Goal: Task Accomplishment & Management: Use online tool/utility

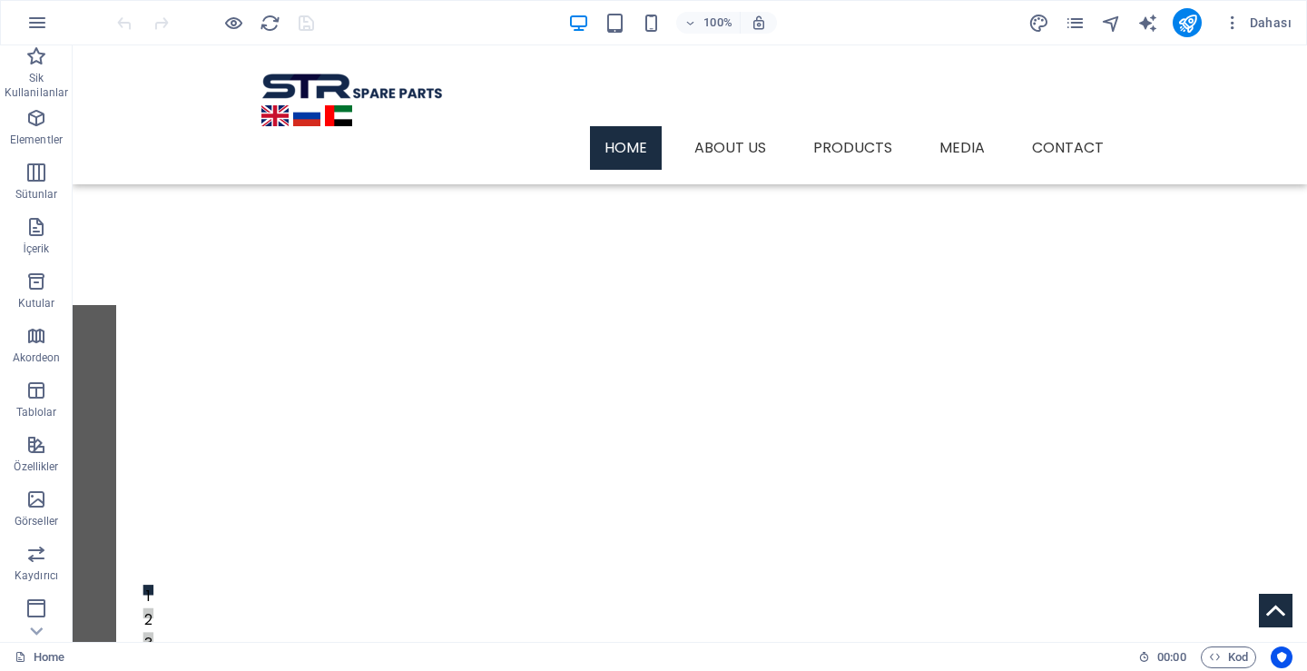
scroll to position [1, 0]
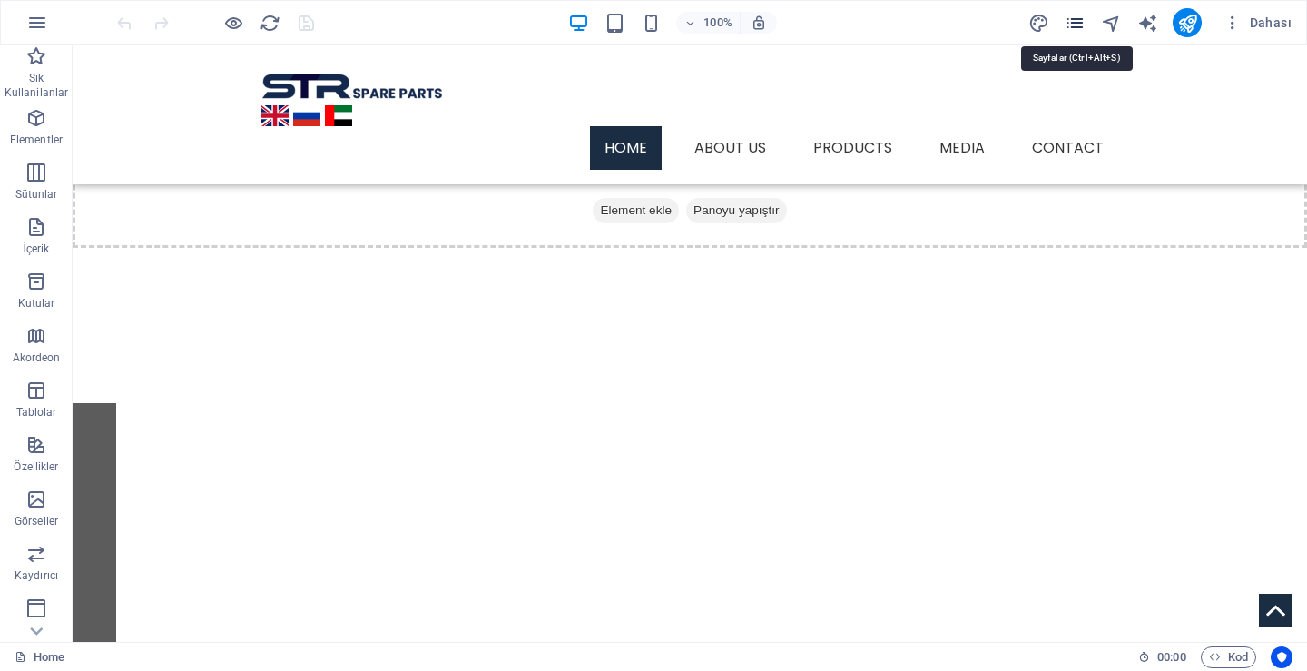
click at [1073, 24] on icon "pages" at bounding box center [1075, 23] width 21 height 21
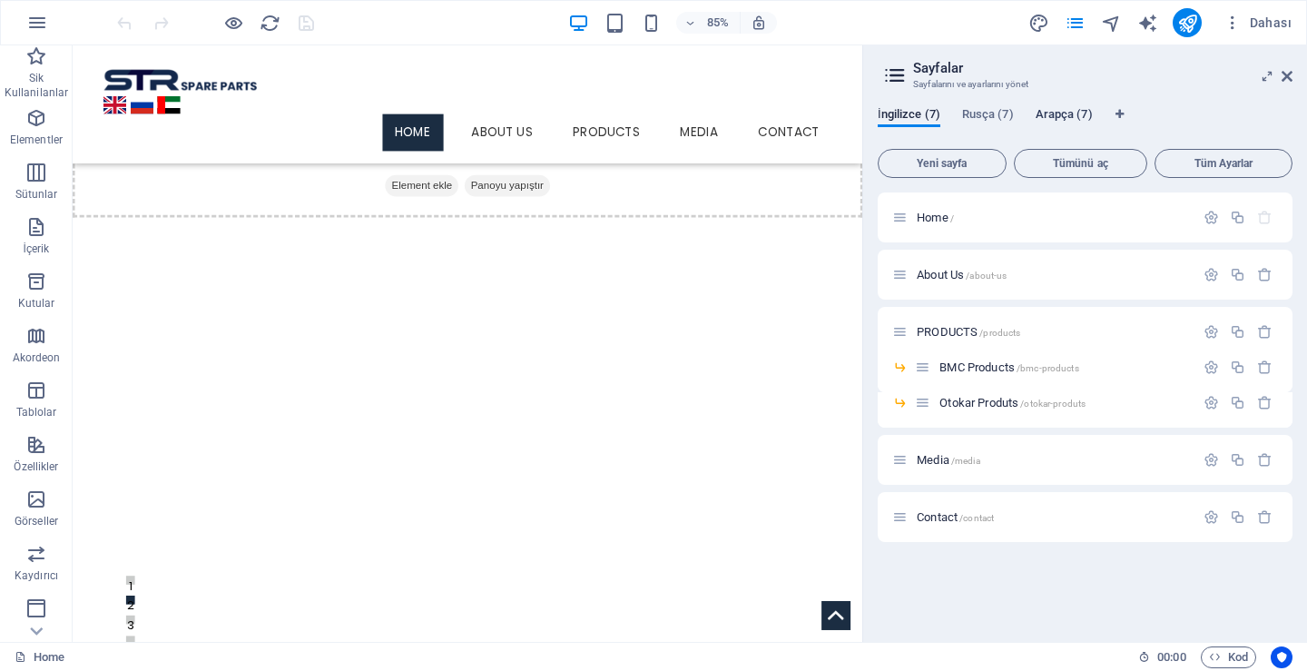
click at [1060, 118] on span "Arapça (7)" at bounding box center [1063, 115] width 57 height 25
click at [1208, 270] on icon "button" at bounding box center [1210, 274] width 15 height 15
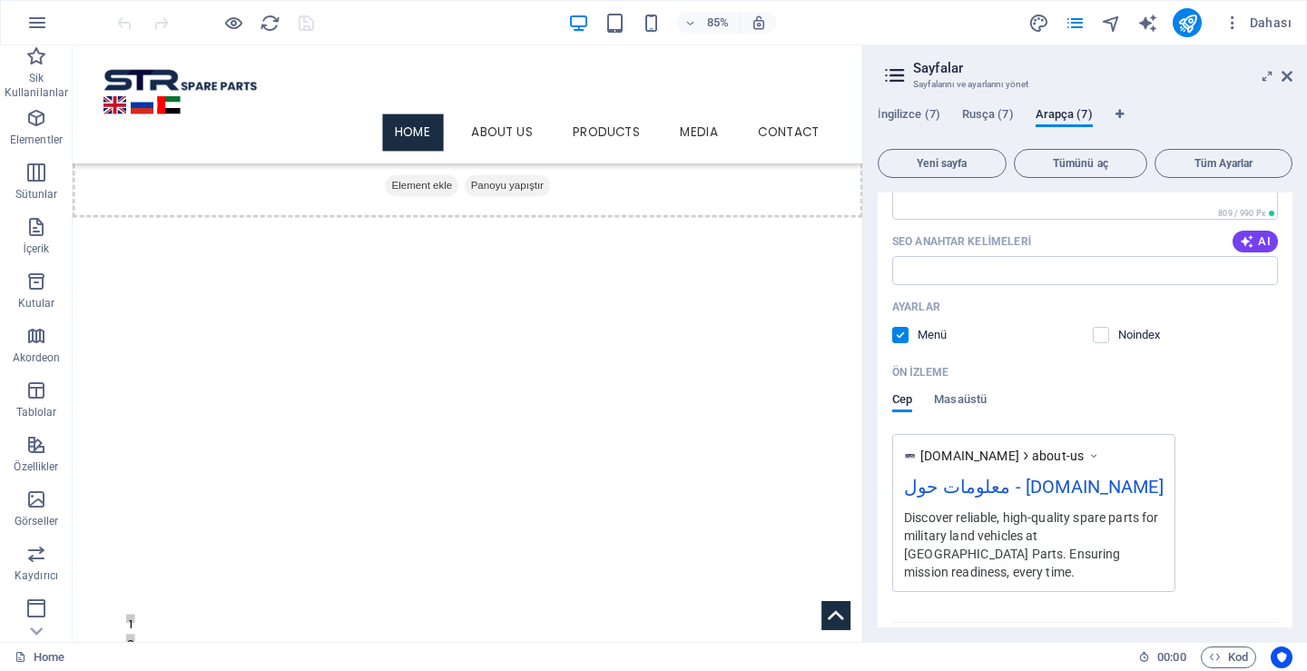
scroll to position [363, 0]
click at [957, 404] on span "Masaüstü" at bounding box center [960, 401] width 53 height 25
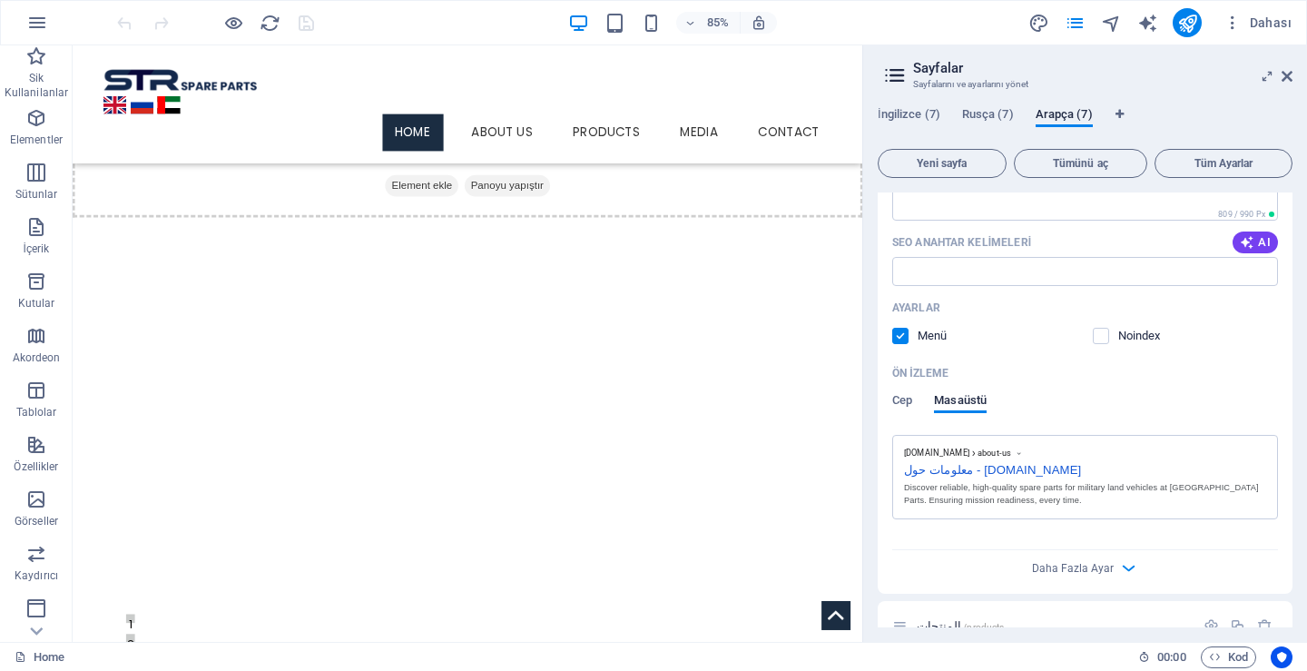
click at [918, 406] on div "Cep Masaüstü" at bounding box center [939, 410] width 94 height 34
click at [899, 408] on span "Cep" at bounding box center [902, 401] width 20 height 25
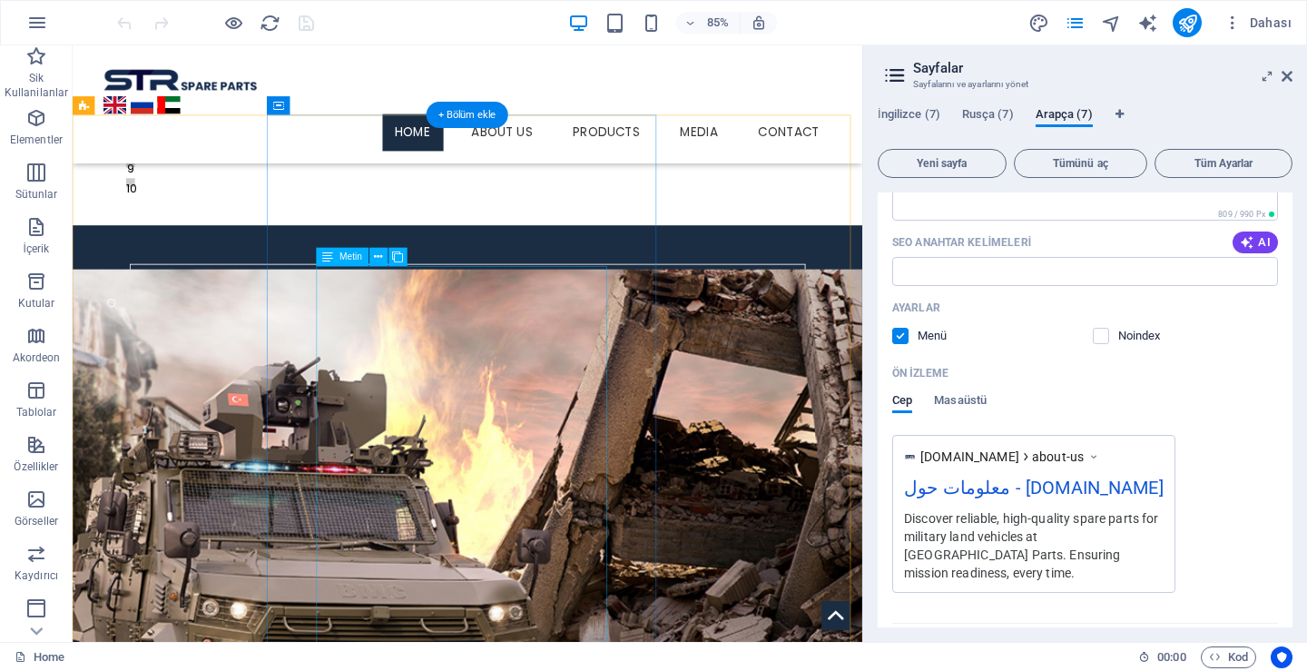
scroll to position [726, 0]
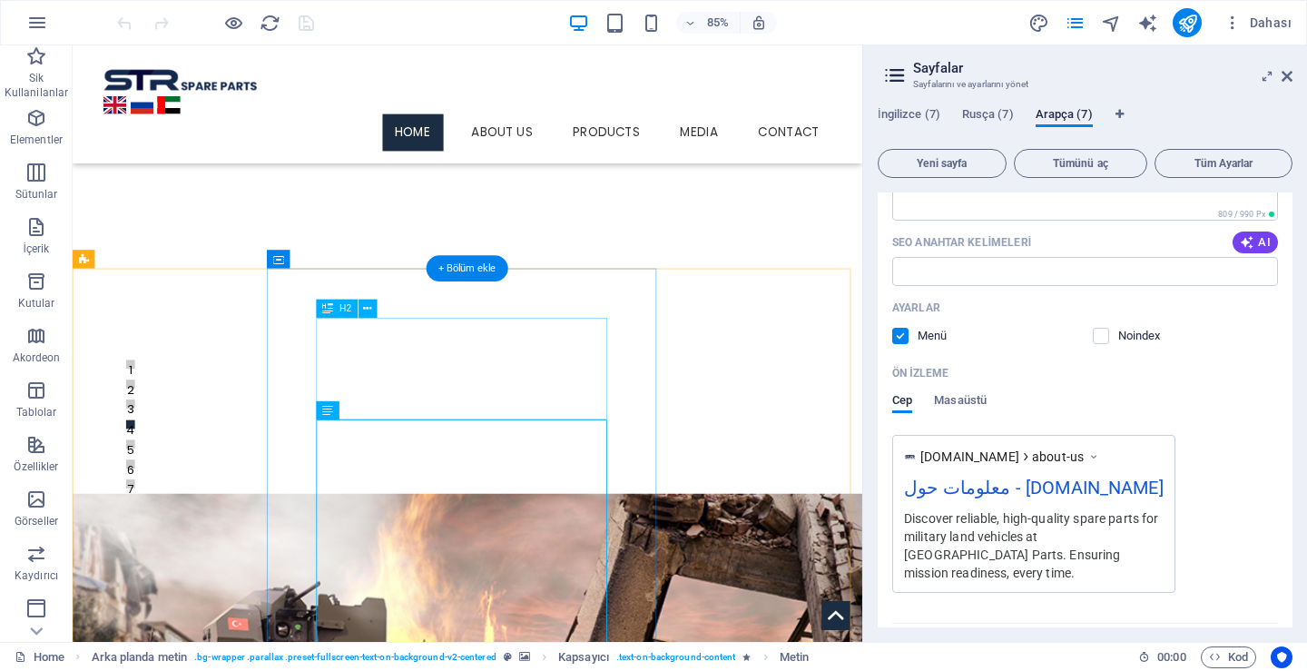
scroll to position [272, 0]
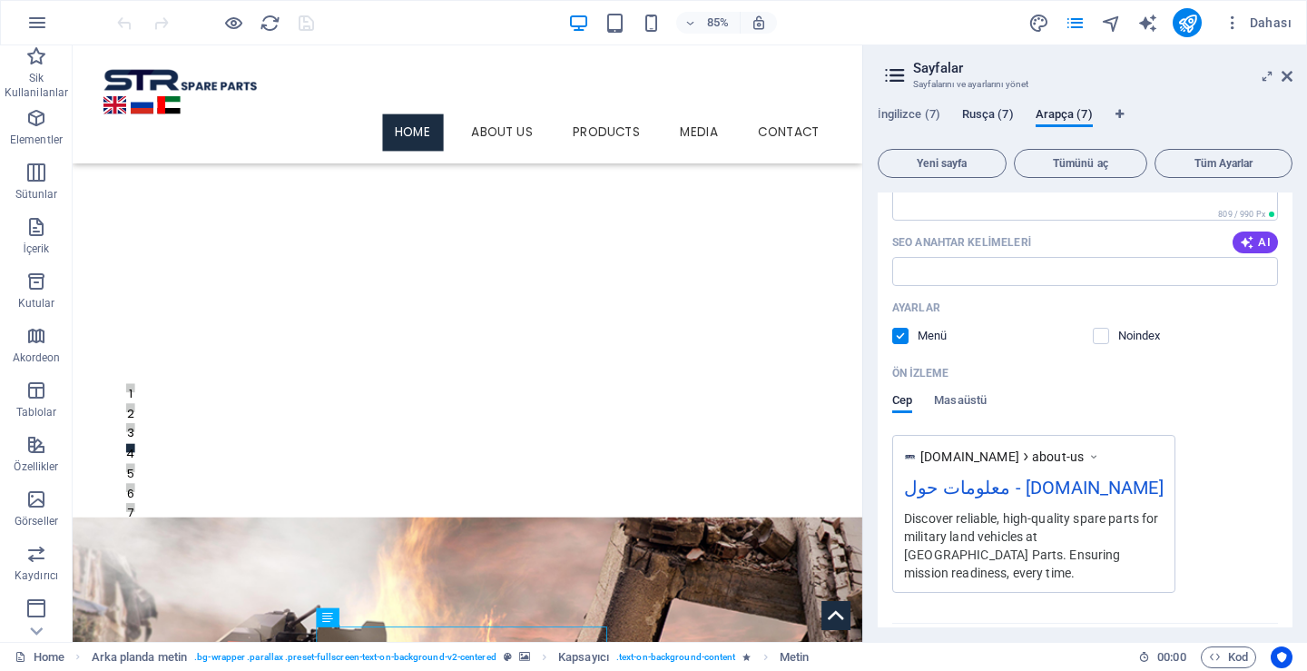
click at [999, 110] on span "Rusça (7)" at bounding box center [988, 115] width 52 height 25
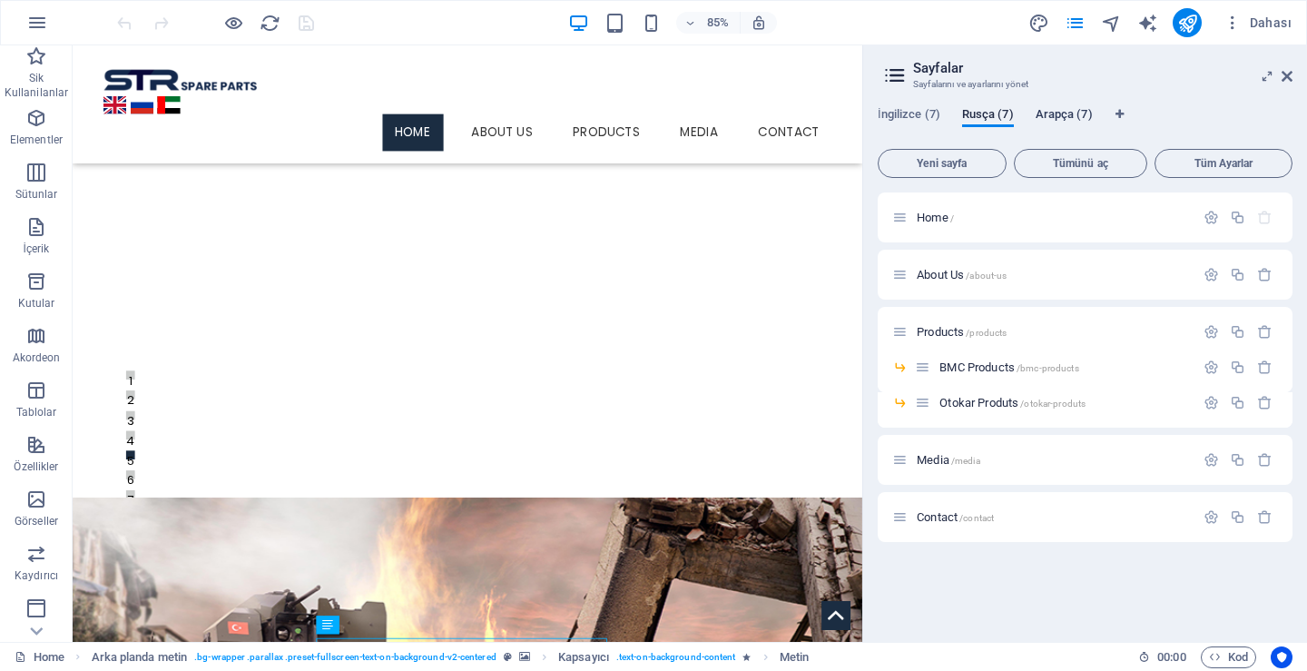
scroll to position [257, 0]
click at [1057, 112] on span "Arapça (7)" at bounding box center [1063, 115] width 57 height 25
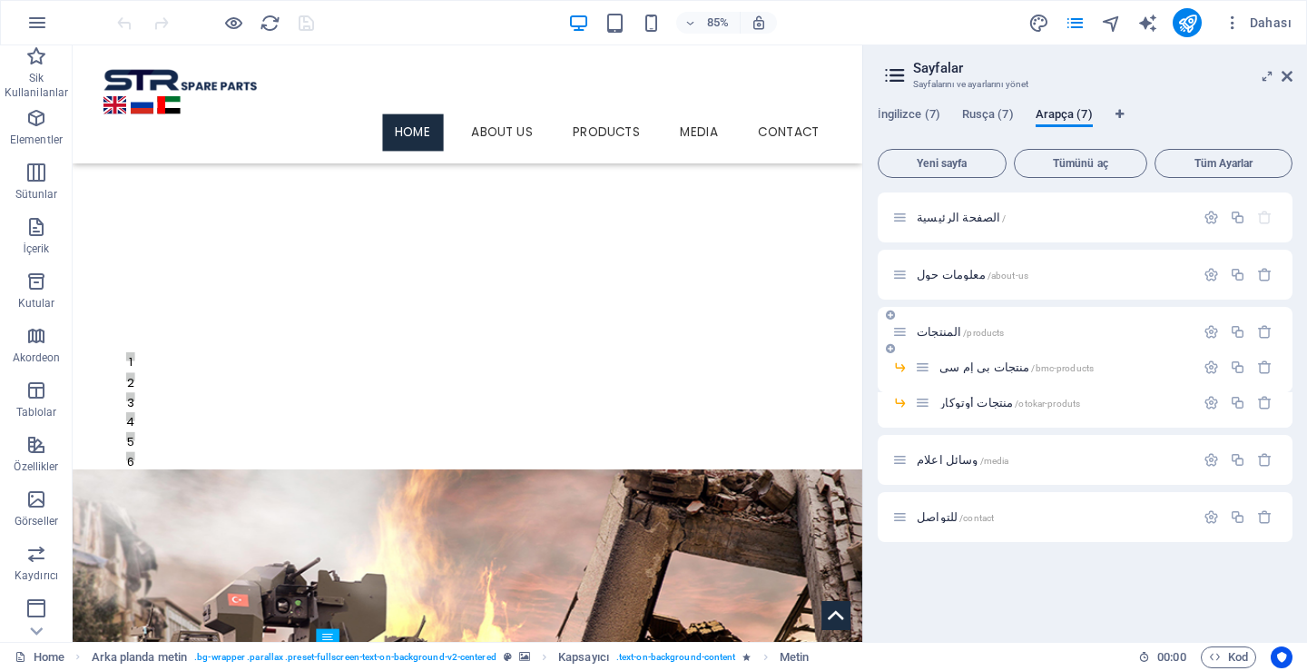
scroll to position [235, 0]
click at [986, 115] on span "Rusça (7)" at bounding box center [988, 115] width 52 height 25
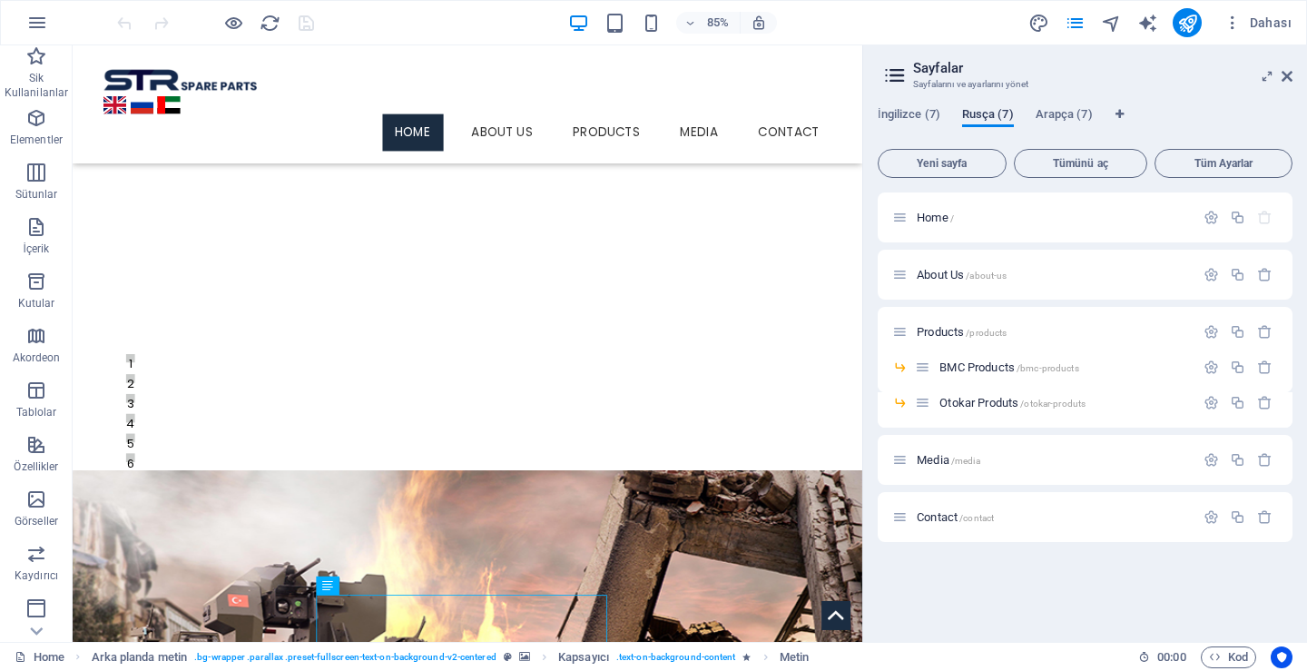
click at [986, 115] on span "Rusça (7)" at bounding box center [988, 115] width 52 height 25
click at [948, 279] on span "About Us /about-us" at bounding box center [962, 275] width 90 height 14
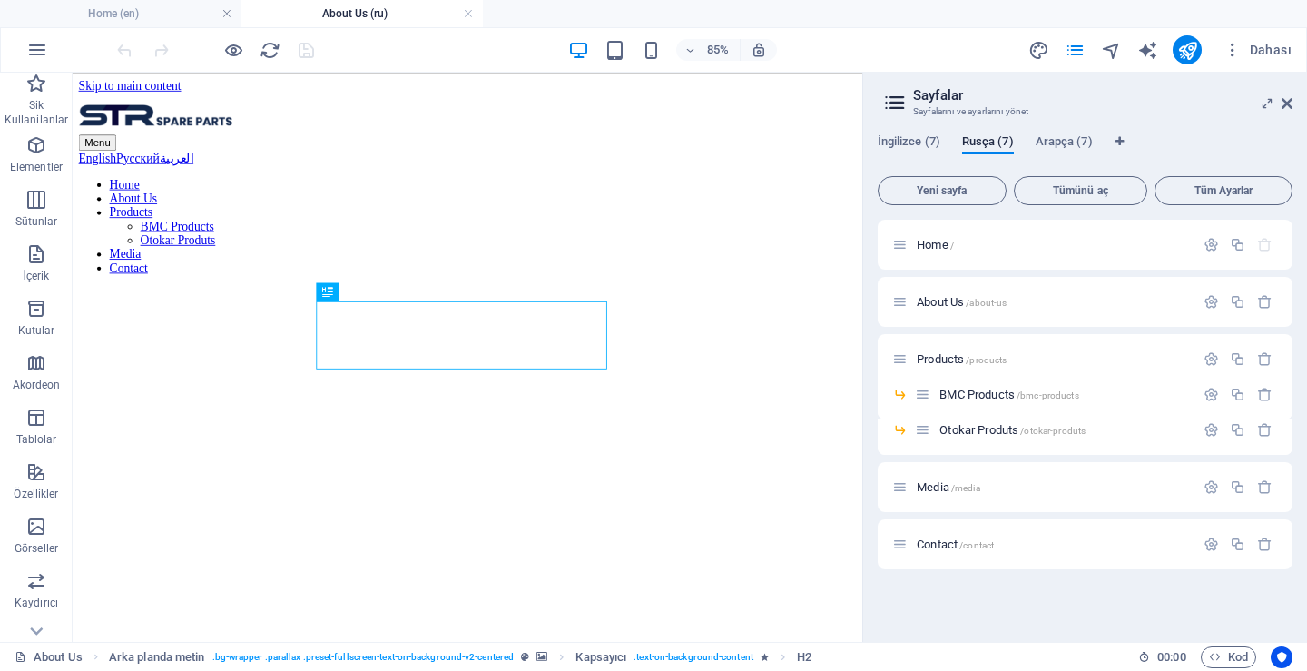
scroll to position [0, 0]
click at [1061, 142] on span "Arapça (7)" at bounding box center [1063, 143] width 57 height 25
click at [940, 296] on span "معلومات حول /about-us" at bounding box center [973, 302] width 112 height 14
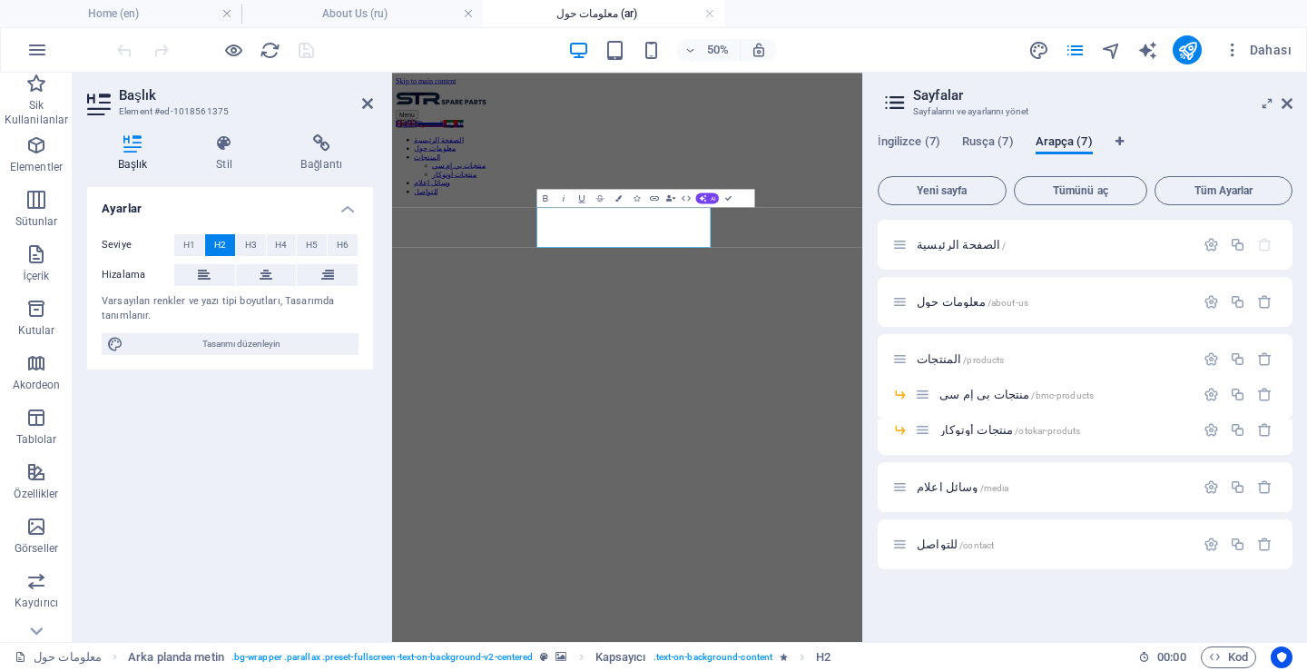
click at [1292, 102] on aside "Sayfalar Sayfalarını ve ayarlarını yönet İngilizce (7) Rusça (7) Arapça (7) Yen…" at bounding box center [1084, 357] width 445 height 569
click at [1285, 101] on icon at bounding box center [1286, 103] width 11 height 15
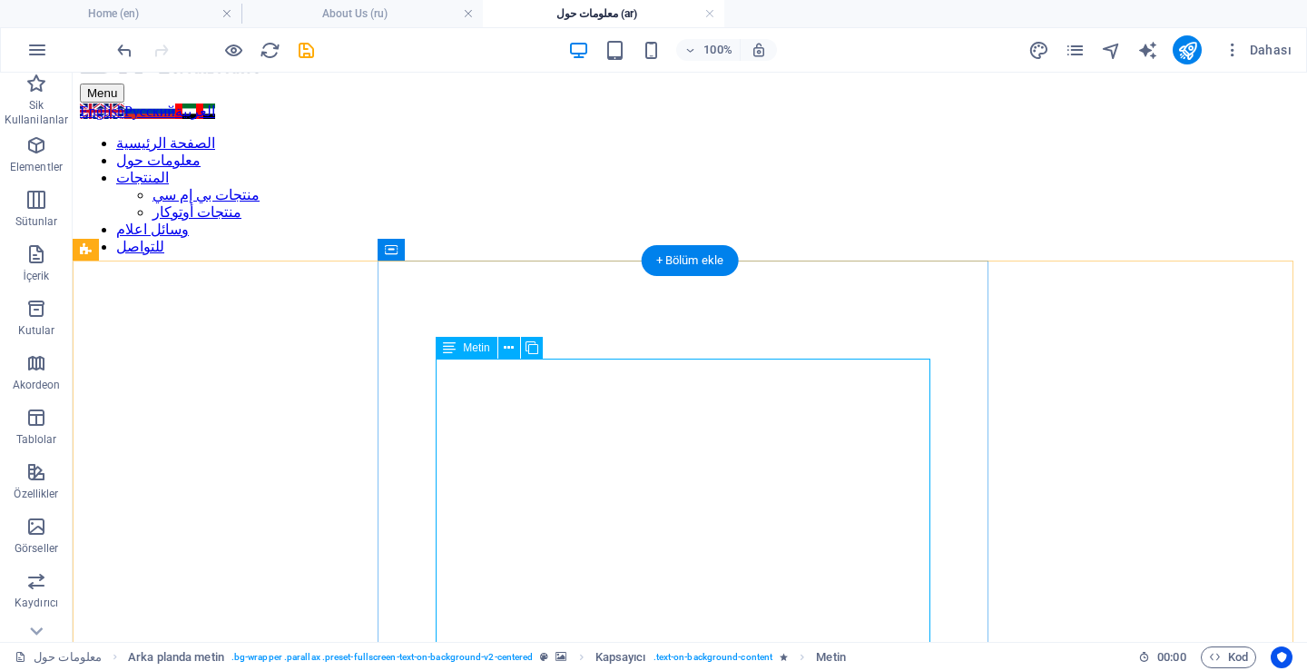
scroll to position [91, 0]
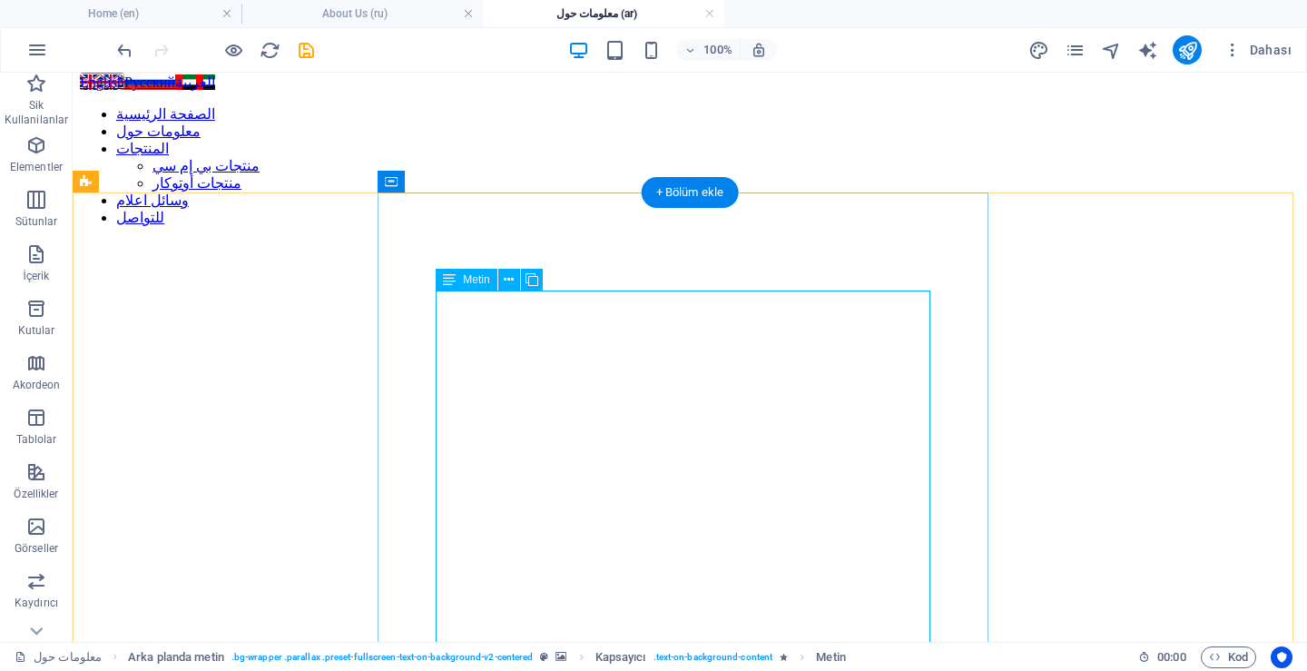
click at [125, 317] on figure at bounding box center [690, 317] width 1220 height 0
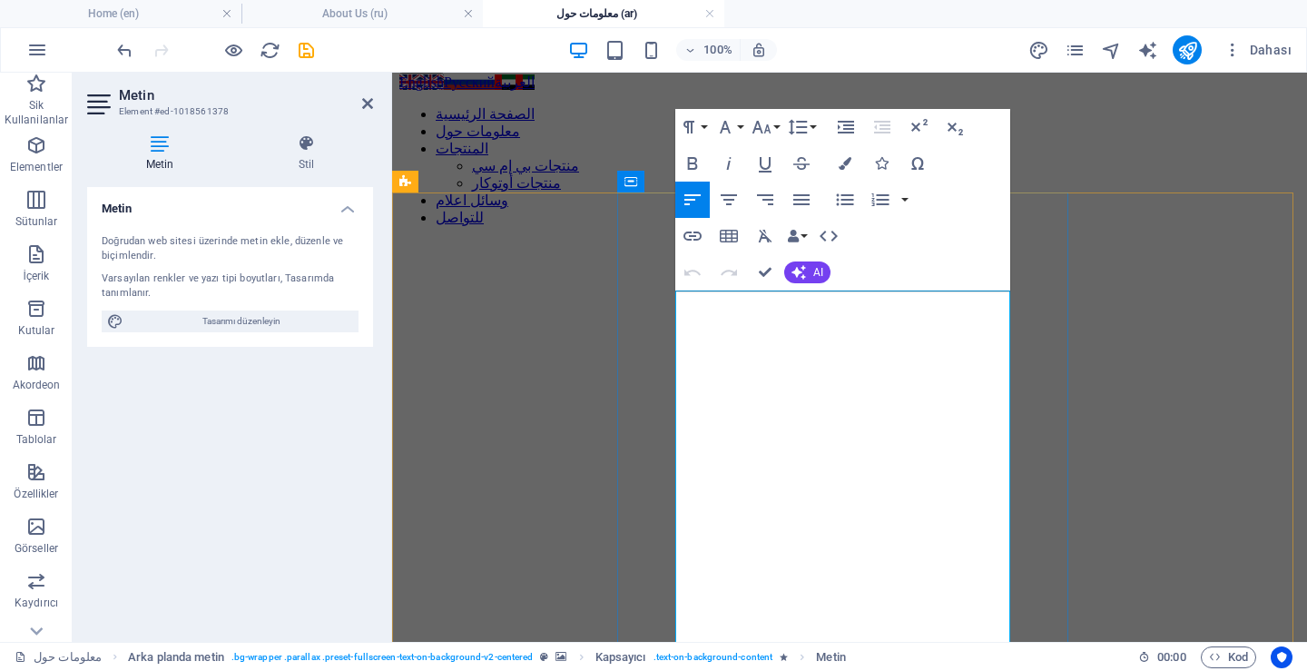
copy div "LOR Ipsum Dolor si a consectetur adipisci el sedd-eiusmod tempo incid utl etdo …"
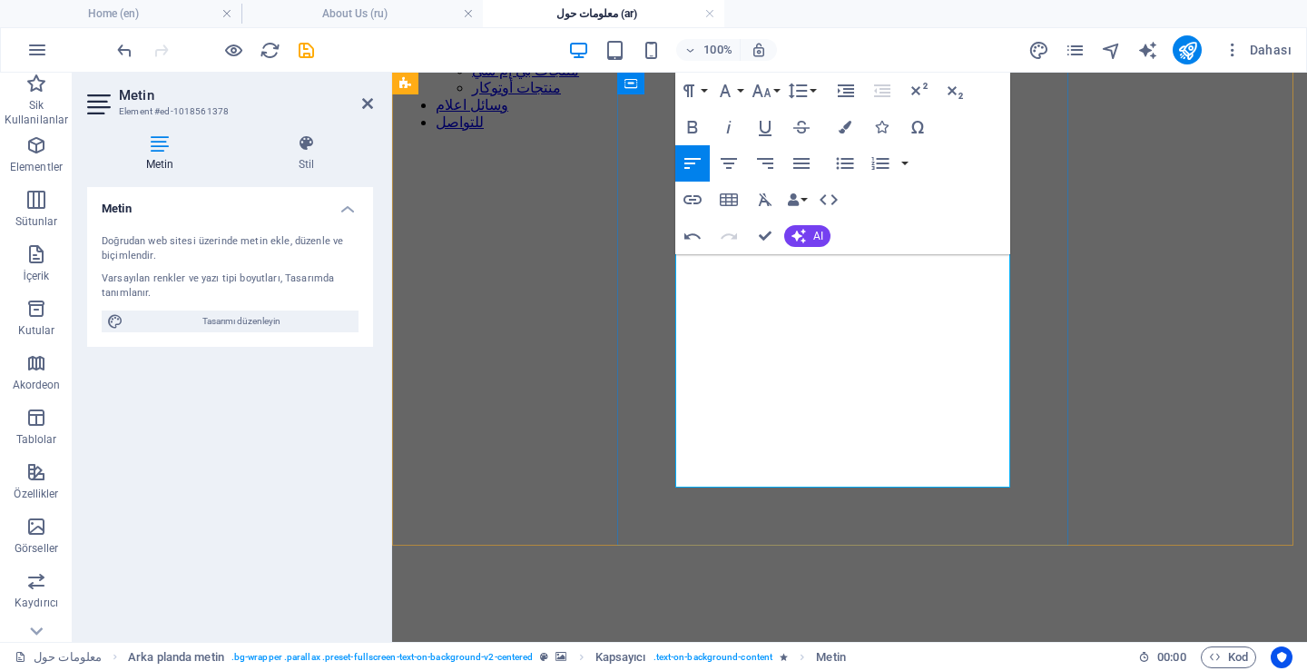
scroll to position [0, 0]
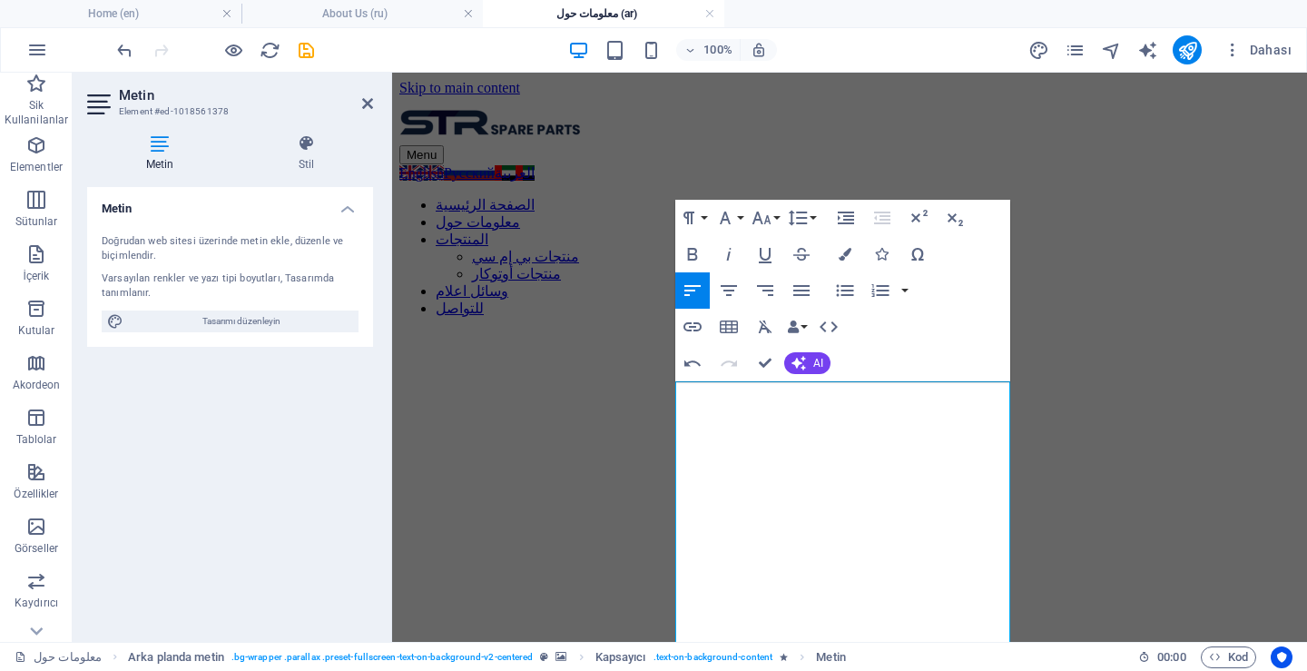
click at [1178, 362] on figure at bounding box center [849, 362] width 900 height 0
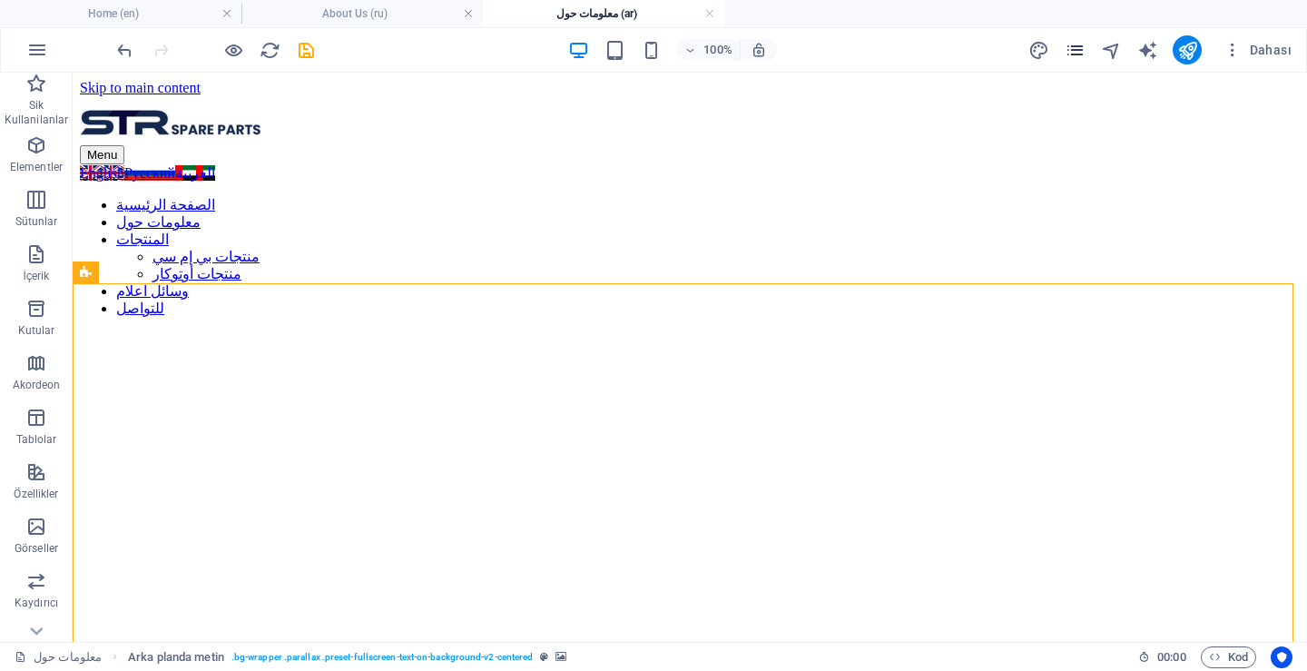
click at [1076, 41] on icon "pages" at bounding box center [1075, 50] width 21 height 21
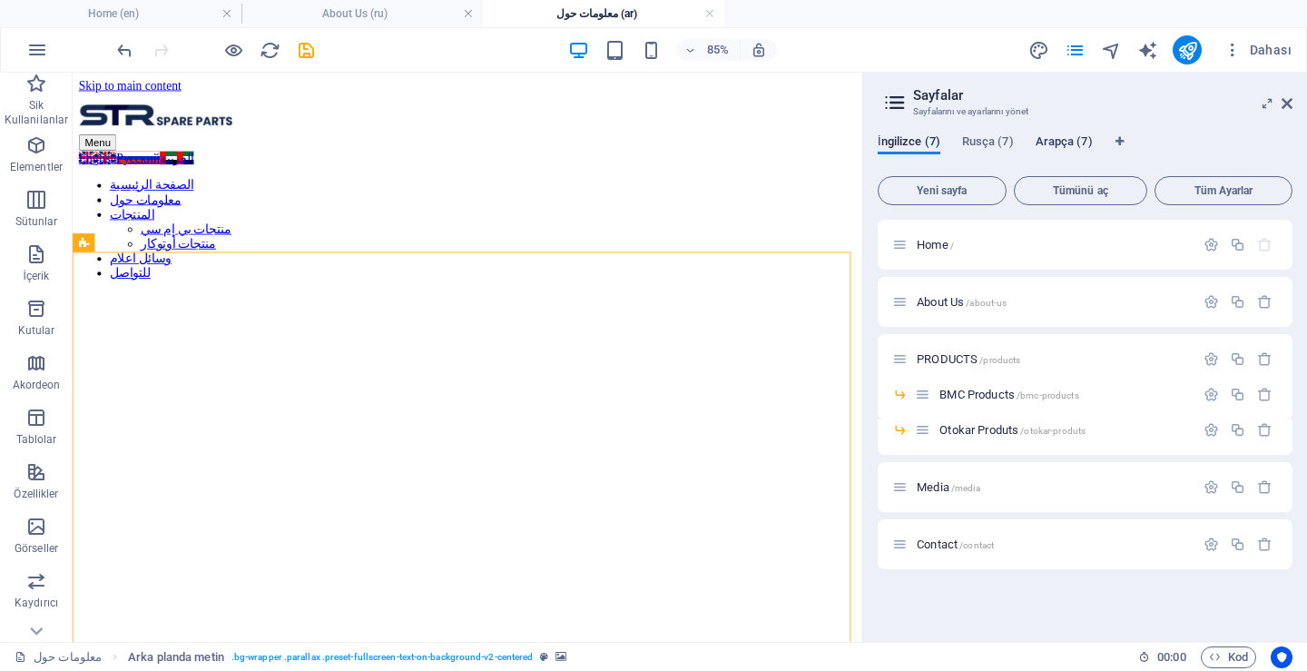
click at [1056, 142] on span "Arapça (7)" at bounding box center [1063, 143] width 57 height 25
click at [900, 142] on span "İngilizce (7)" at bounding box center [909, 143] width 63 height 25
click at [938, 302] on span "About Us /about-us" at bounding box center [962, 302] width 90 height 14
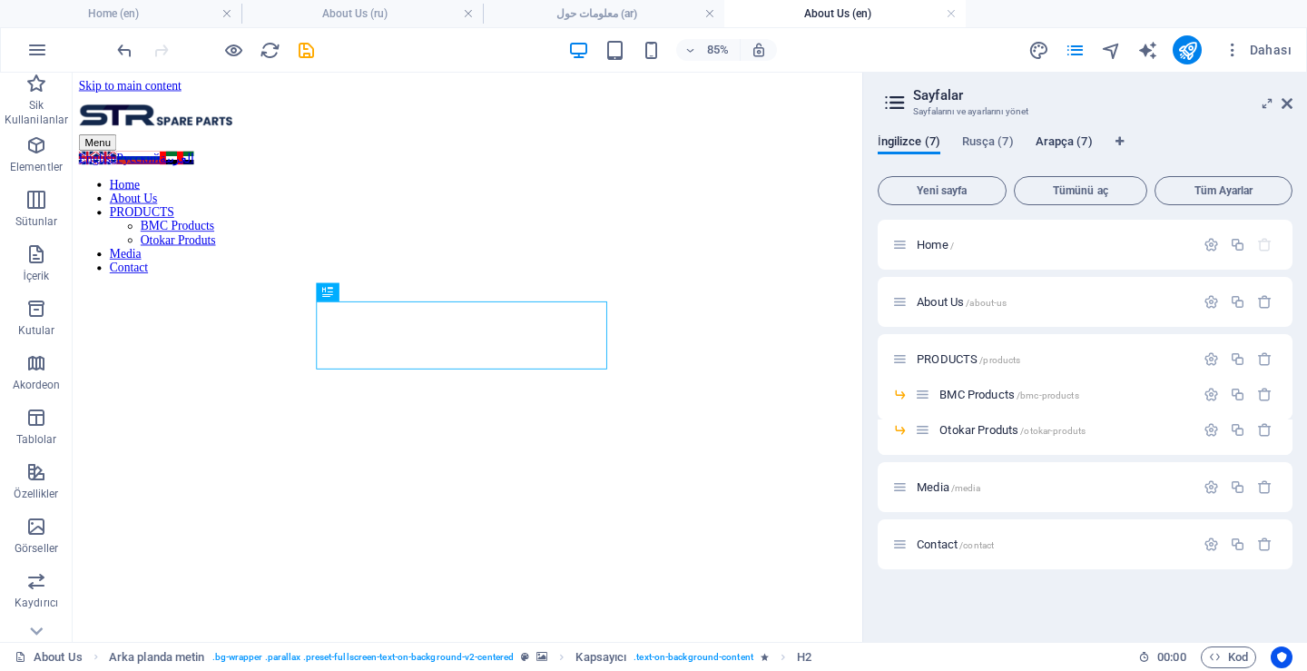
click at [1048, 139] on span "Arapça (7)" at bounding box center [1063, 143] width 57 height 25
click at [940, 302] on span "معلومات حول /about-us" at bounding box center [973, 302] width 112 height 14
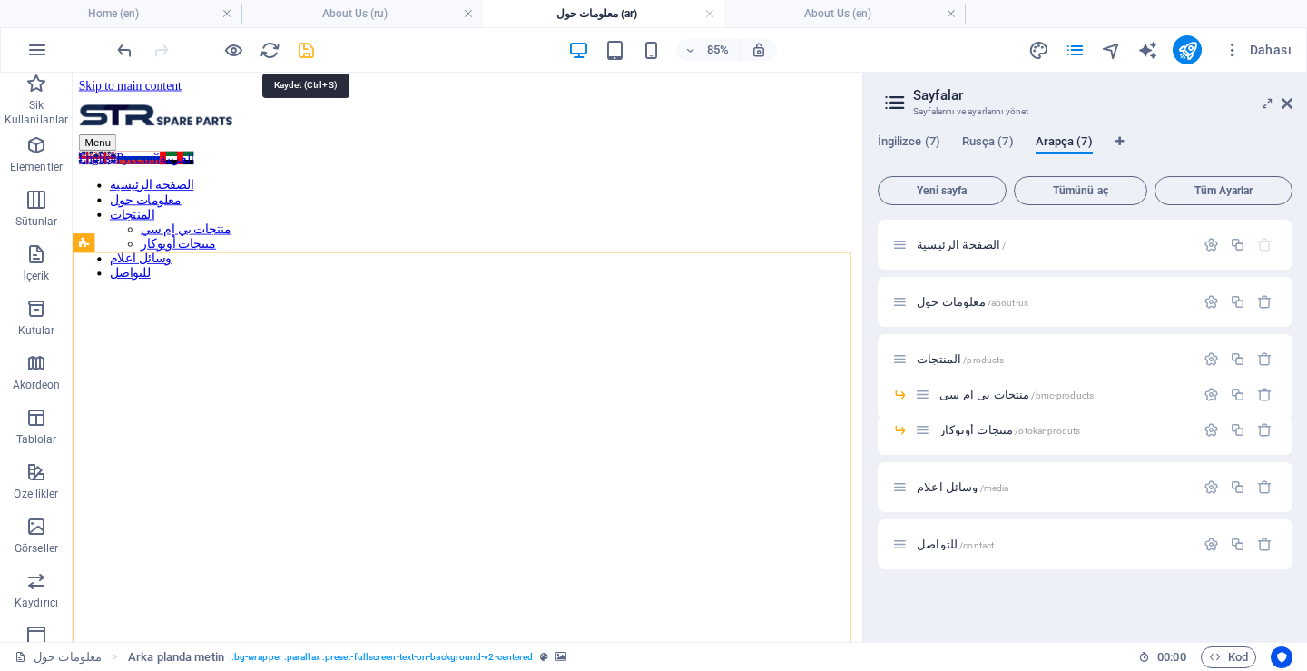
click at [307, 48] on icon "save" at bounding box center [306, 50] width 21 height 21
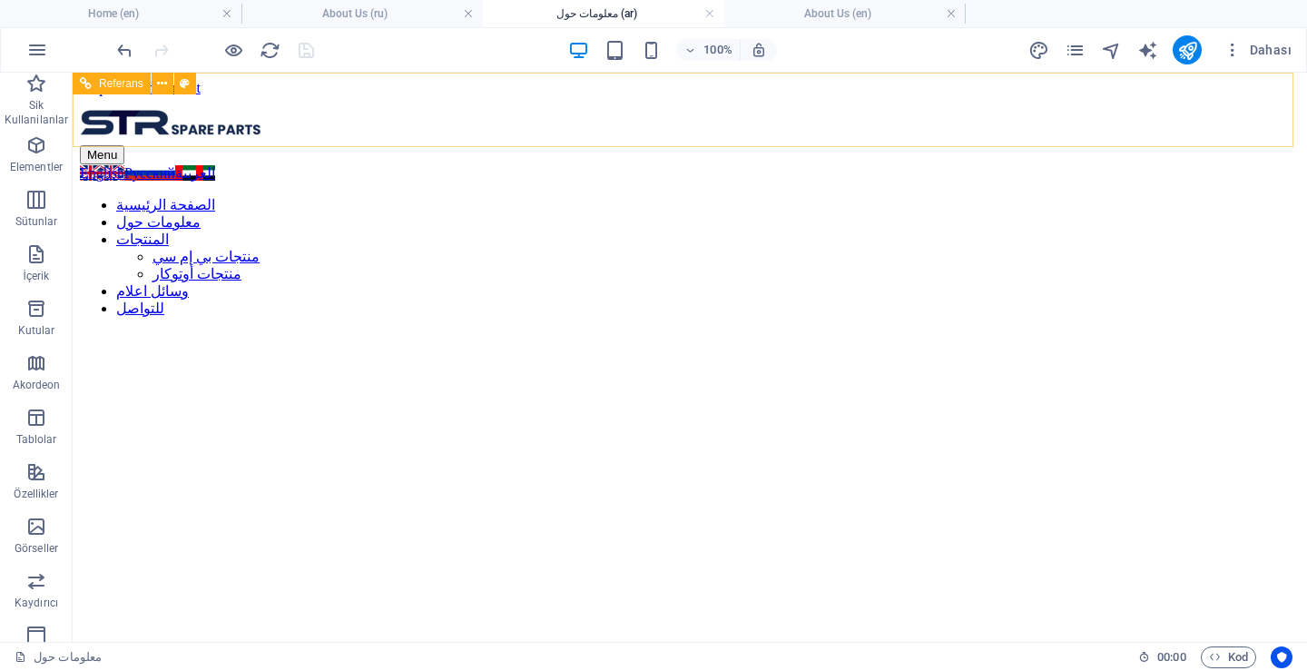
click at [189, 164] on div "English Русский العربية" at bounding box center [134, 172] width 109 height 17
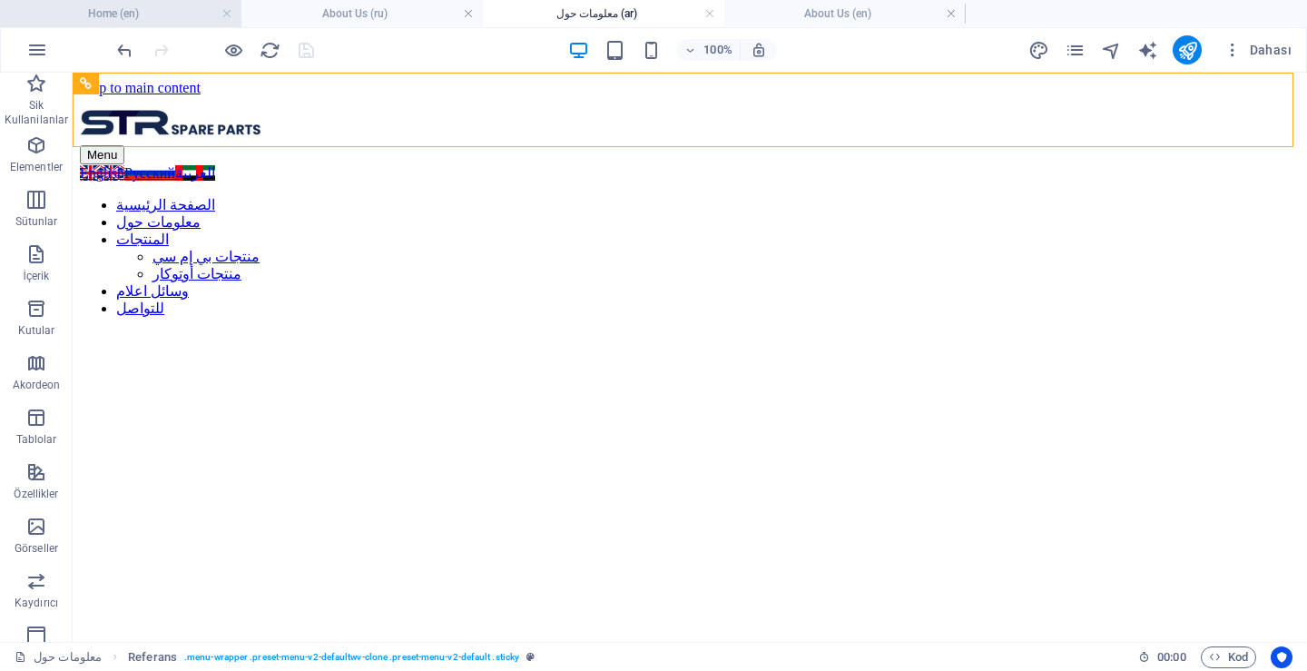
click at [158, 6] on h4 "Home (en)" at bounding box center [120, 14] width 241 height 20
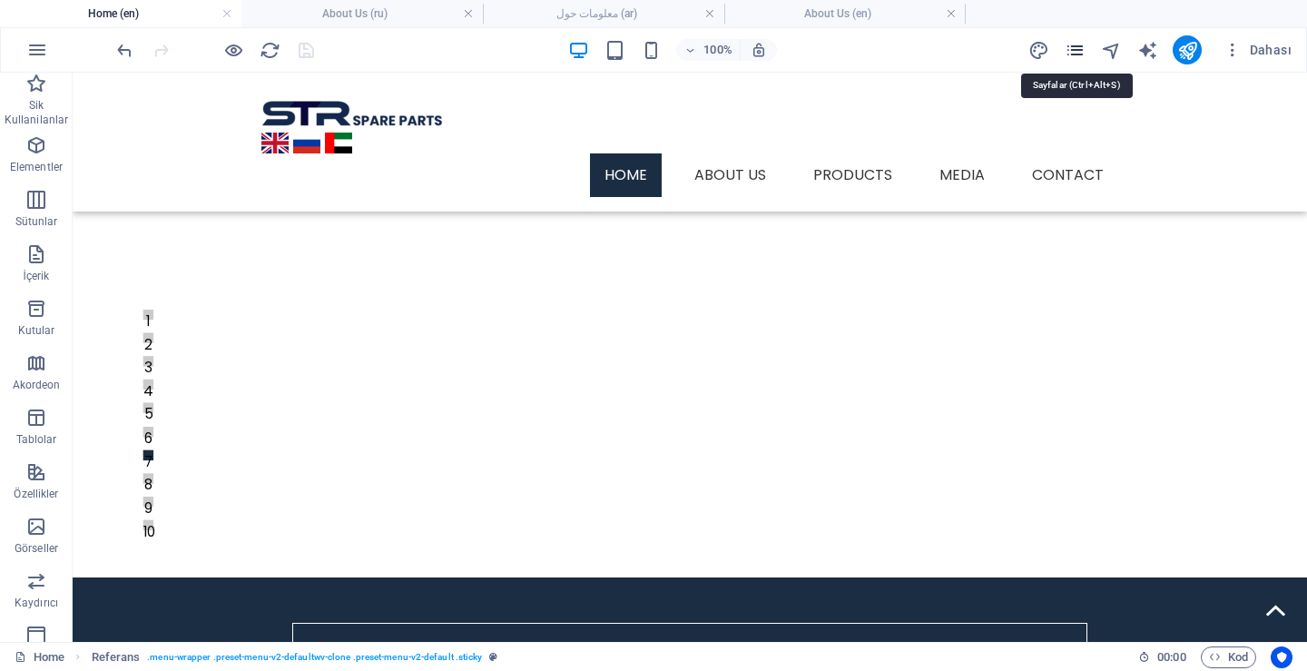
click at [1080, 45] on icon "pages" at bounding box center [1075, 50] width 21 height 21
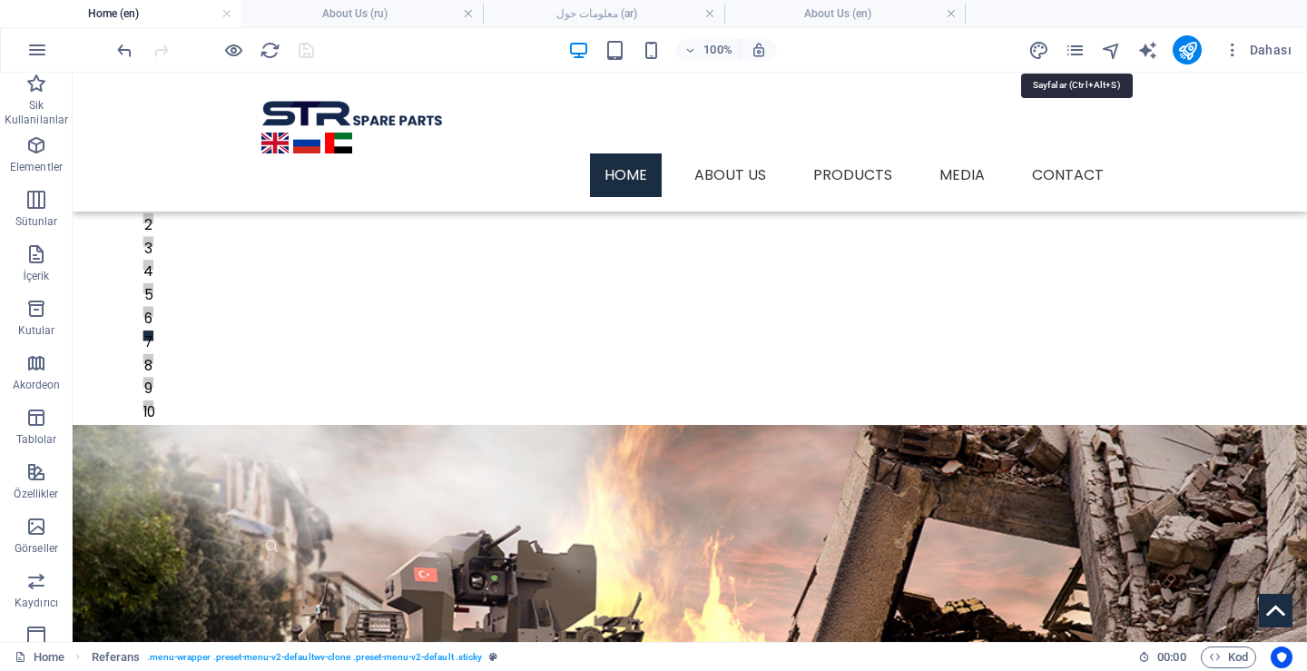
scroll to position [419, 0]
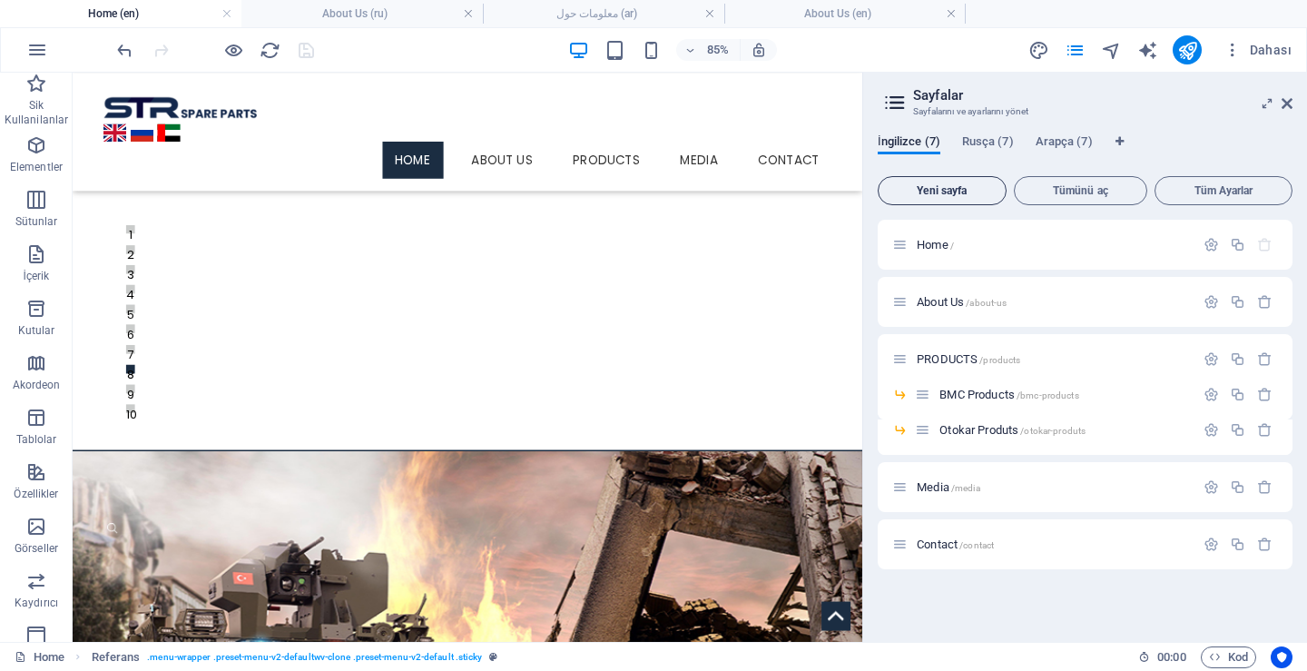
click at [946, 194] on span "Yeni sayfa" at bounding box center [942, 190] width 113 height 11
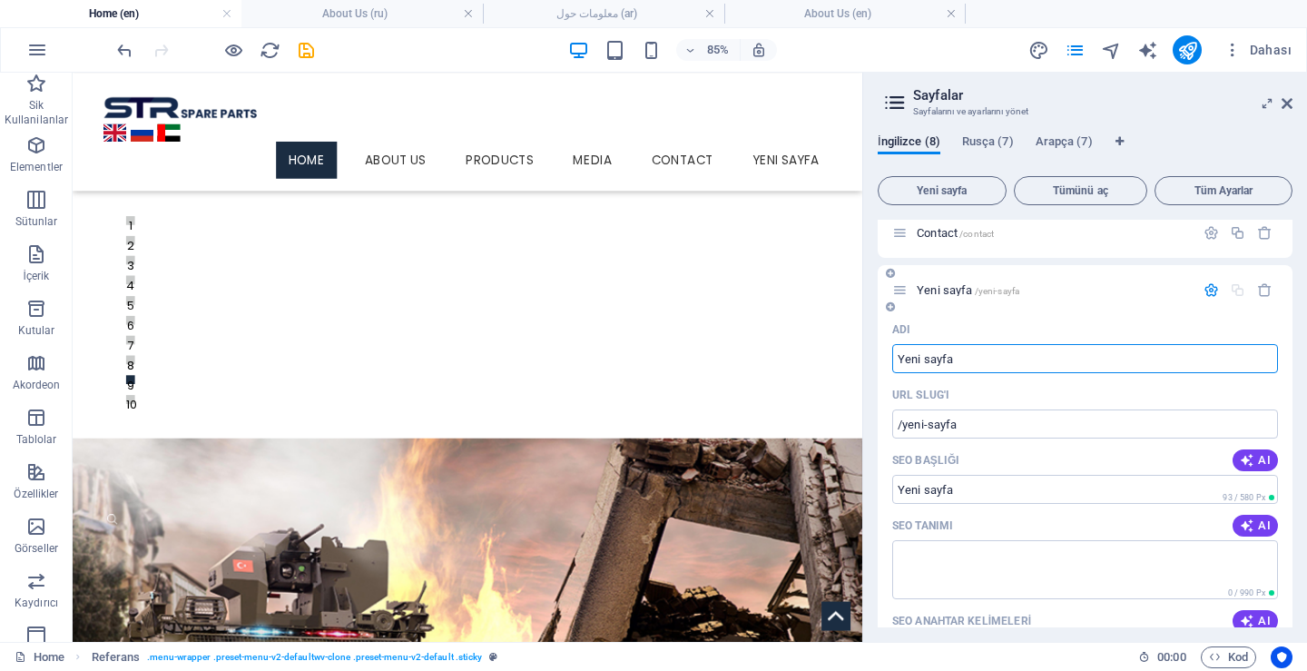
scroll to position [338, 0]
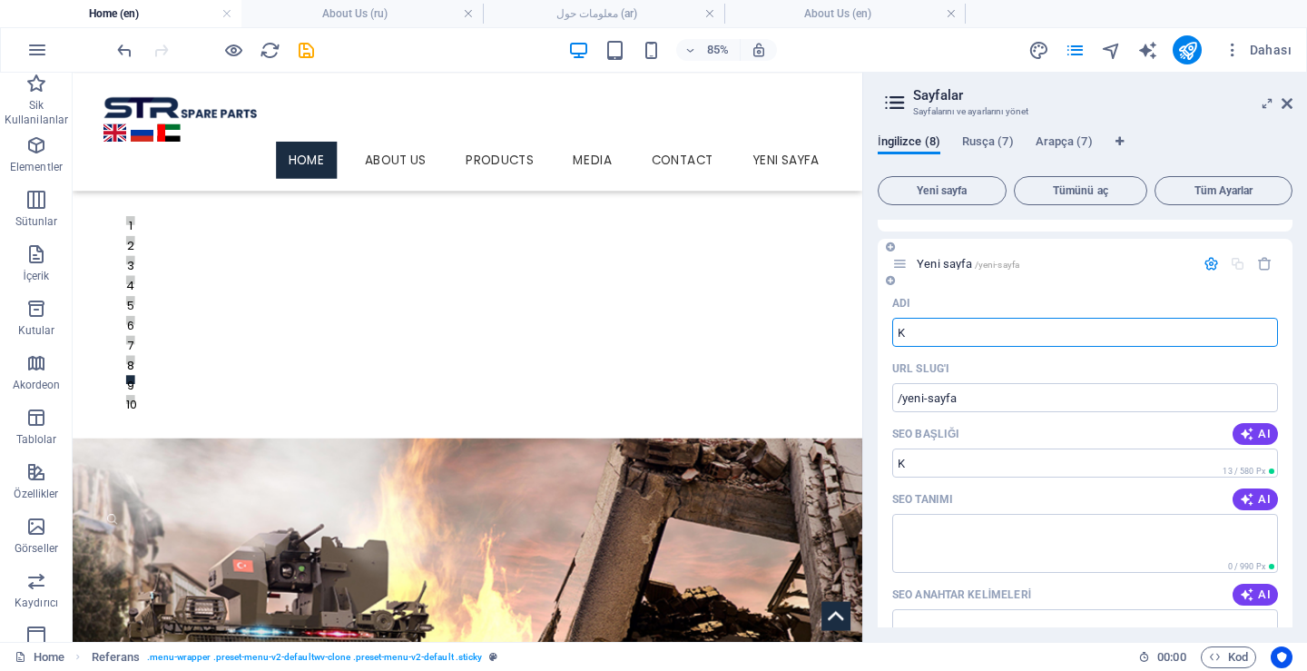
type input "K"
type input "/k"
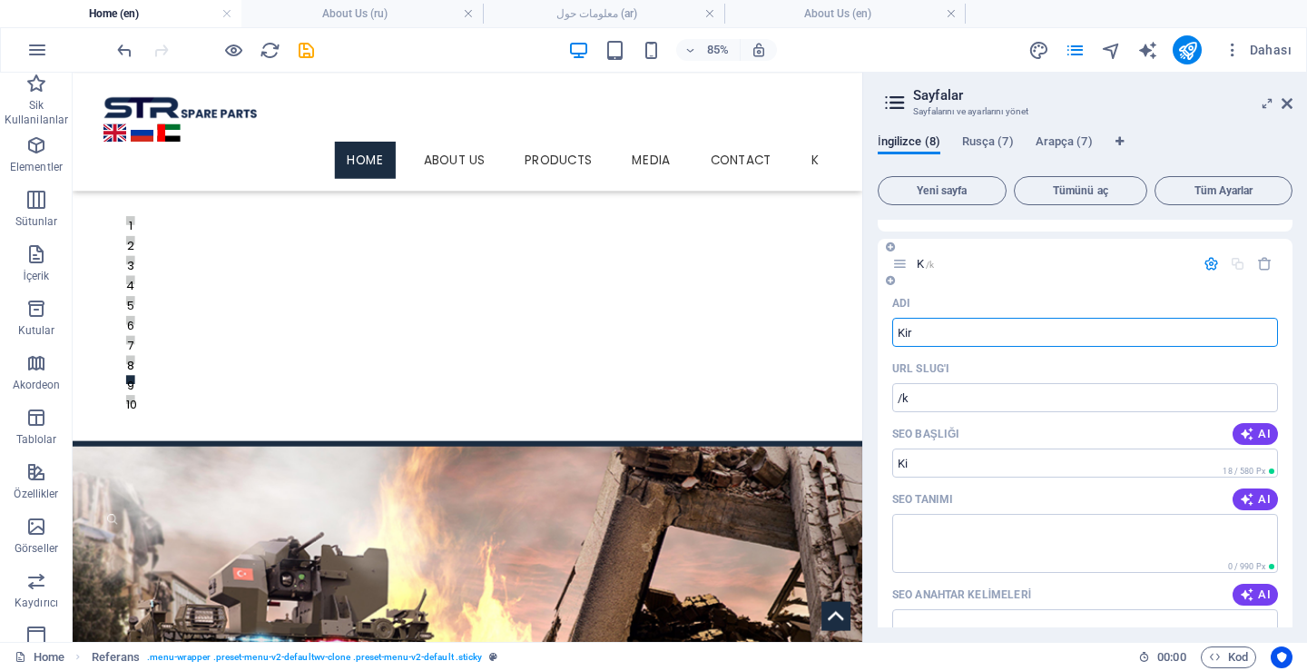
type input "Kirp"
type input "/ki"
type input "Kirpi"
type input "/kirpi"
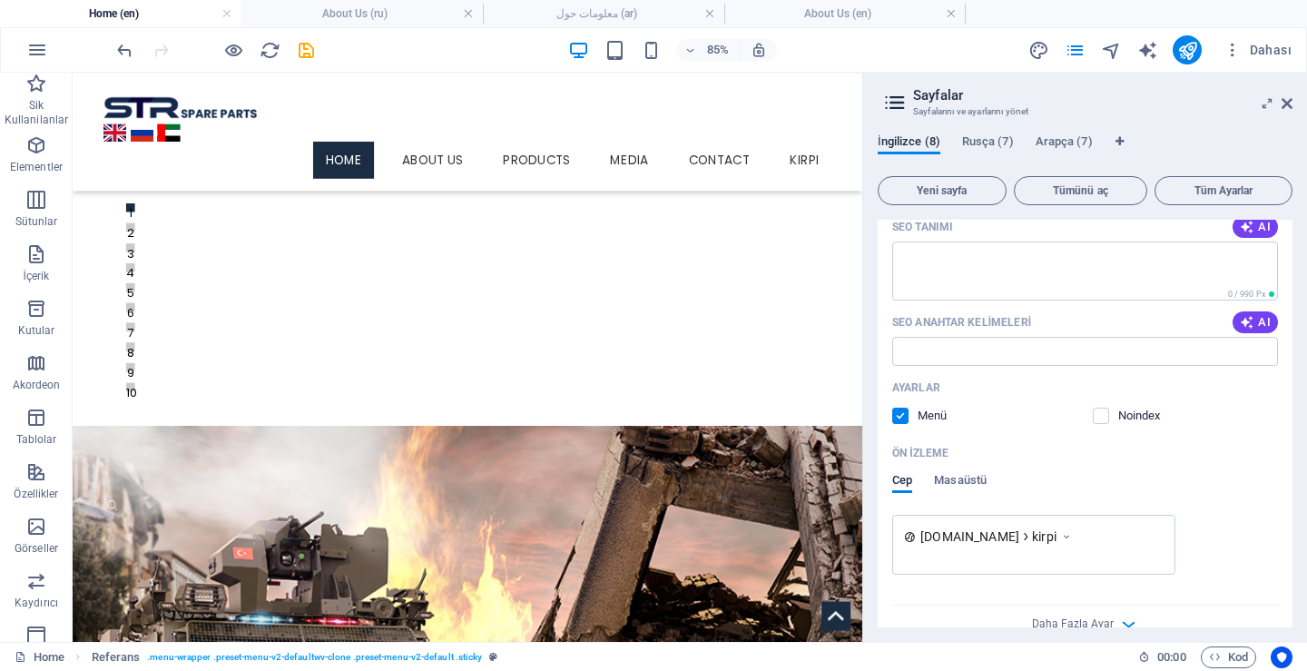
scroll to position [433, 0]
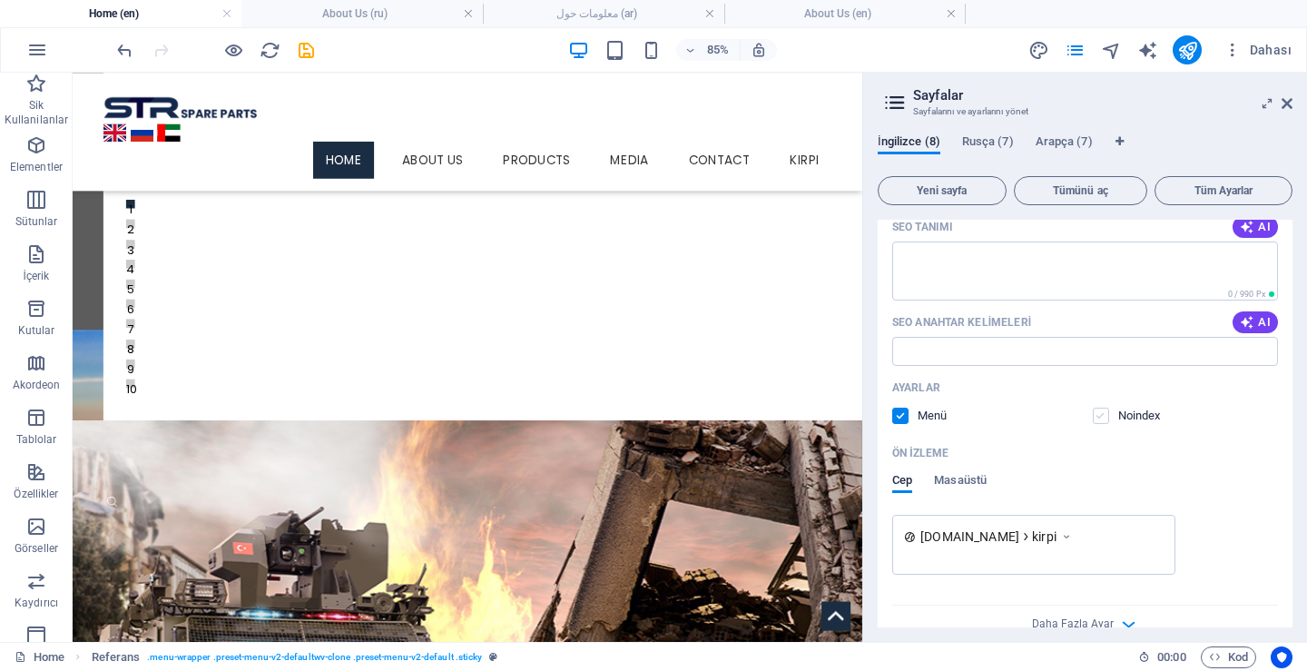
type input "Kirpi"
click at [1099, 418] on label at bounding box center [1101, 415] width 16 height 16
click at [0, 0] on input "checkbox" at bounding box center [0, 0] width 0 height 0
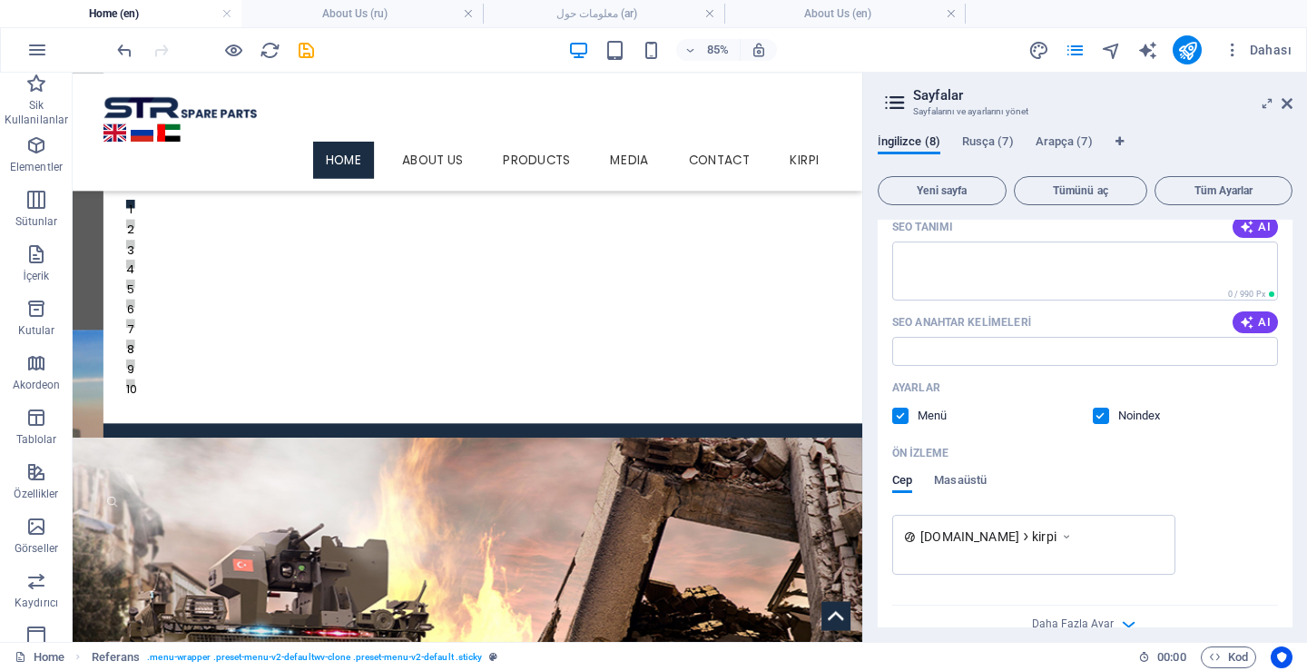
click at [897, 413] on label at bounding box center [900, 415] width 16 height 16
click at [0, 0] on input "checkbox" at bounding box center [0, 0] width 0 height 0
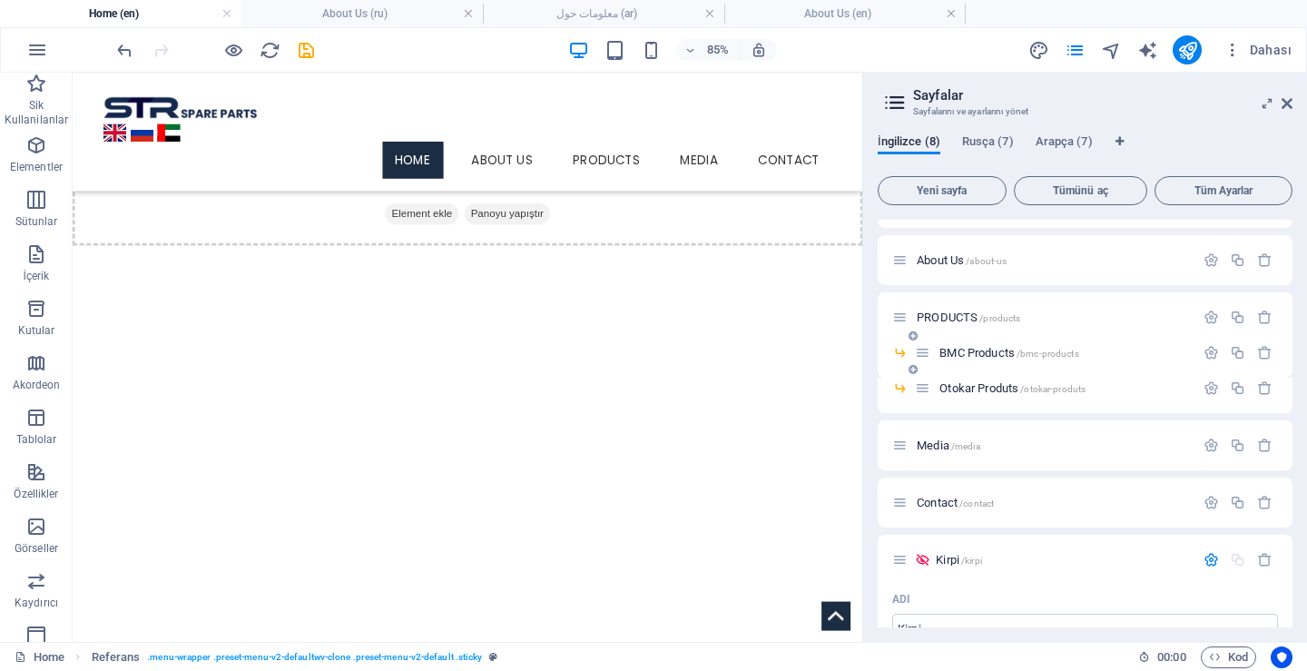
scroll to position [0, 0]
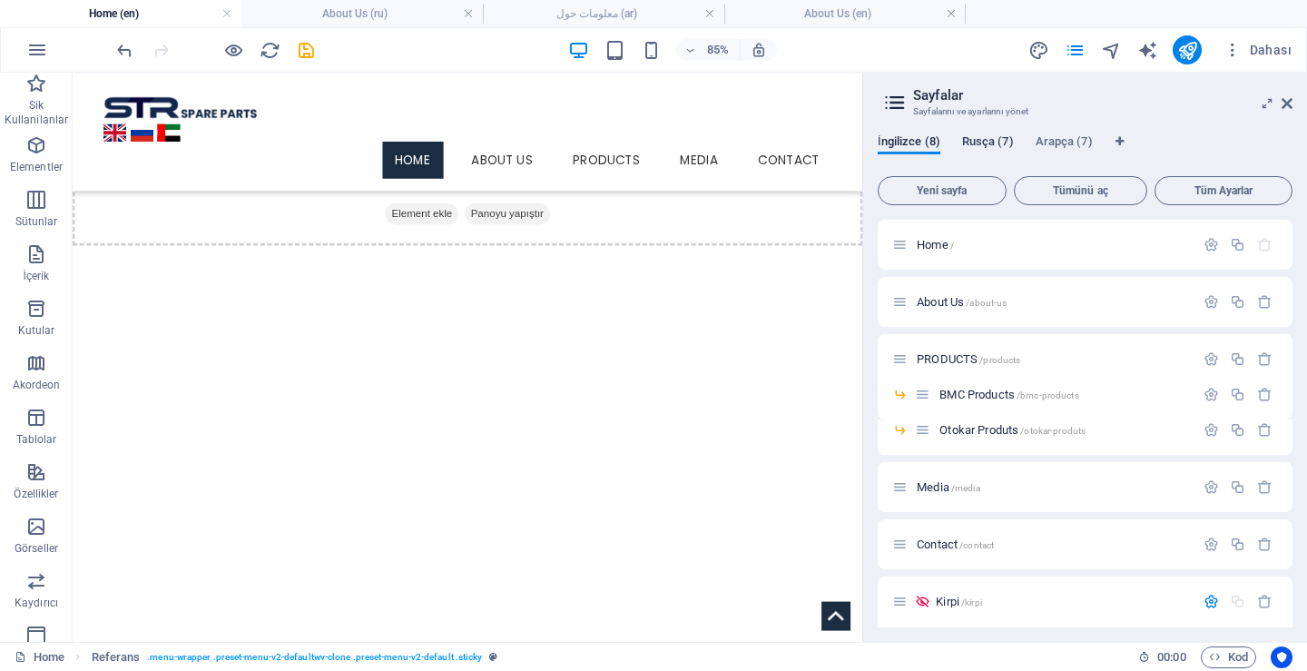
click at [975, 136] on span "Rusça (7)" at bounding box center [988, 143] width 52 height 25
click at [909, 145] on span "İngilizce (8)" at bounding box center [909, 143] width 63 height 25
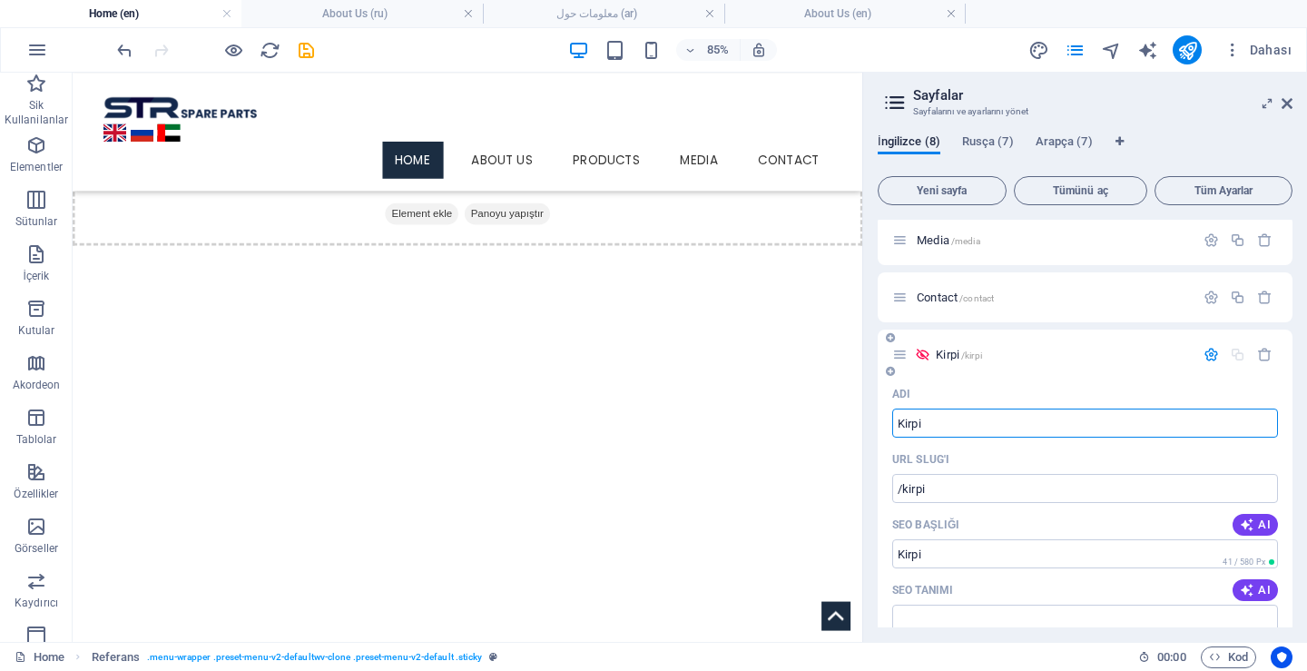
click at [941, 351] on span "Kirpi /kirpi" at bounding box center [959, 355] width 46 height 14
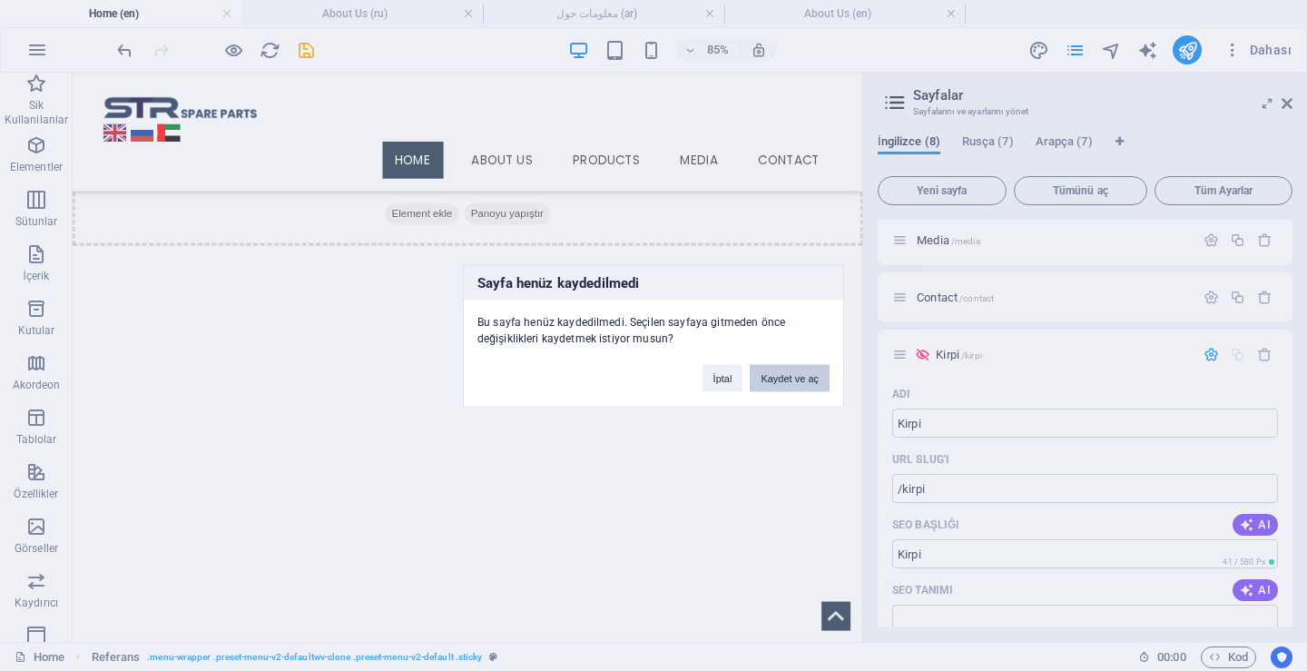
click at [800, 377] on button "Kaydet ve aç" at bounding box center [790, 377] width 80 height 27
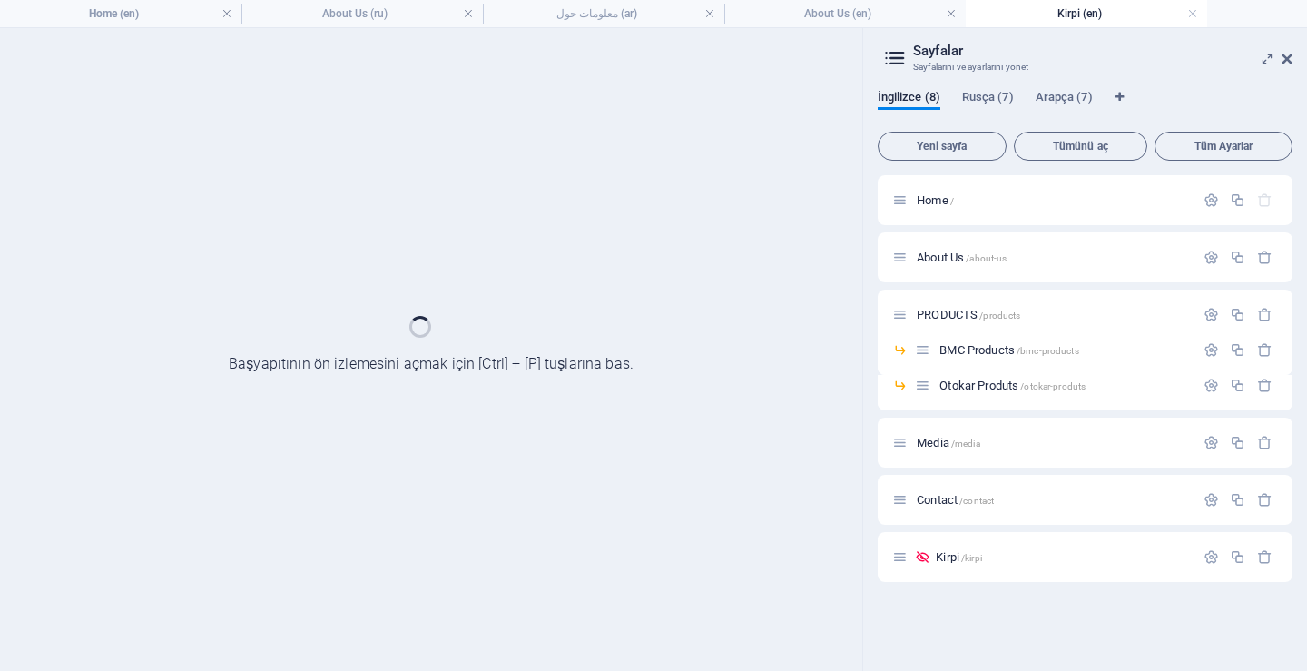
scroll to position [0, 0]
click at [945, 358] on div "BMC Products /bmc-products" at bounding box center [1055, 349] width 280 height 21
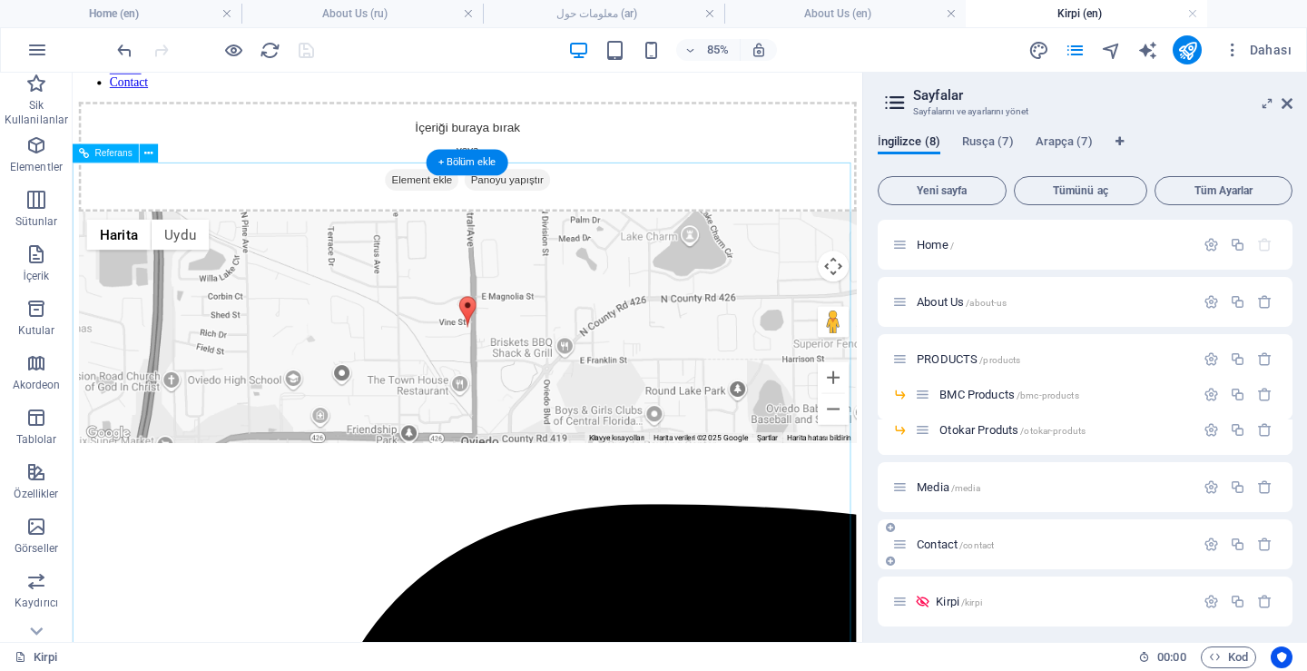
scroll to position [272, 0]
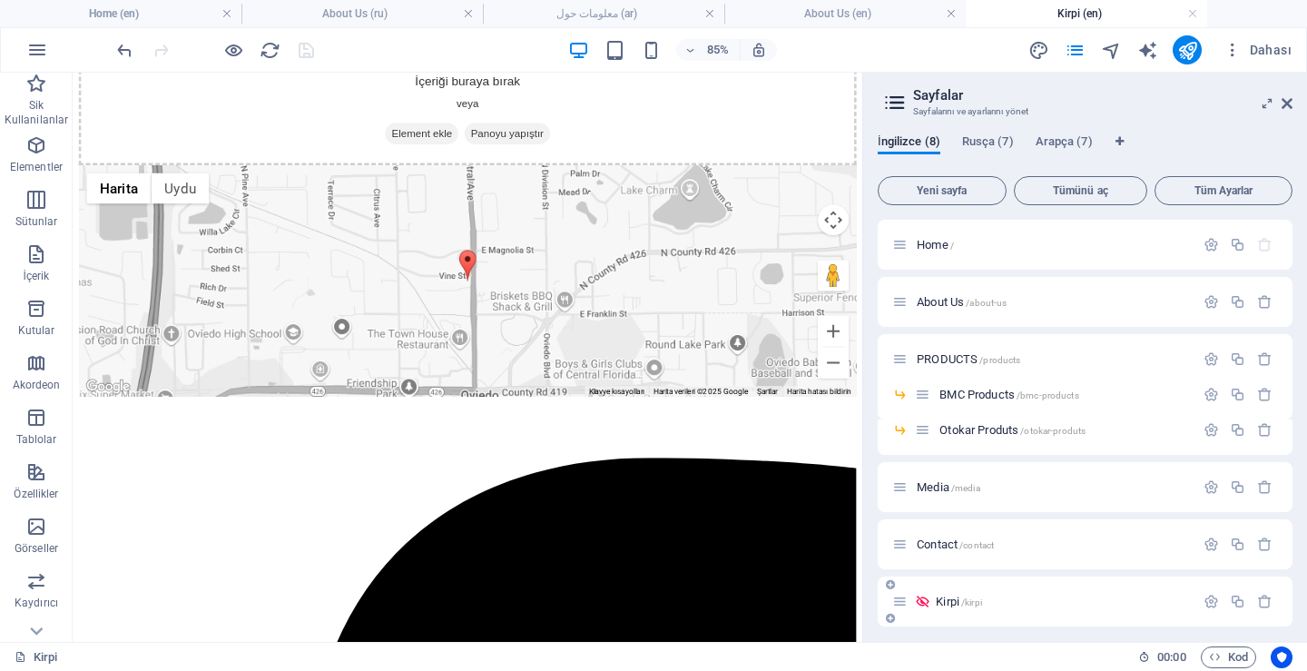
drag, startPoint x: 956, startPoint y: 602, endPoint x: 976, endPoint y: 616, distance: 24.7
click at [976, 616] on div "Kirpi /kirpi" at bounding box center [1085, 601] width 415 height 50
click at [1006, 397] on span "BMC Products /bmc-products" at bounding box center [1008, 395] width 139 height 14
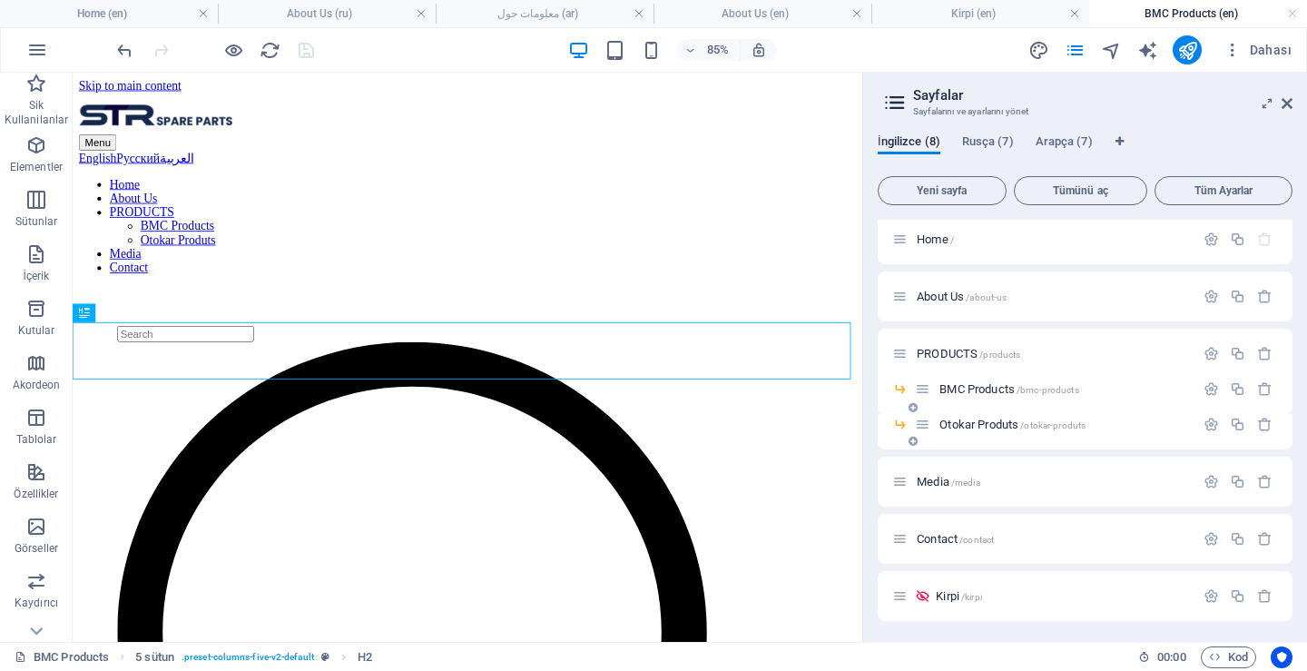
scroll to position [6, 0]
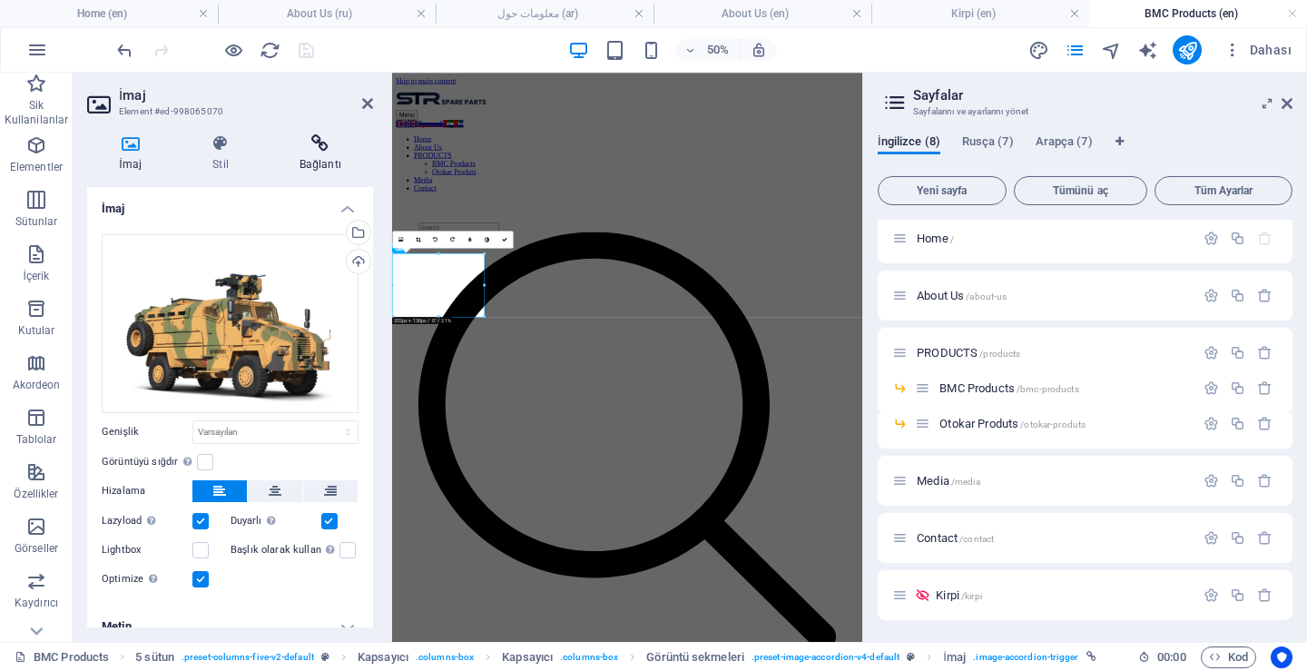
click at [317, 144] on icon at bounding box center [320, 143] width 105 height 18
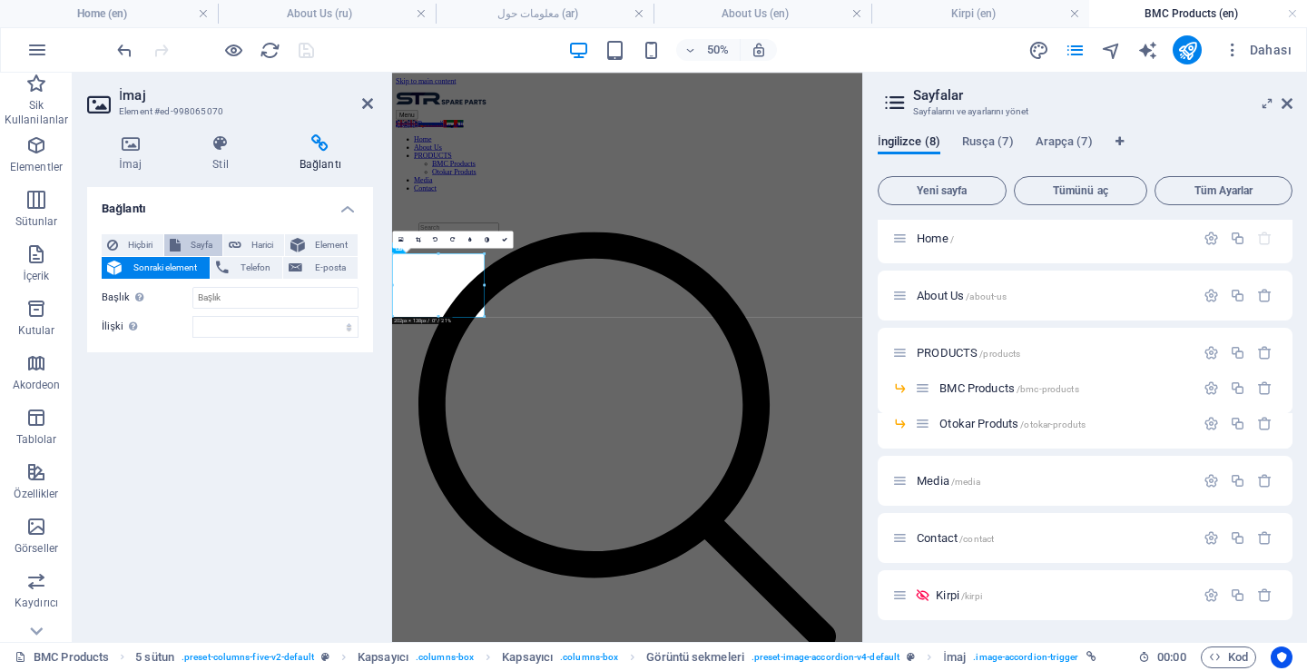
click at [191, 244] on span "Sayfa" at bounding box center [202, 245] width 32 height 22
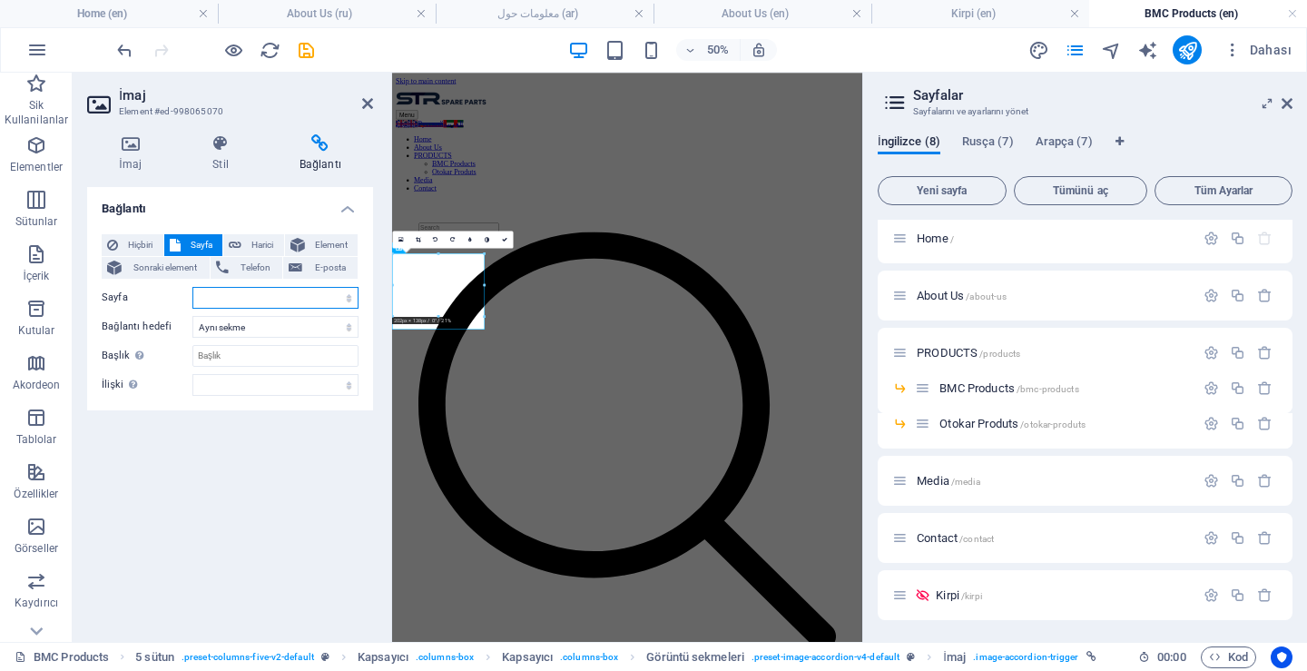
click at [240, 294] on select "Home About Us PRODUCTS -- BMC Products -- Otokar Produts Media Contact Kirpi Ho…" at bounding box center [275, 298] width 166 height 22
select select "7"
click at [192, 287] on select "Home About Us PRODUCTS -- BMC Products -- Otokar Produts Media Contact Kirpi Ho…" at bounding box center [275, 298] width 166 height 22
click at [372, 101] on icon at bounding box center [367, 103] width 11 height 15
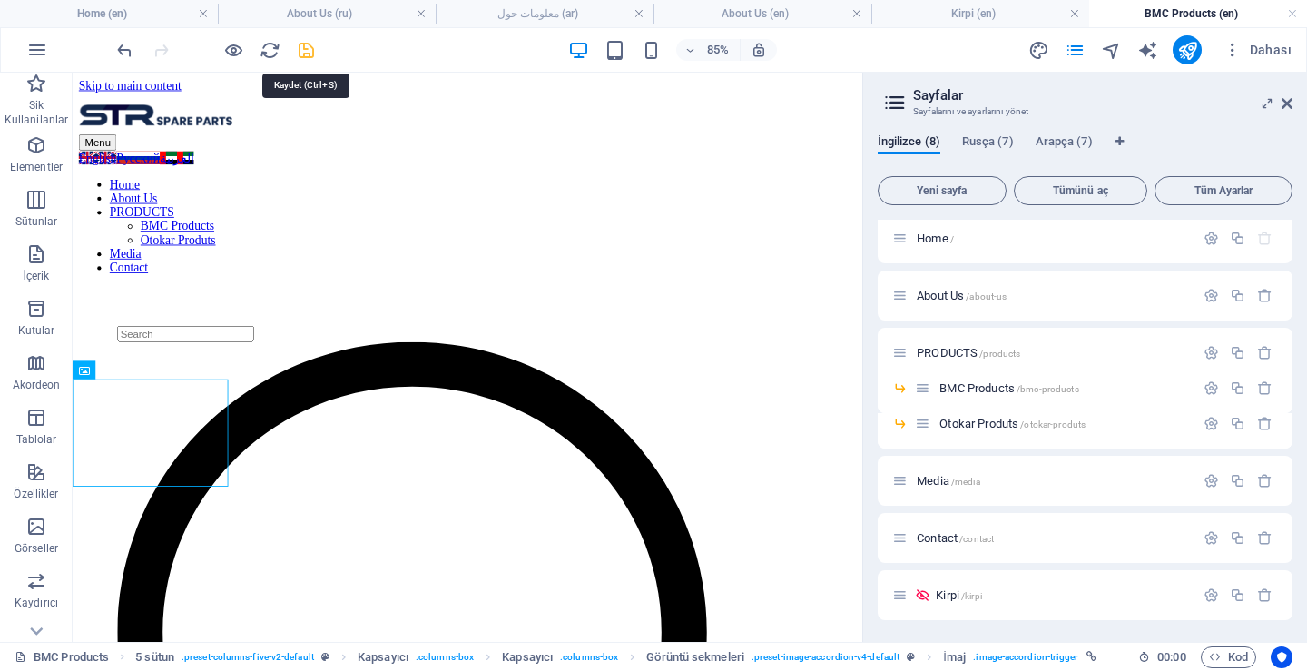
click at [309, 49] on icon "save" at bounding box center [306, 50] width 21 height 21
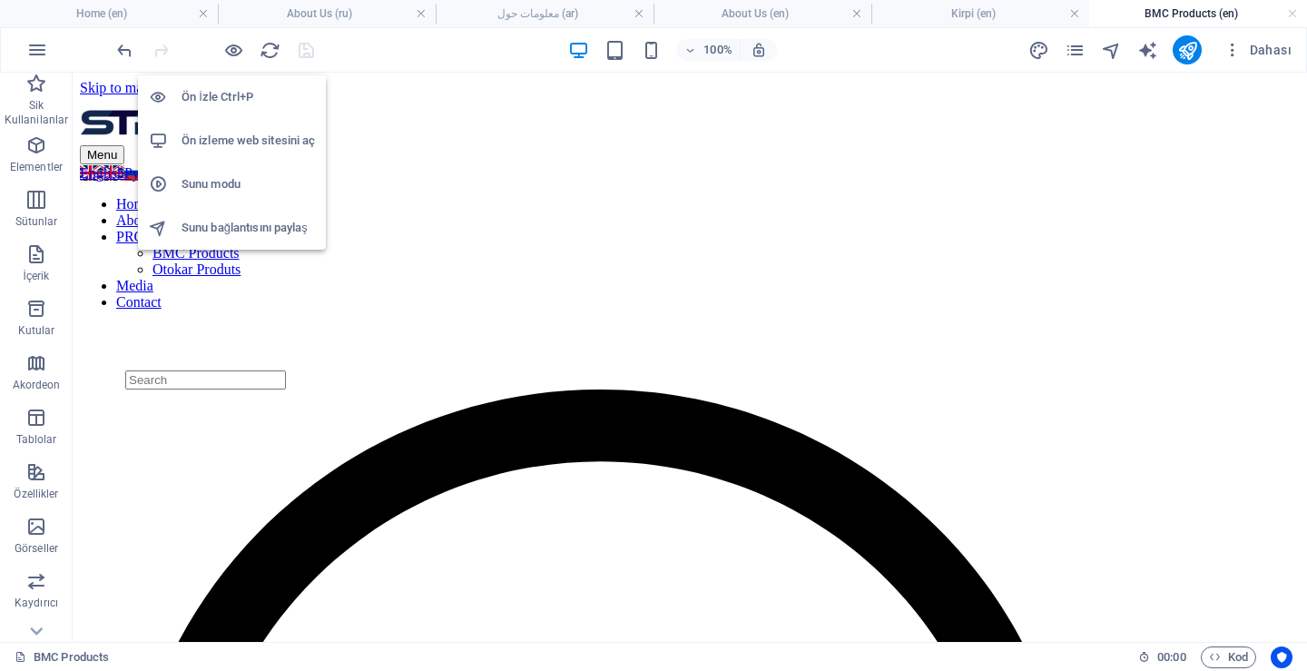
click at [214, 141] on h6 "Ön izleme web sitesini aç" at bounding box center [248, 141] width 133 height 22
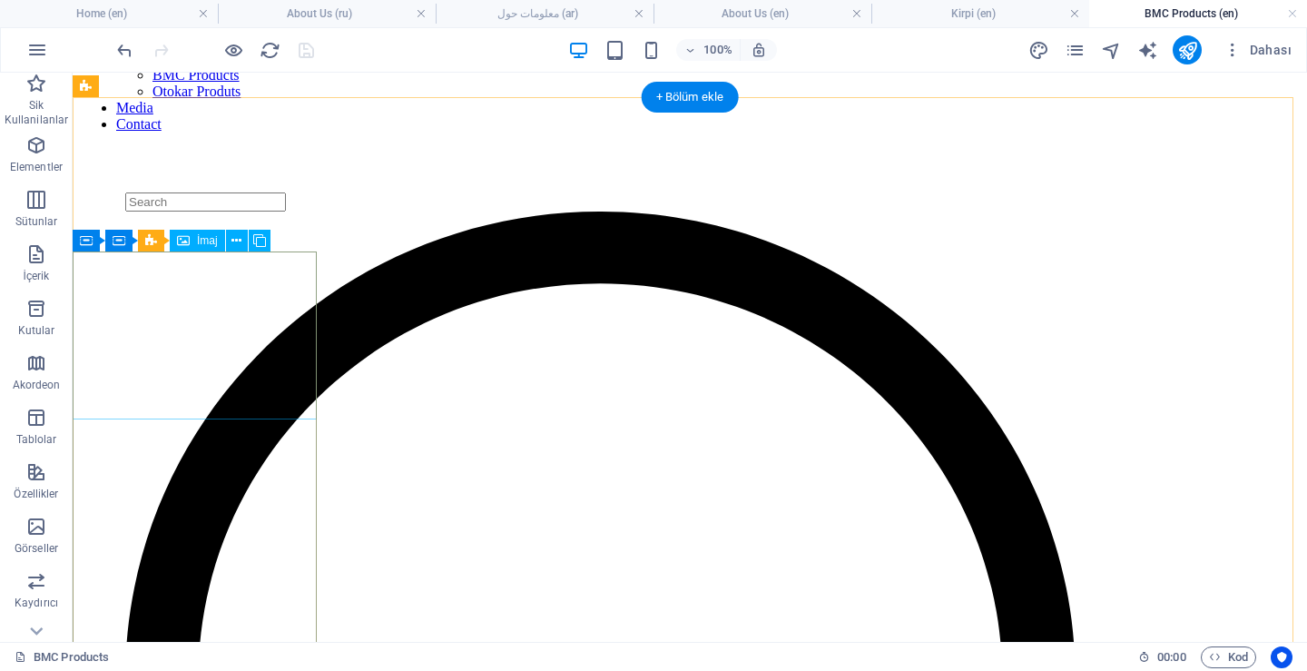
scroll to position [182, 0]
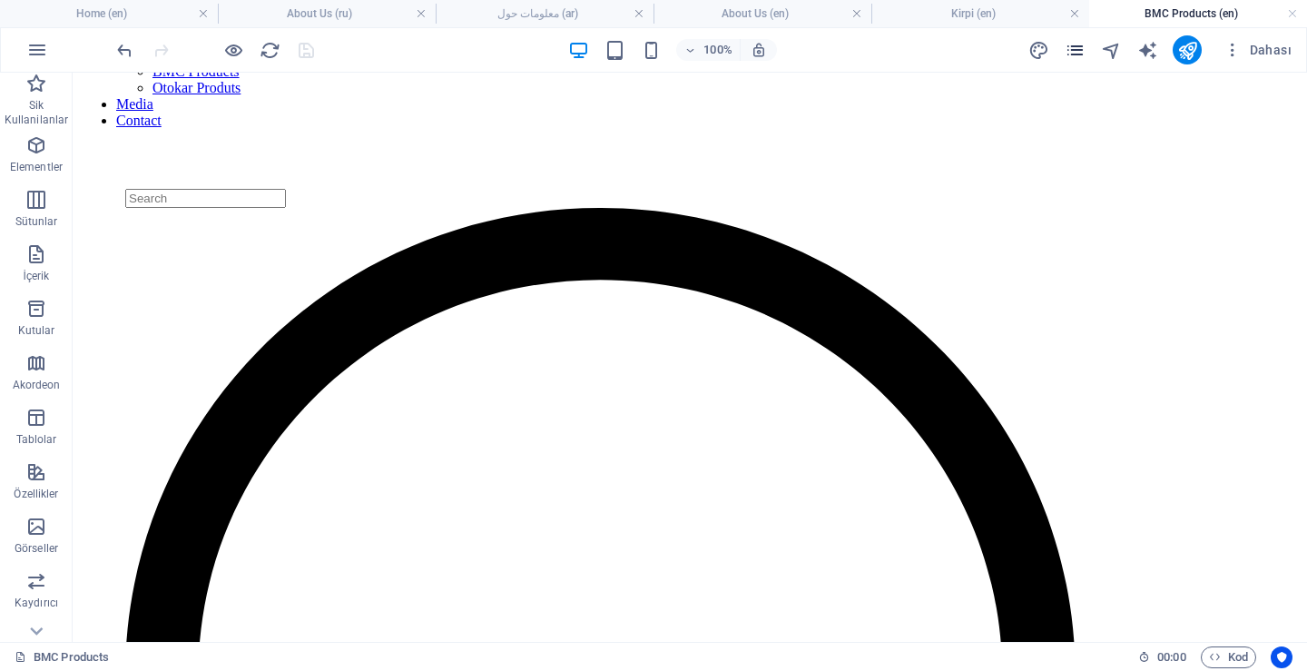
click at [1076, 51] on icon "pages" at bounding box center [1075, 50] width 21 height 21
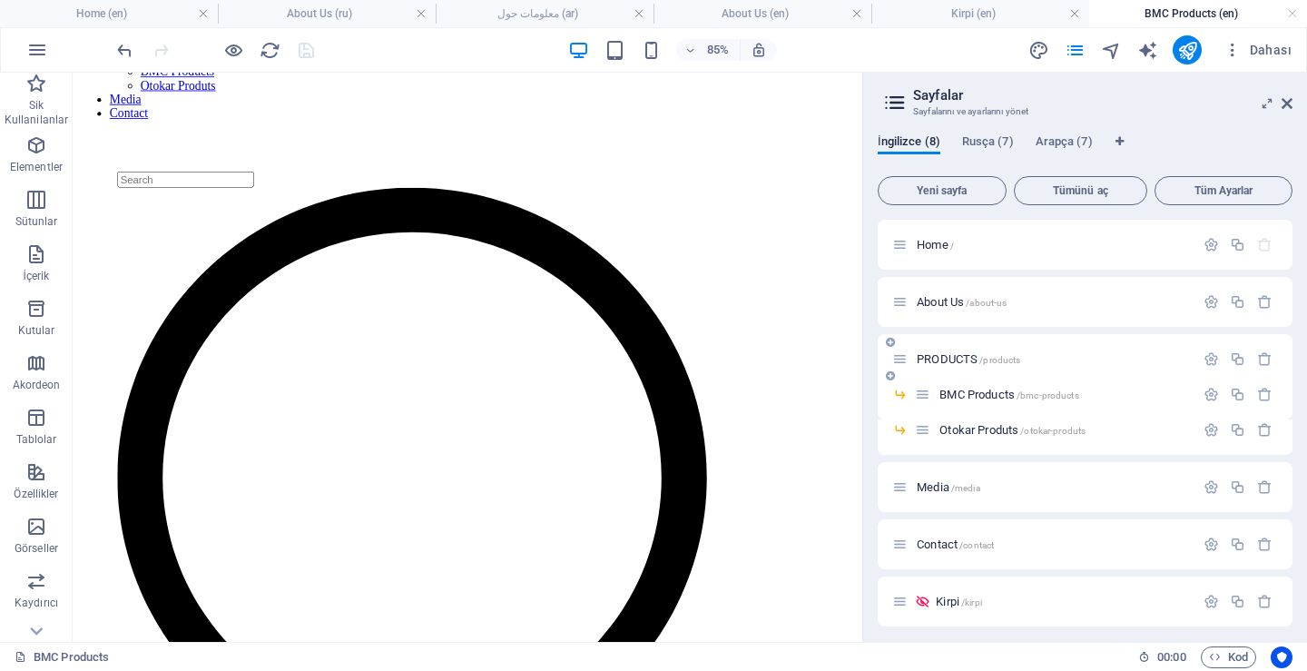
scroll to position [6, 0]
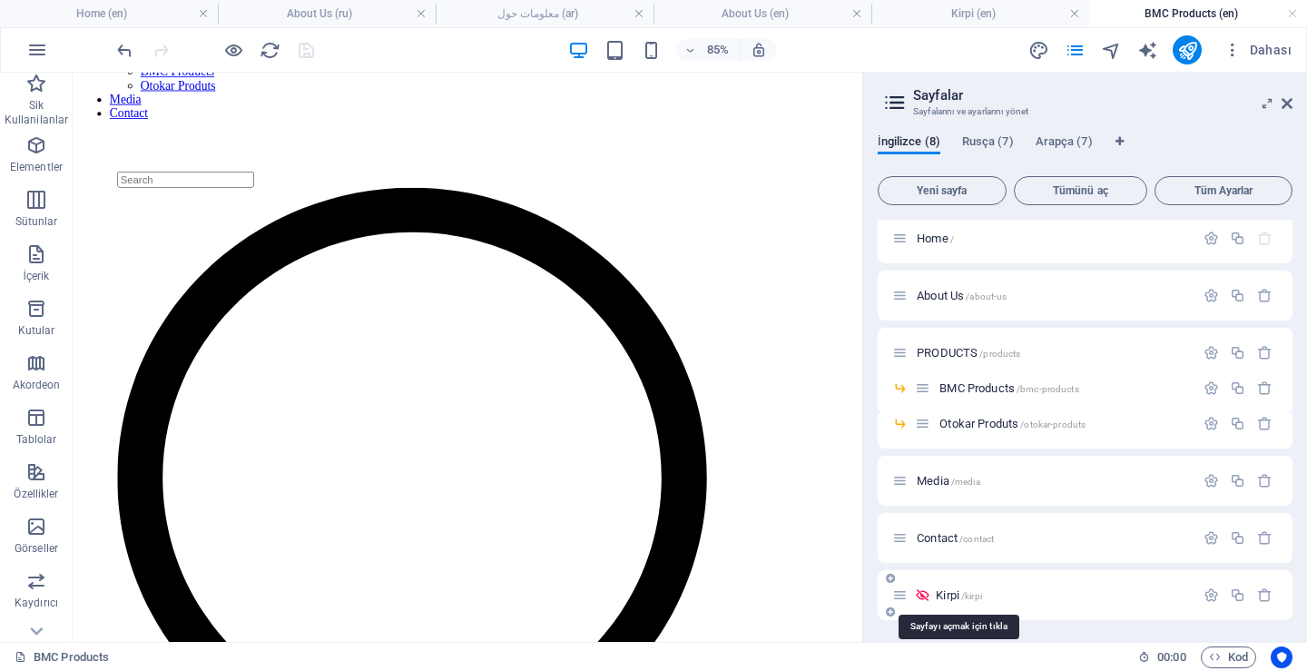
click at [963, 594] on span "/kirpi" at bounding box center [971, 596] width 21 height 10
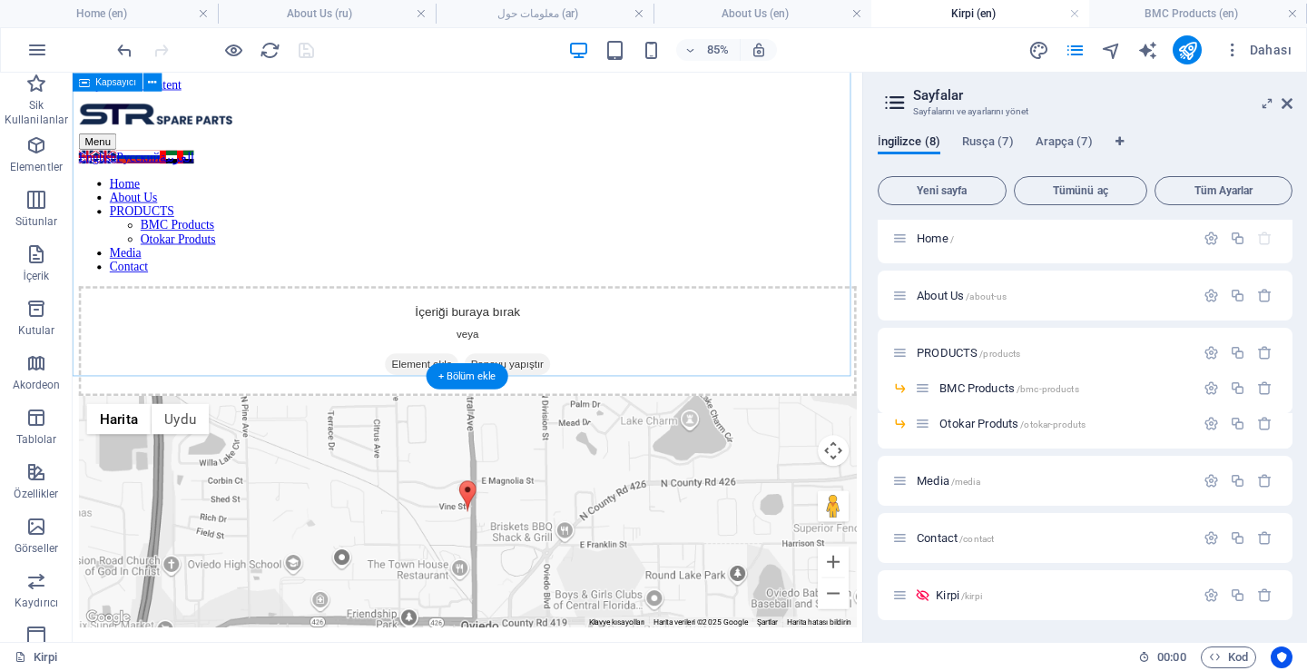
scroll to position [0, 0]
click at [38, 422] on icon "button" at bounding box center [36, 418] width 22 height 22
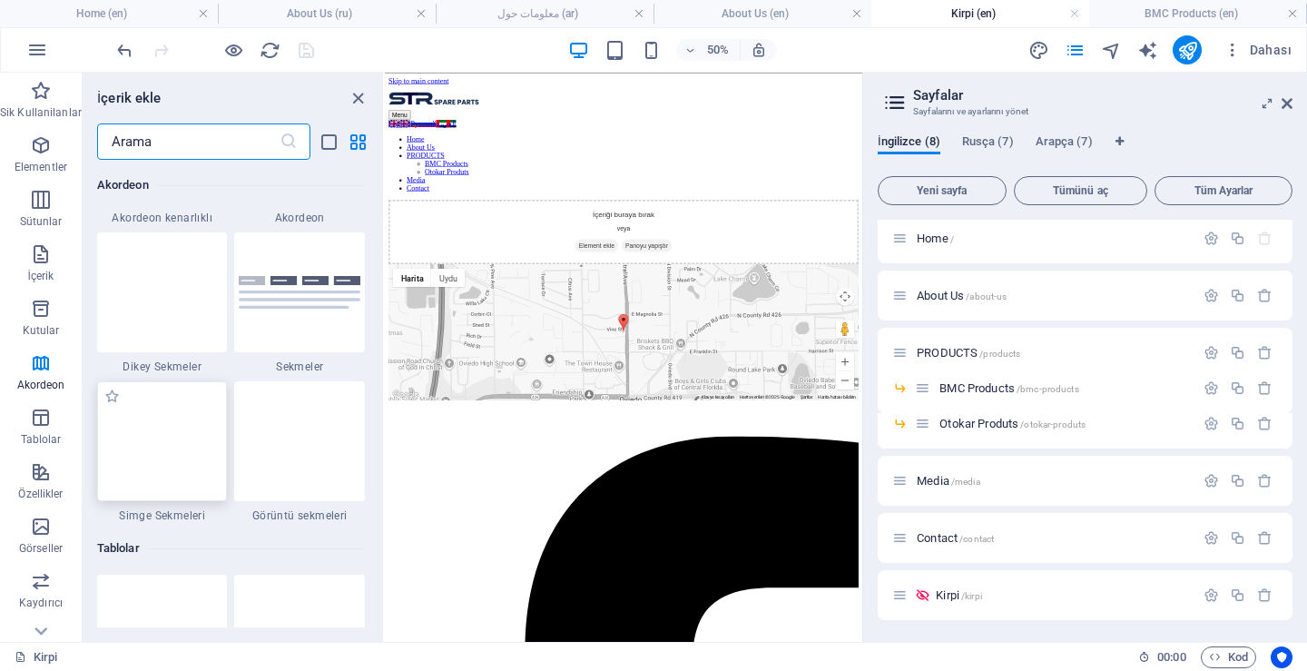
scroll to position [5832, 0]
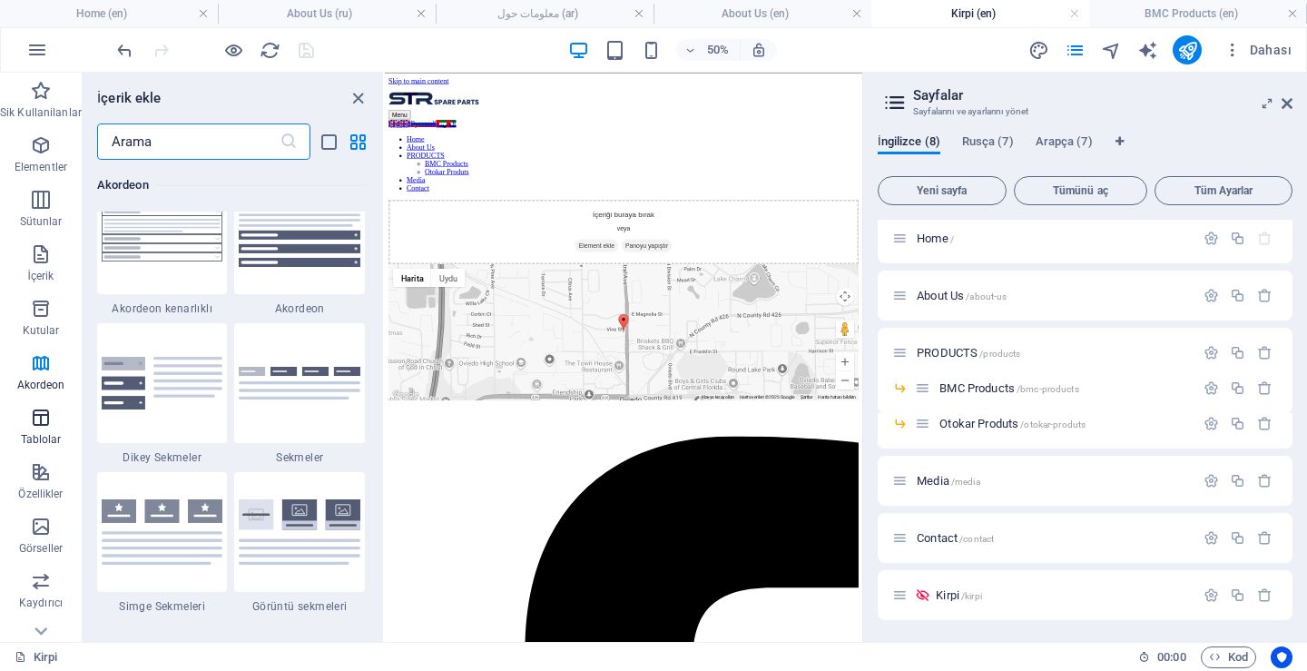
click at [42, 426] on icon "button" at bounding box center [41, 418] width 22 height 22
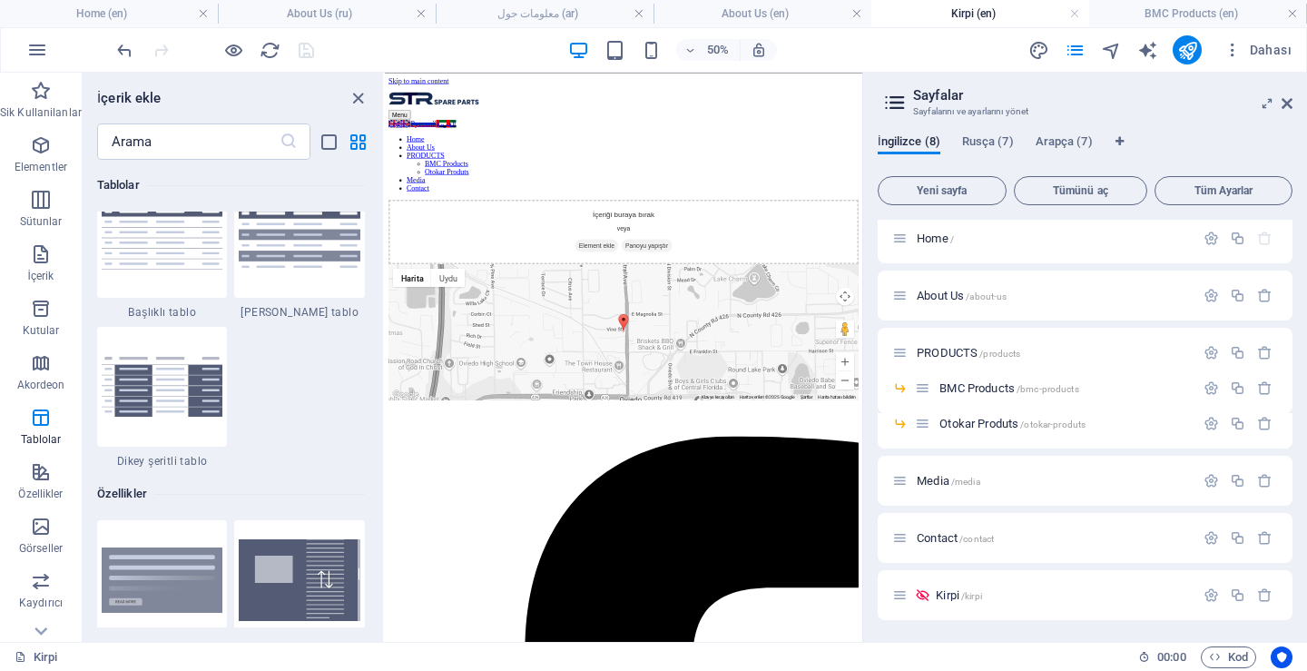
scroll to position [6739, 0]
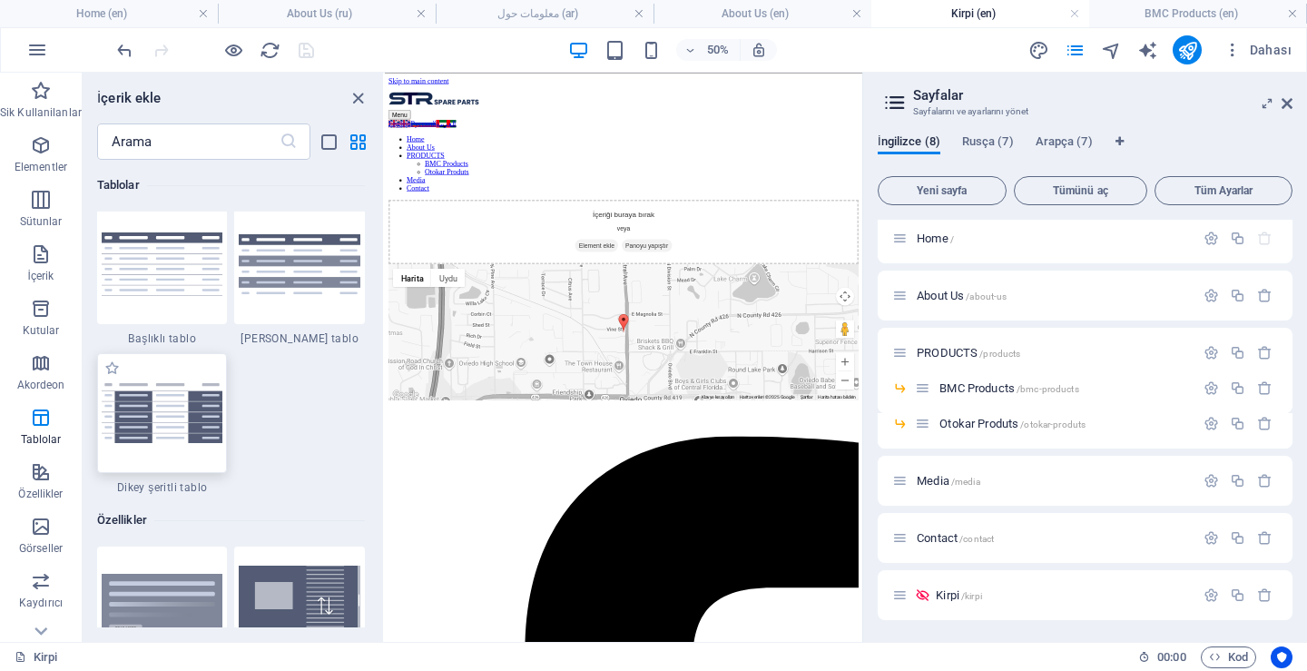
click at [172, 426] on img at bounding box center [163, 413] width 122 height 60
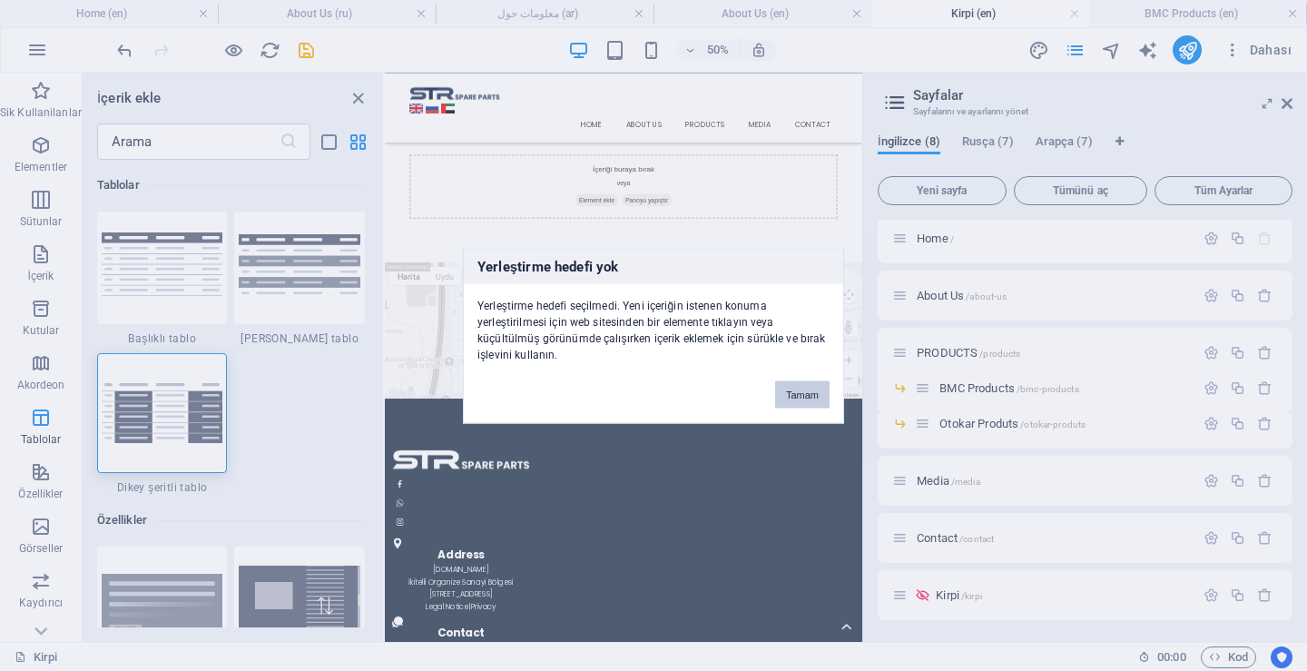
click at [803, 390] on button "Tamam" at bounding box center [802, 393] width 54 height 27
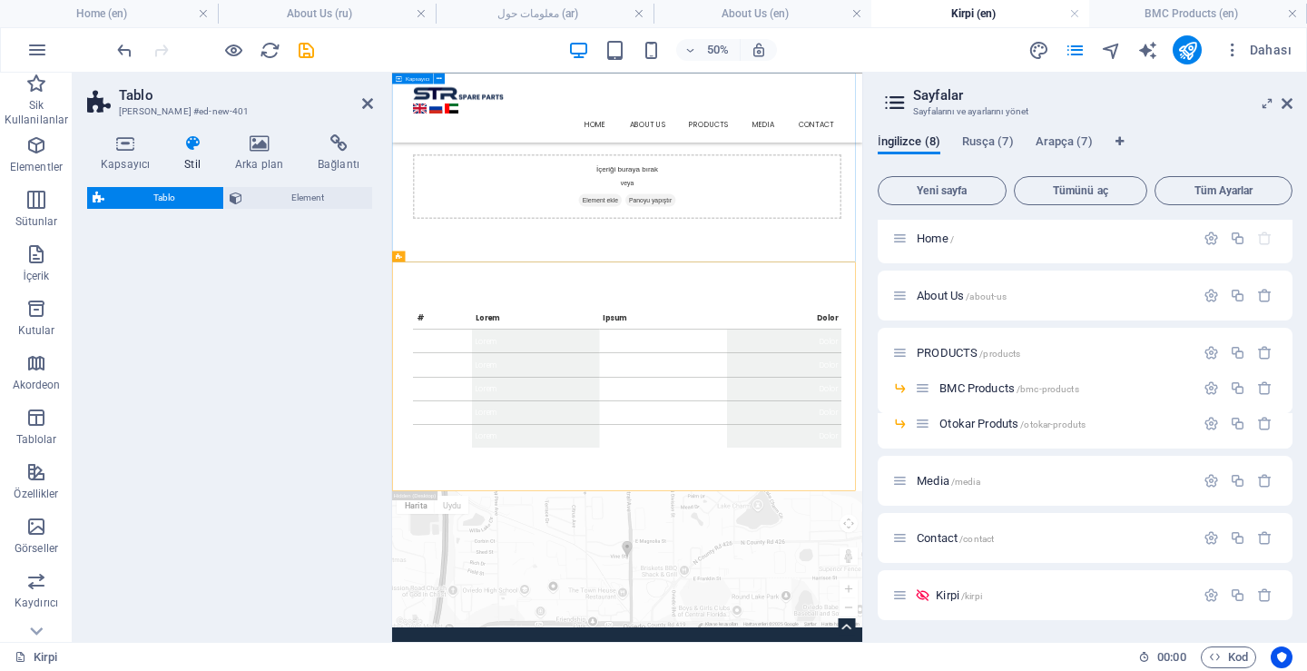
select select "preset-table-v3-stripes-cell"
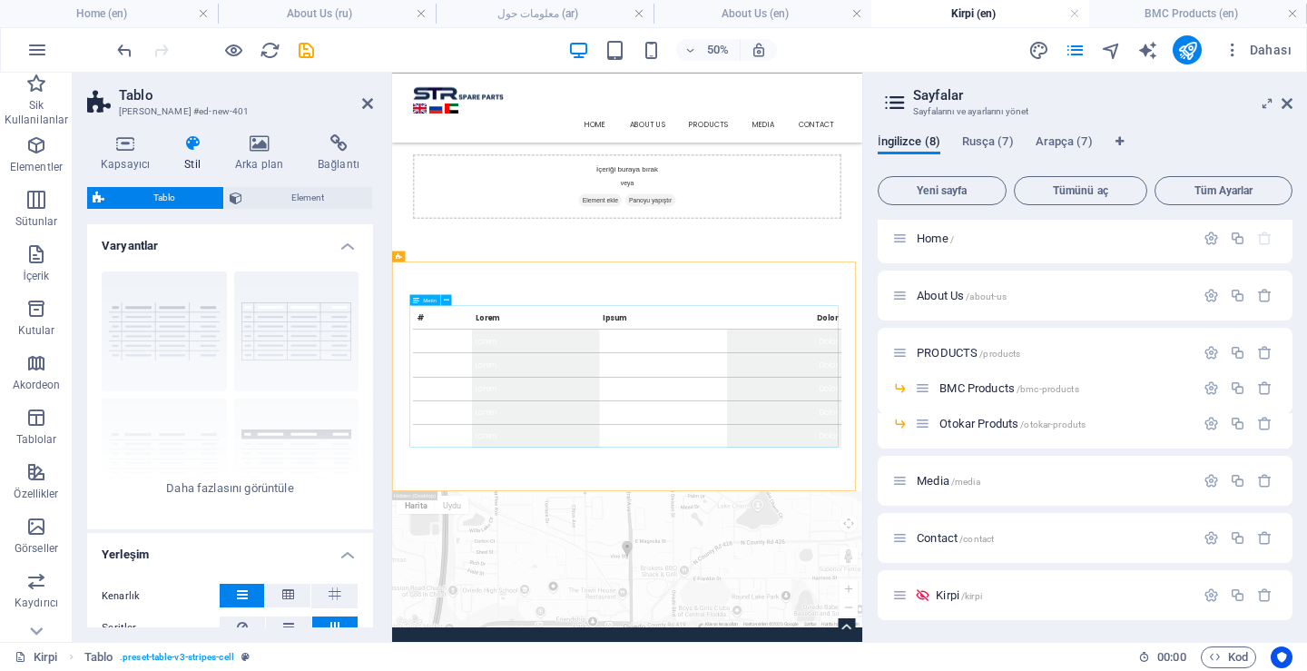
click at [581, 603] on div "# Lorem Ipsum Dolor 1 Lorem Ipsum Dolor 2 Lorem Ipsum Dolor 3 Lorem Ipsum Dolor…" at bounding box center [862, 678] width 857 height 283
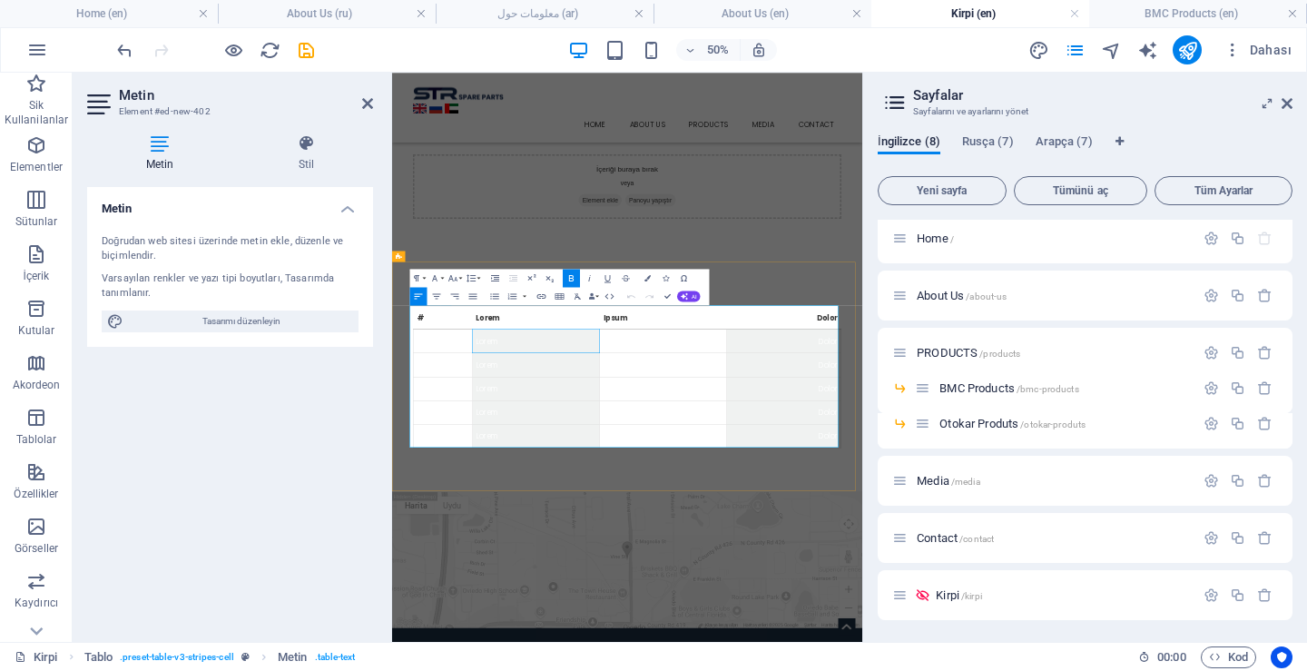
click at [553, 595] on td "Lorem" at bounding box center [680, 607] width 254 height 47
click at [1081, 48] on icon "pages" at bounding box center [1075, 50] width 21 height 21
click at [1073, 49] on icon "pages" at bounding box center [1075, 50] width 21 height 21
click at [1291, 101] on icon at bounding box center [1286, 103] width 11 height 15
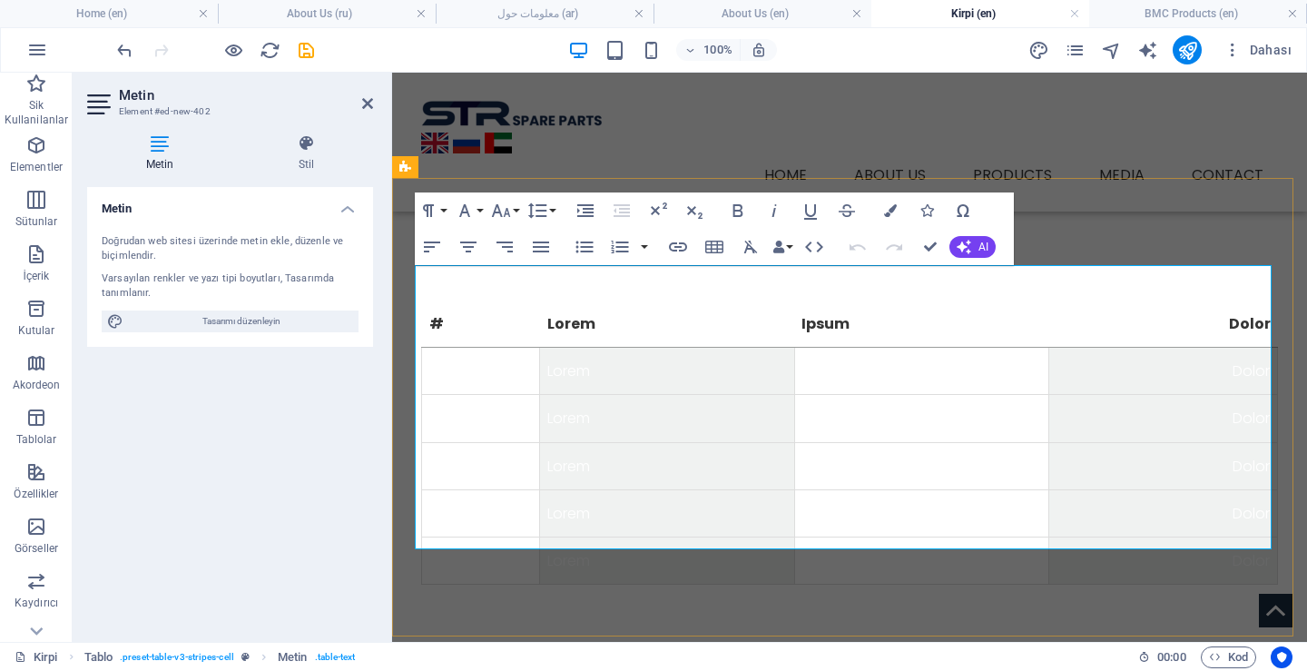
scroll to position [272, 0]
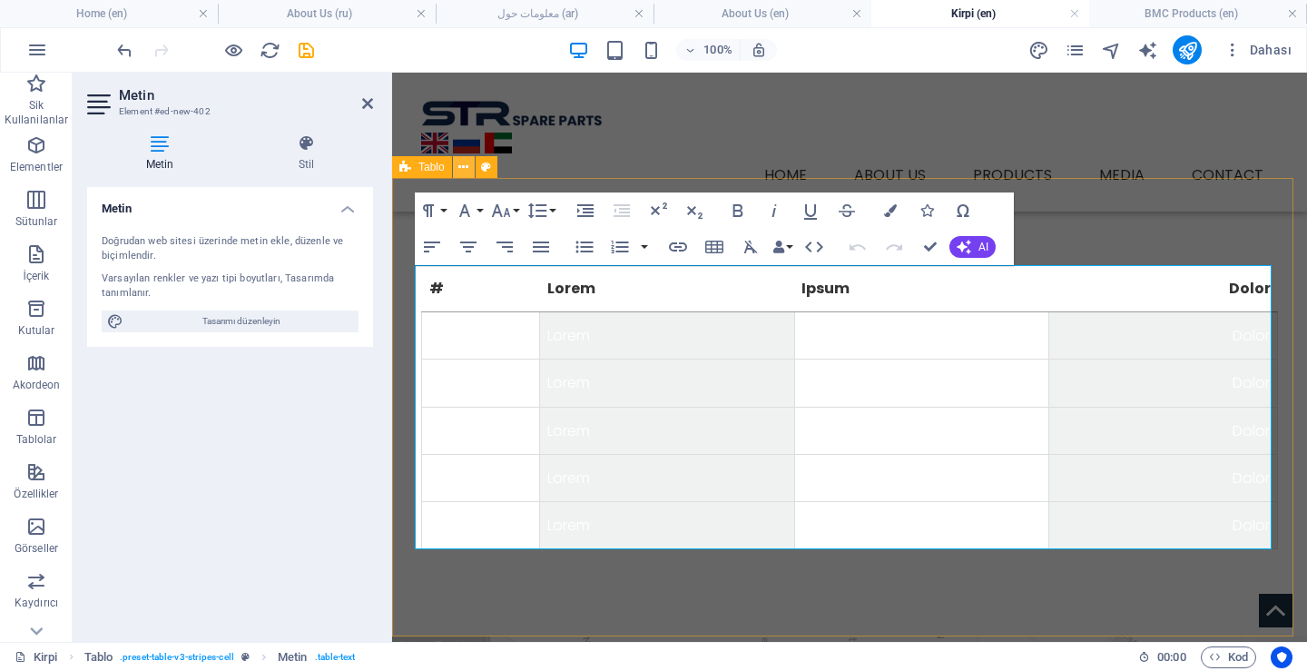
click at [464, 163] on icon at bounding box center [463, 167] width 10 height 19
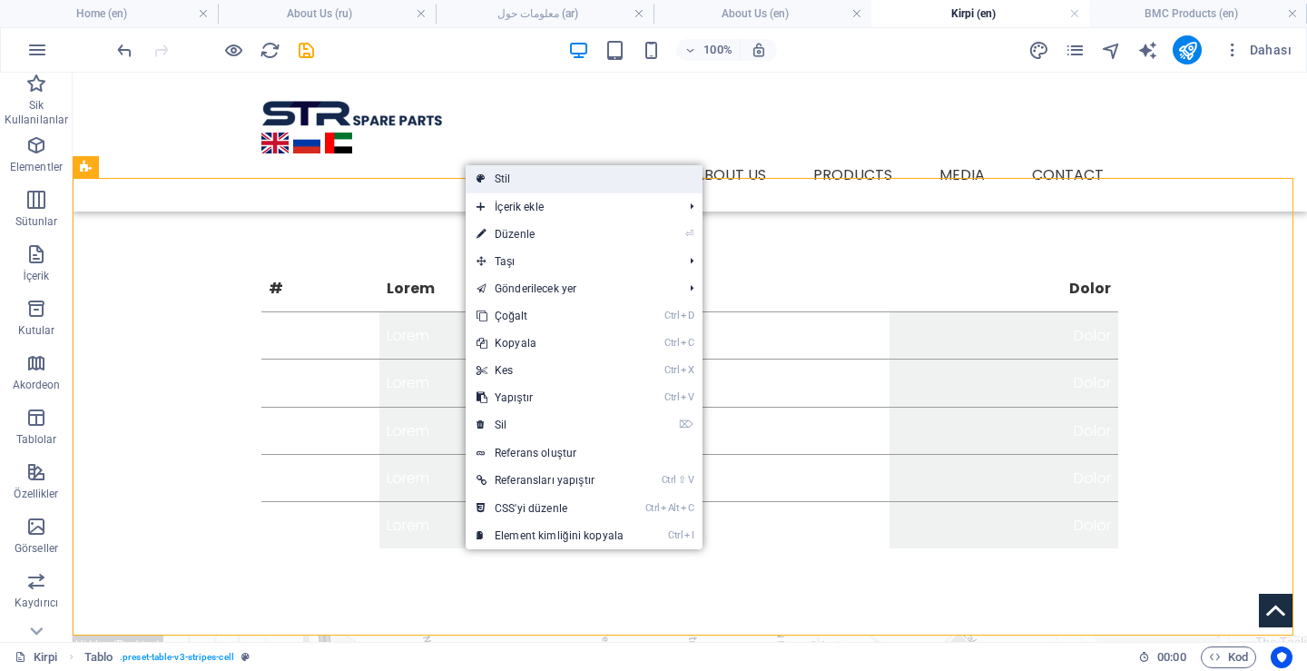
click at [496, 178] on link "Stil" at bounding box center [584, 178] width 237 height 27
select select "preset-table-v3-stripes-cell"
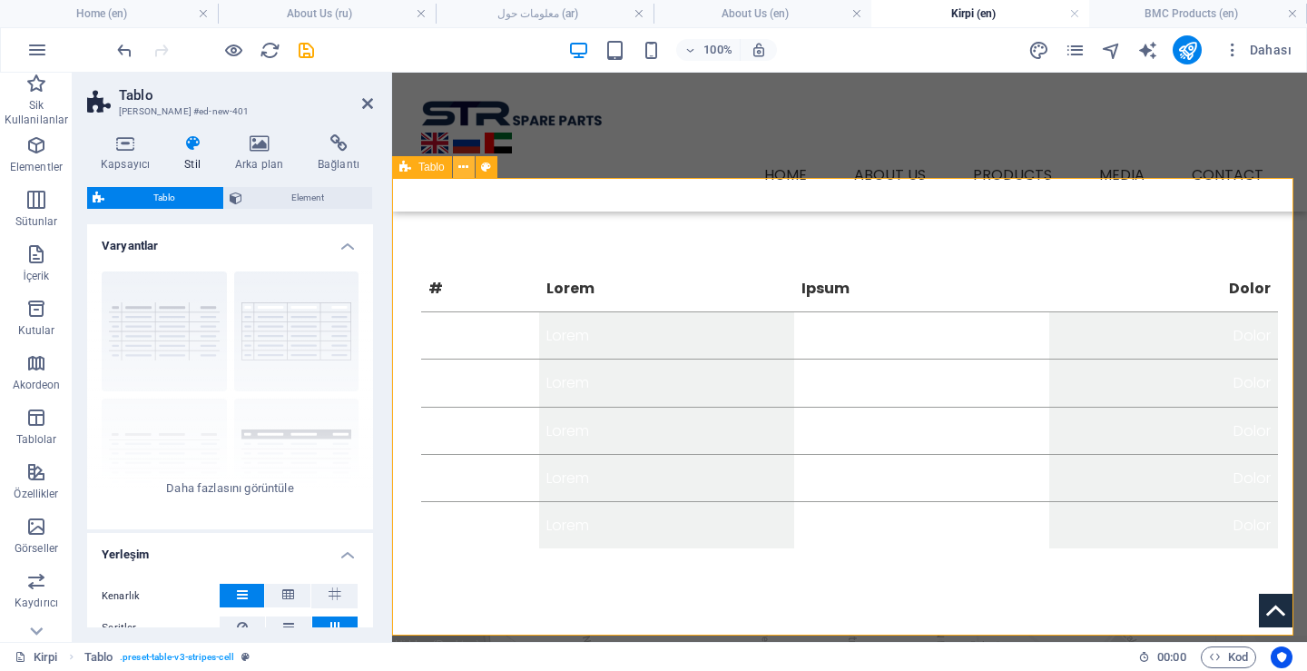
click at [463, 172] on icon at bounding box center [463, 167] width 10 height 19
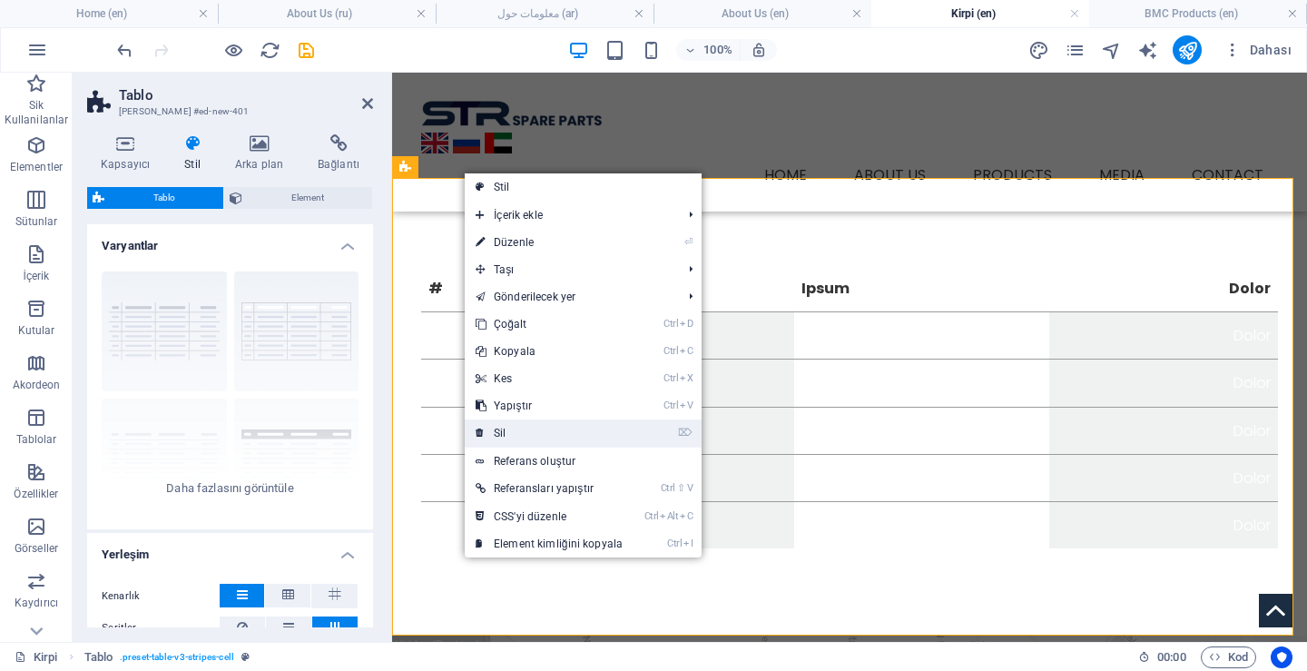
click at [516, 421] on link "⌦ Sil" at bounding box center [549, 432] width 169 height 27
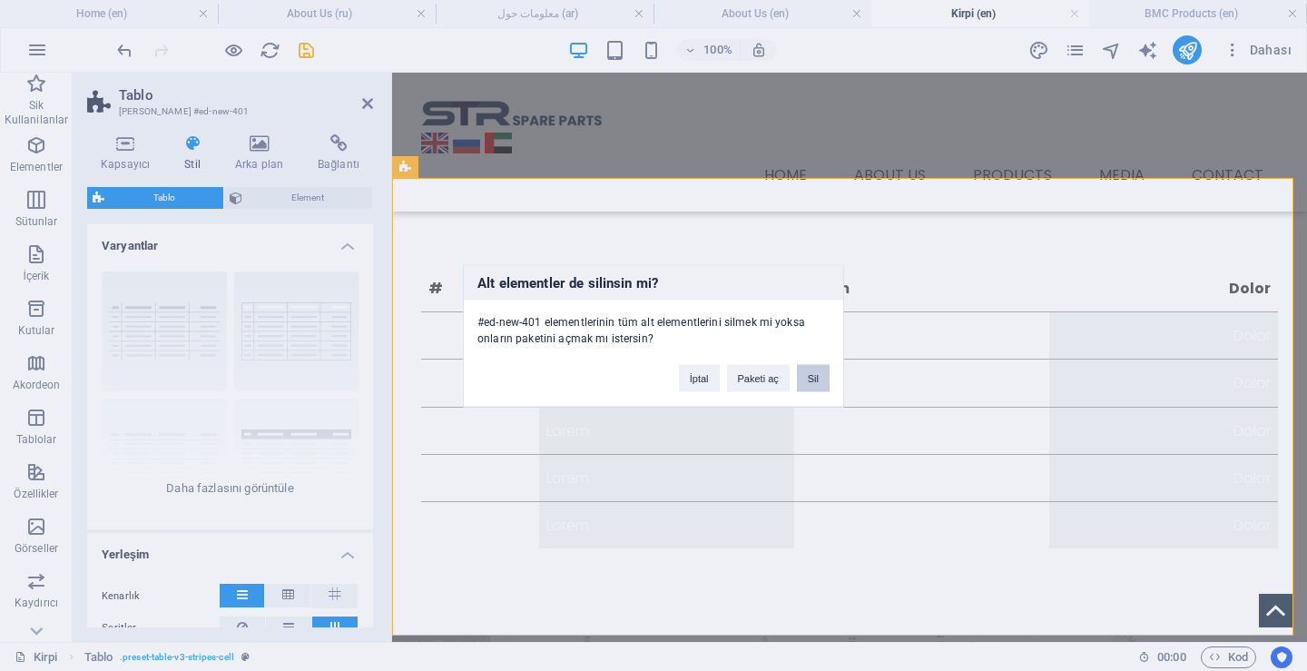
click at [817, 381] on button "Sil" at bounding box center [813, 377] width 33 height 27
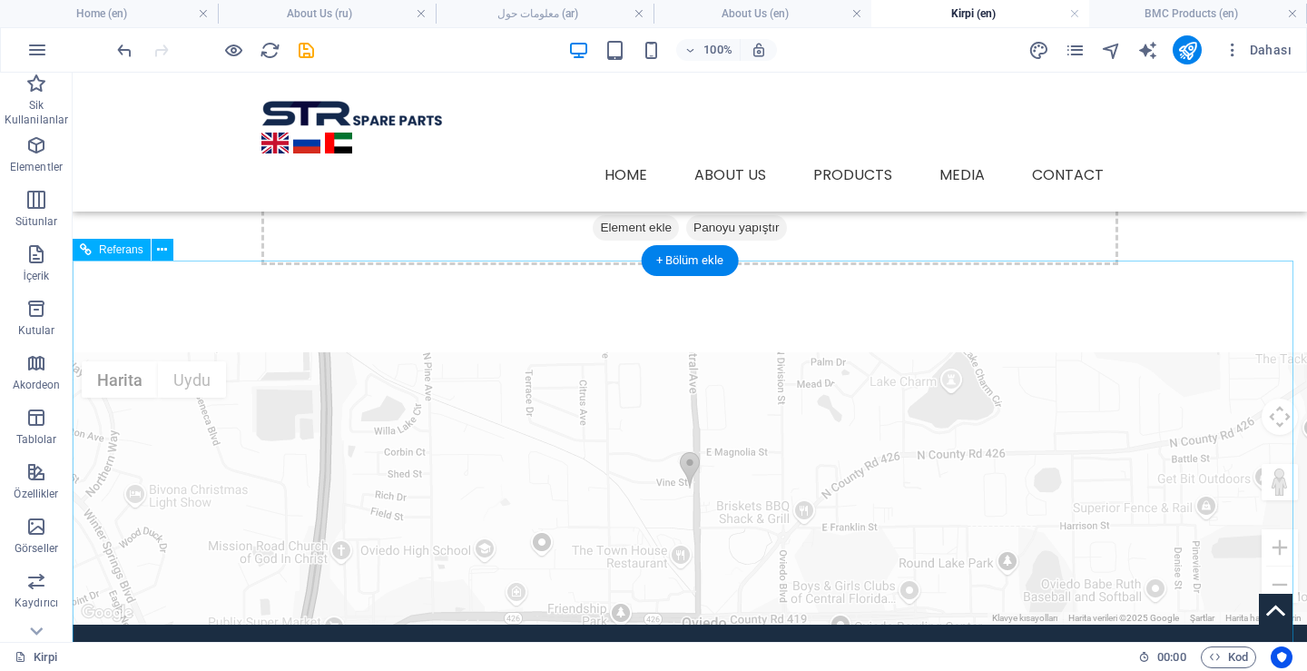
scroll to position [0, 0]
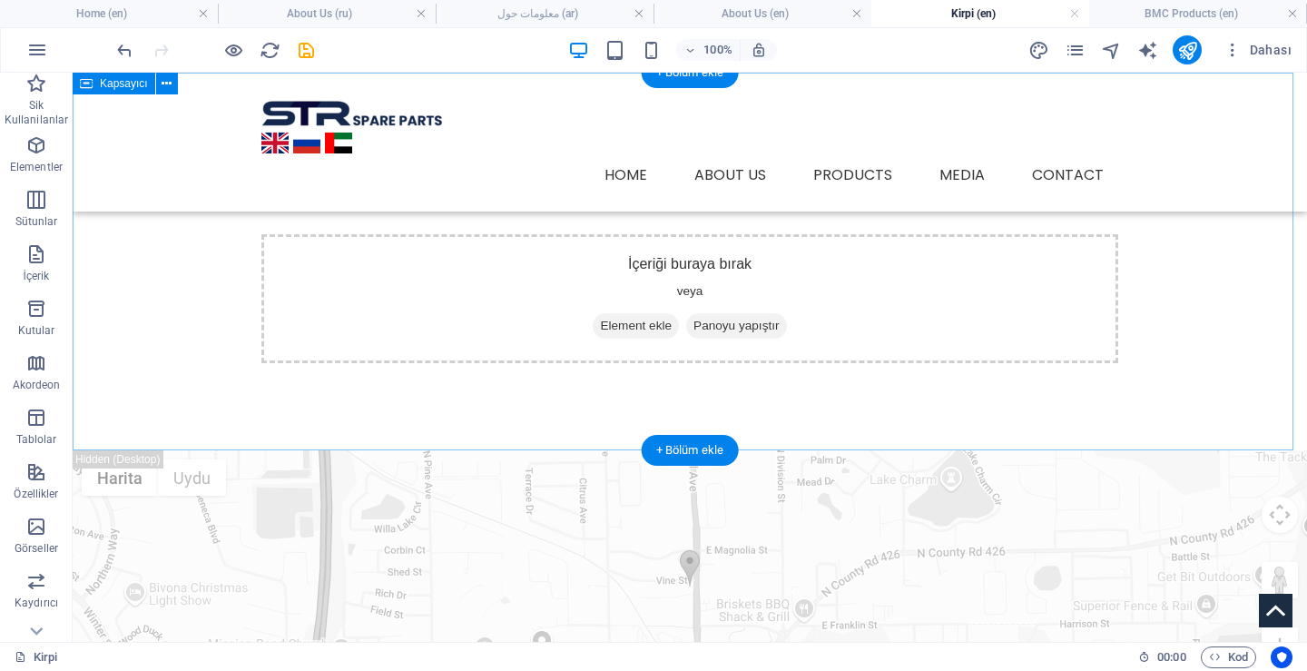
click at [622, 324] on span "Element ekle" at bounding box center [636, 325] width 86 height 25
click at [625, 325] on span "Element ekle" at bounding box center [636, 325] width 86 height 25
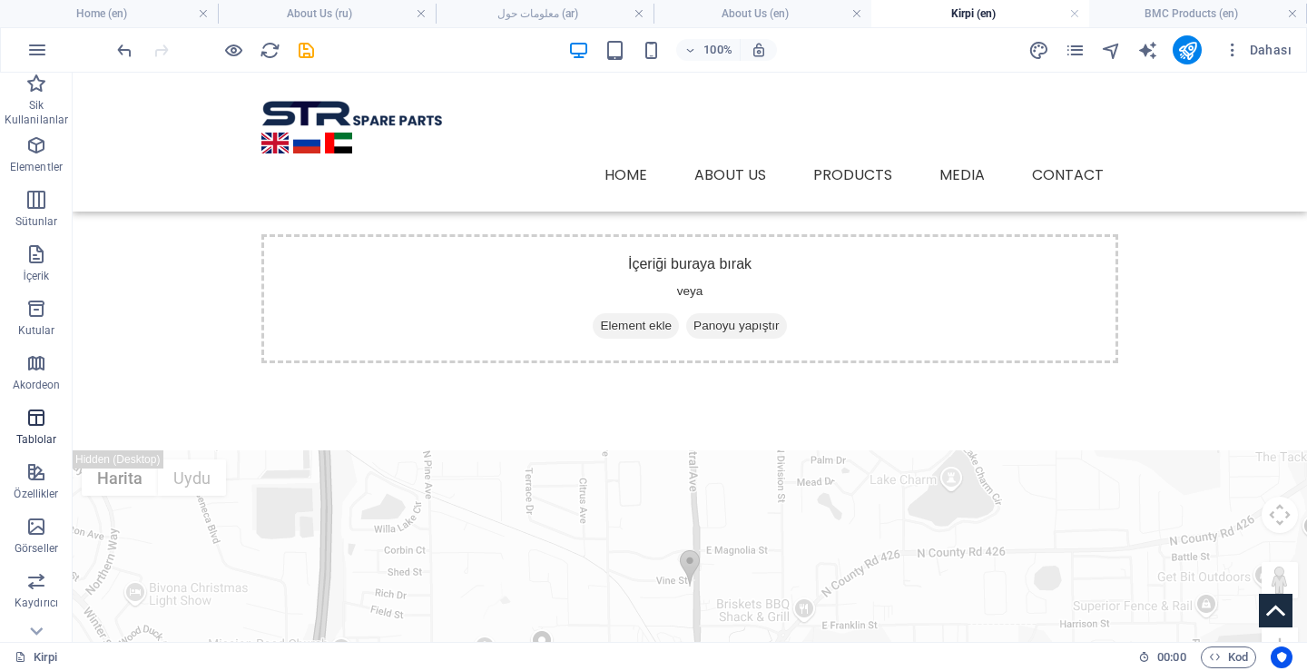
click at [22, 432] on p "Tablolar" at bounding box center [36, 439] width 41 height 15
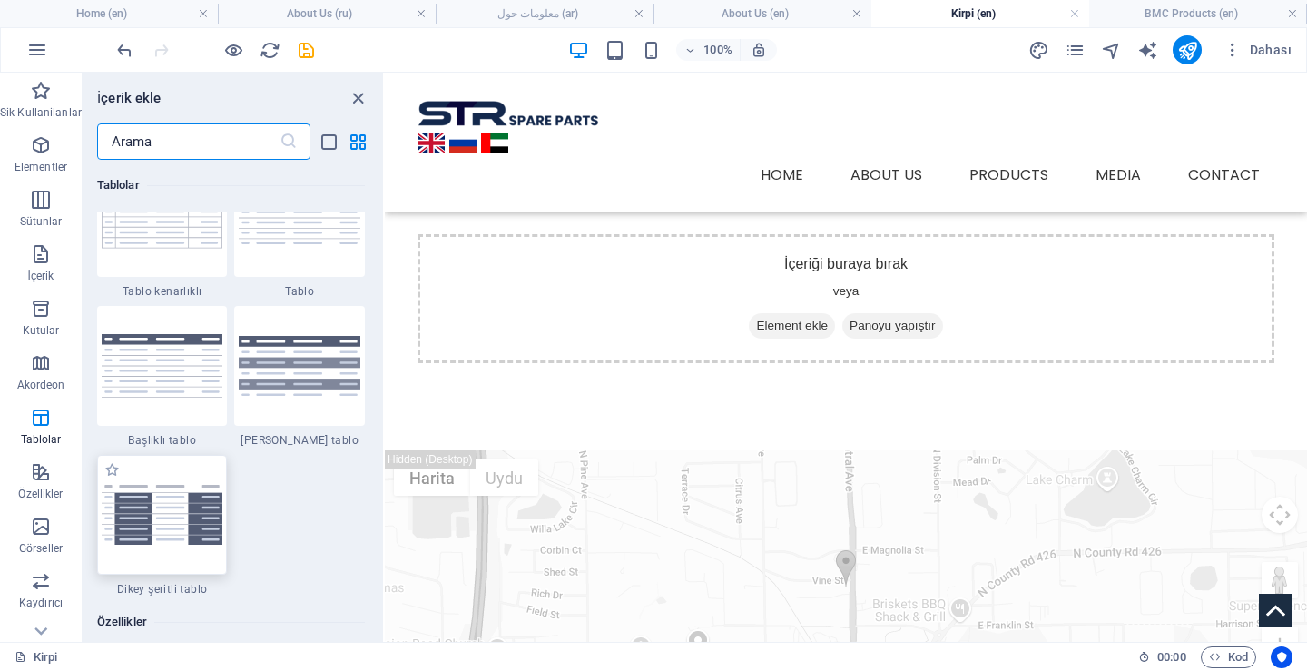
scroll to position [6739, 0]
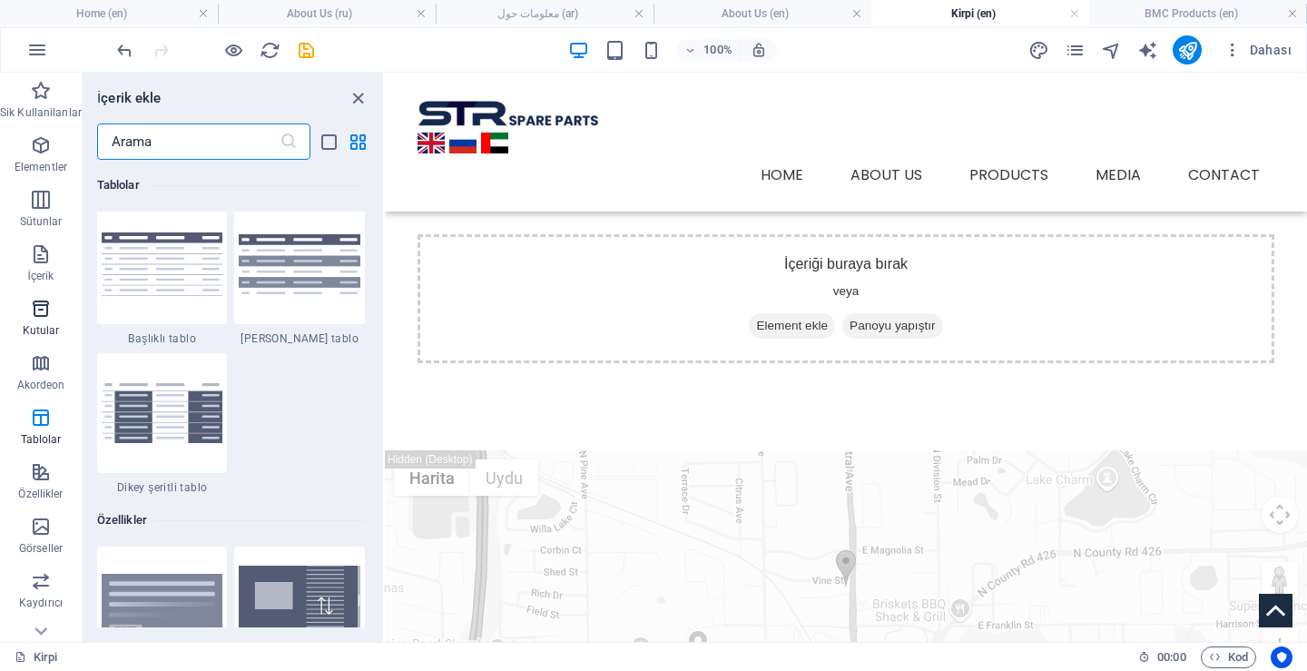
click at [39, 314] on icon "button" at bounding box center [41, 309] width 22 height 22
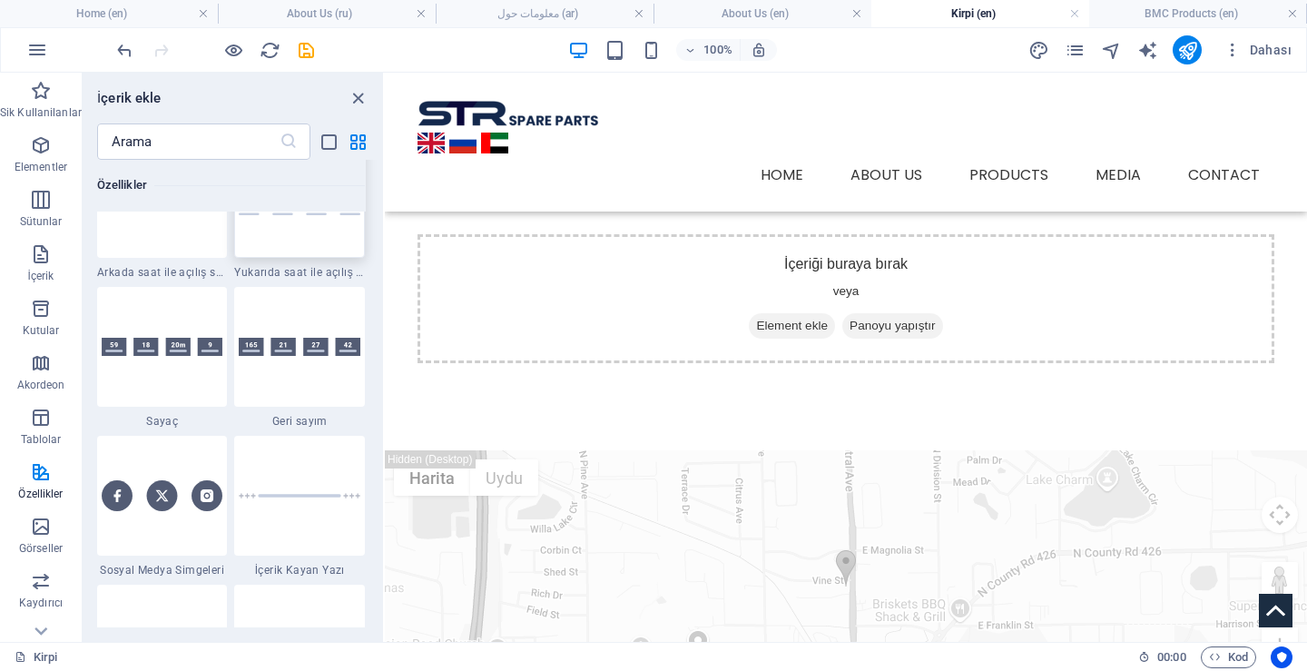
scroll to position [8092, 0]
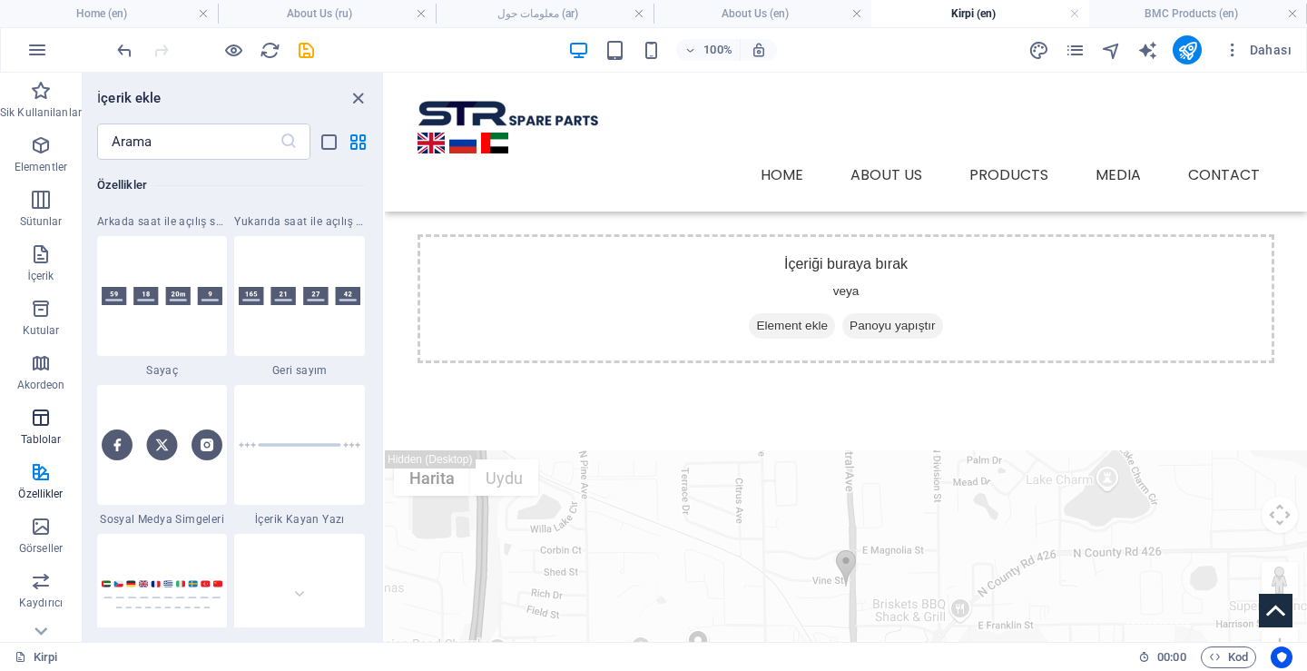
click at [46, 427] on icon "button" at bounding box center [41, 418] width 22 height 22
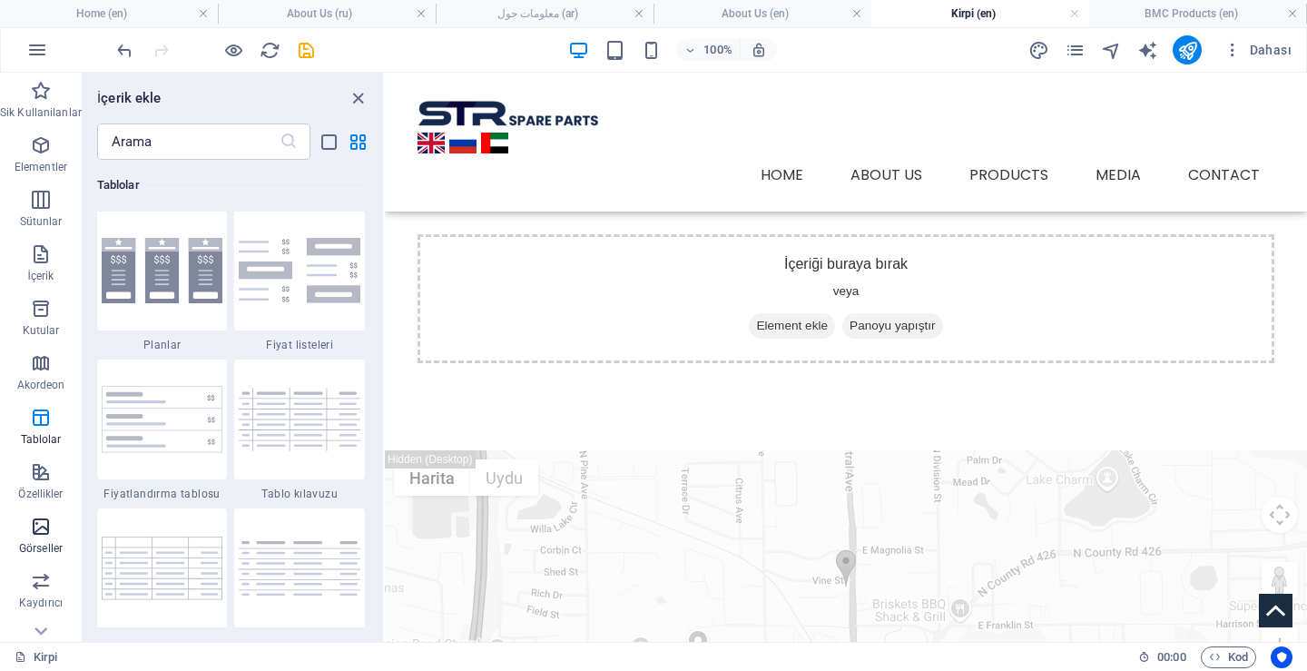
scroll to position [6286, 0]
click at [34, 599] on p "Kaydırıcı" at bounding box center [41, 602] width 44 height 15
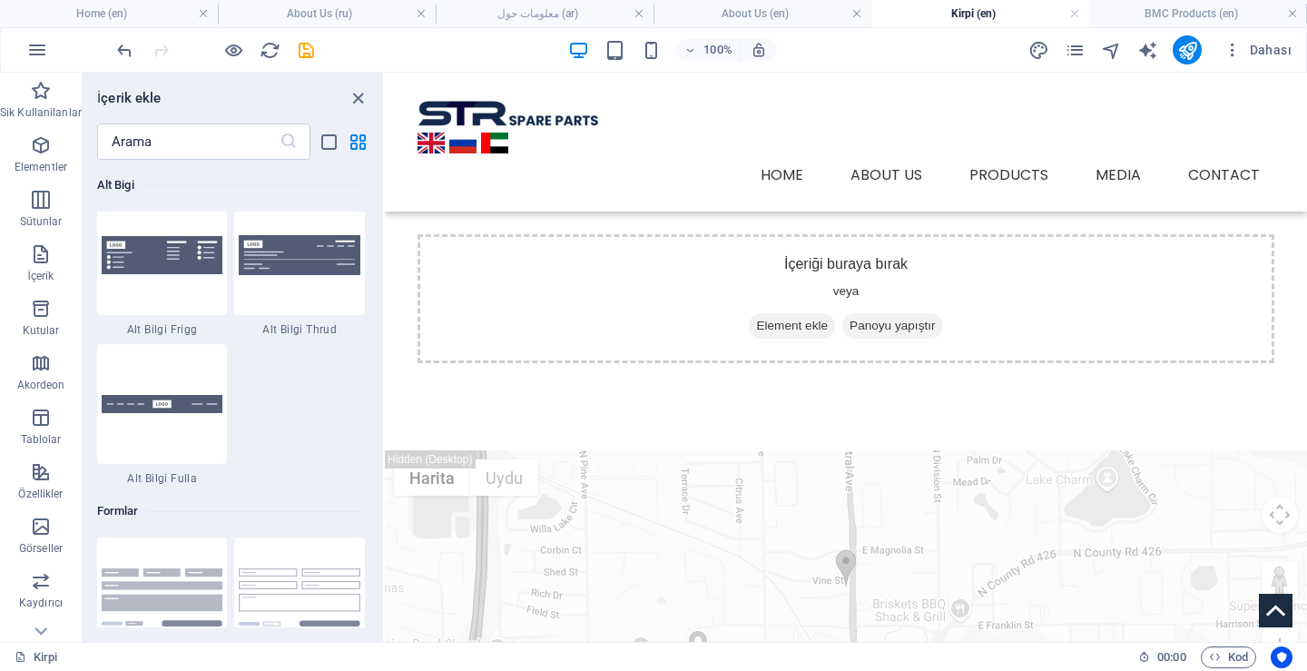
scroll to position [12920, 0]
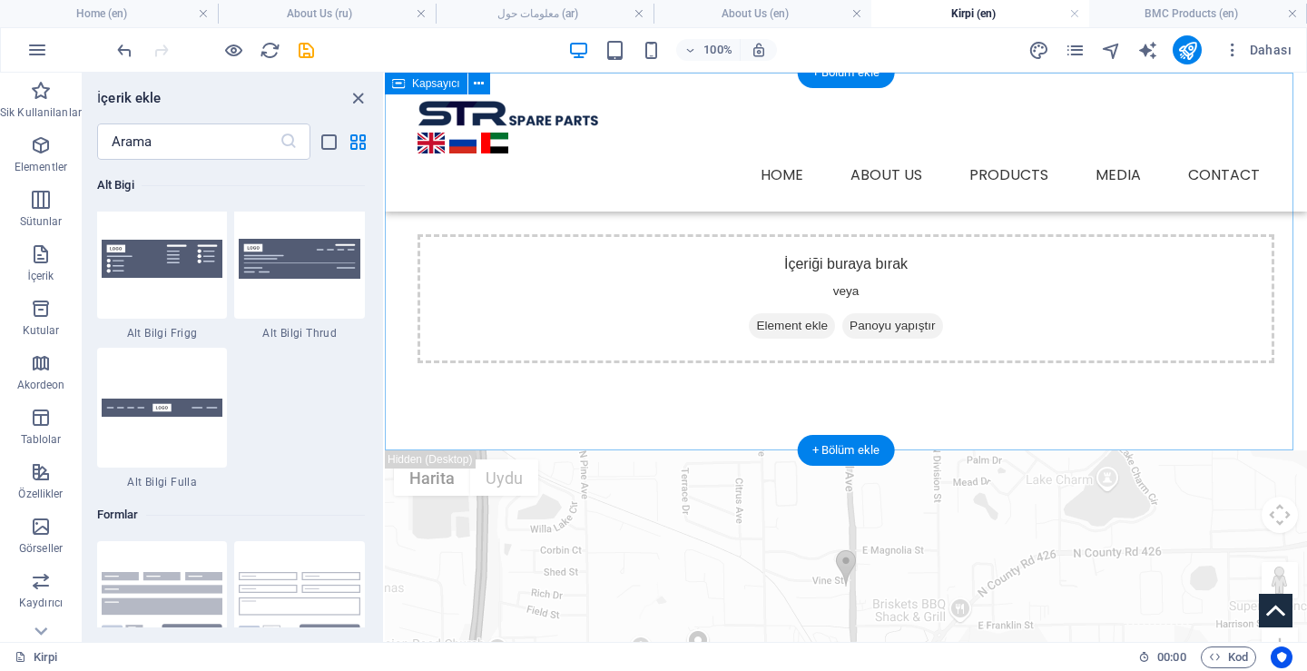
click at [491, 257] on div "İçeriği buraya bırak veya Element ekle Panoyu yapıştır" at bounding box center [845, 298] width 857 height 129
drag, startPoint x: 491, startPoint y: 257, endPoint x: 479, endPoint y: 256, distance: 11.8
click at [488, 256] on div "İçeriği buraya bırak veya Element ekle Panoyu yapıştır" at bounding box center [845, 298] width 857 height 129
click at [479, 256] on div "İçeriği buraya bırak veya Element ekle Panoyu yapıştır" at bounding box center [845, 298] width 857 height 129
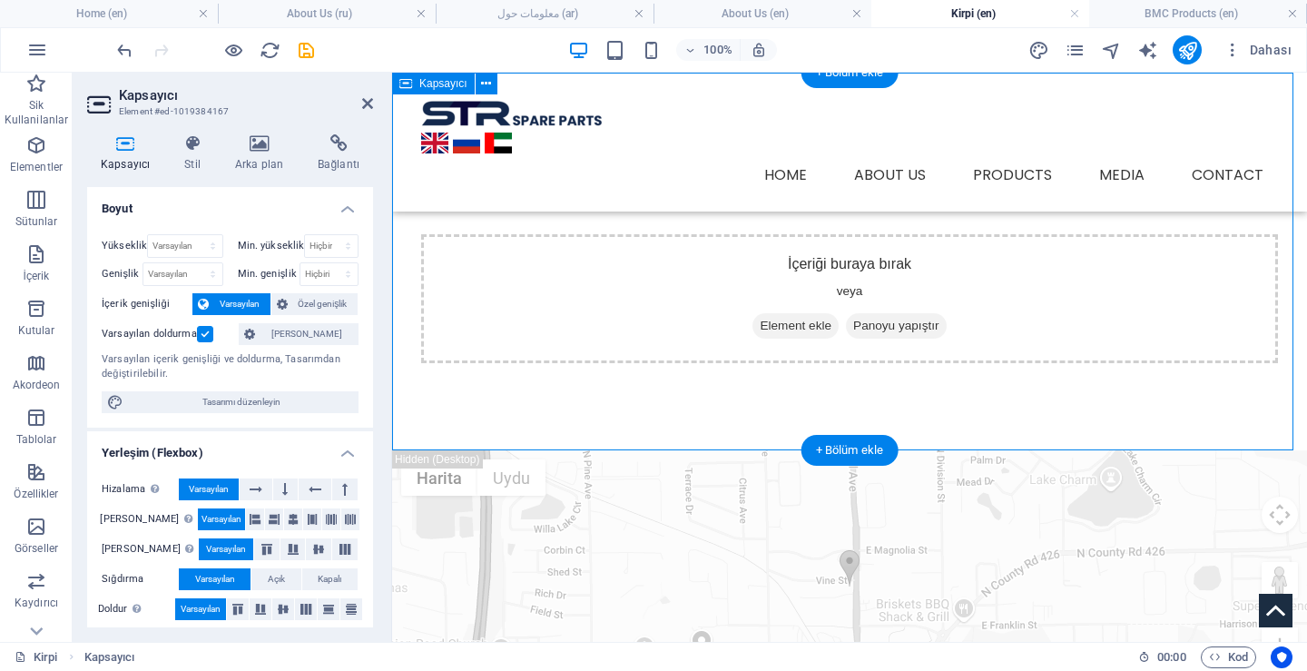
click at [838, 280] on div "İçeriği buraya bırak veya Element ekle Panoyu yapıştır" at bounding box center [849, 298] width 857 height 129
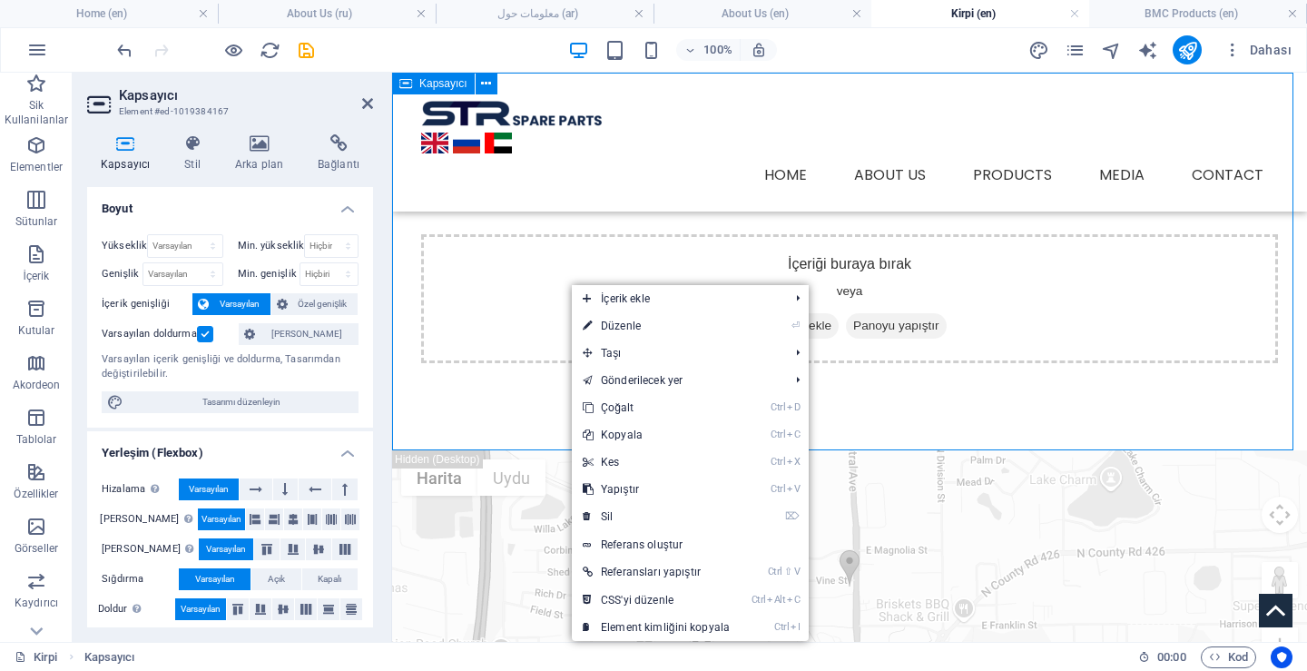
click at [440, 270] on div "İçeriği buraya bırak veya Element ekle Panoyu yapıştır" at bounding box center [849, 298] width 857 height 129
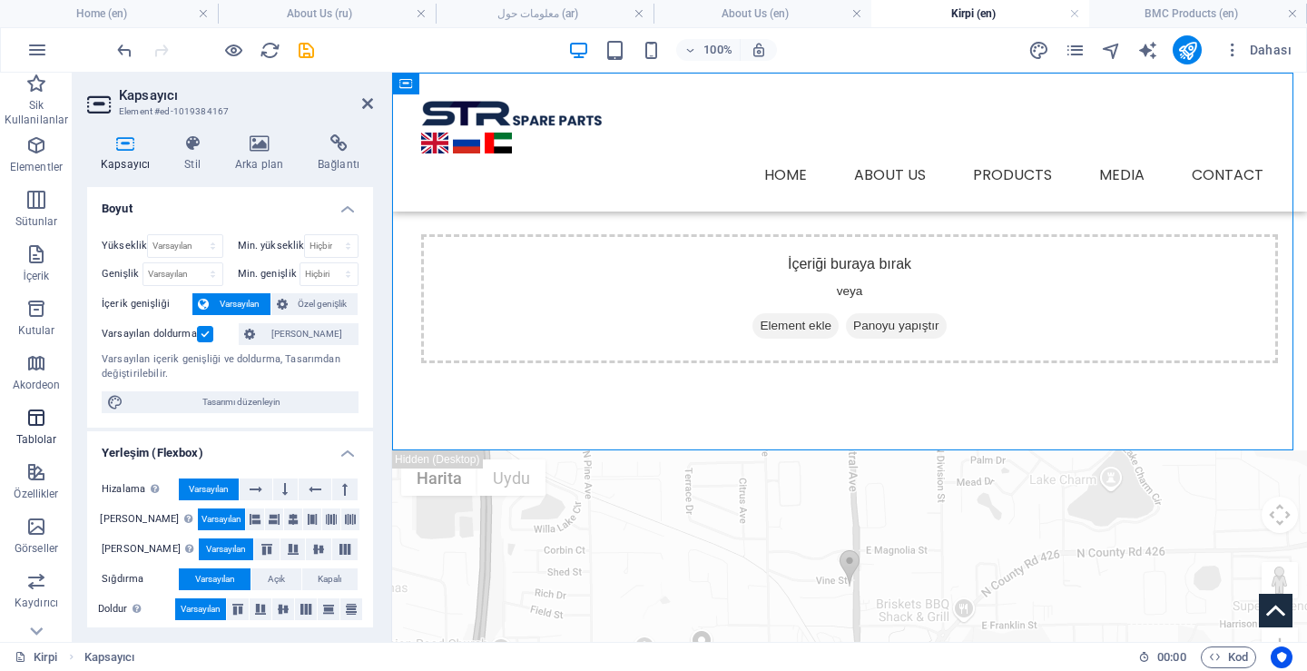
click at [39, 429] on span "Tablolar" at bounding box center [36, 429] width 73 height 44
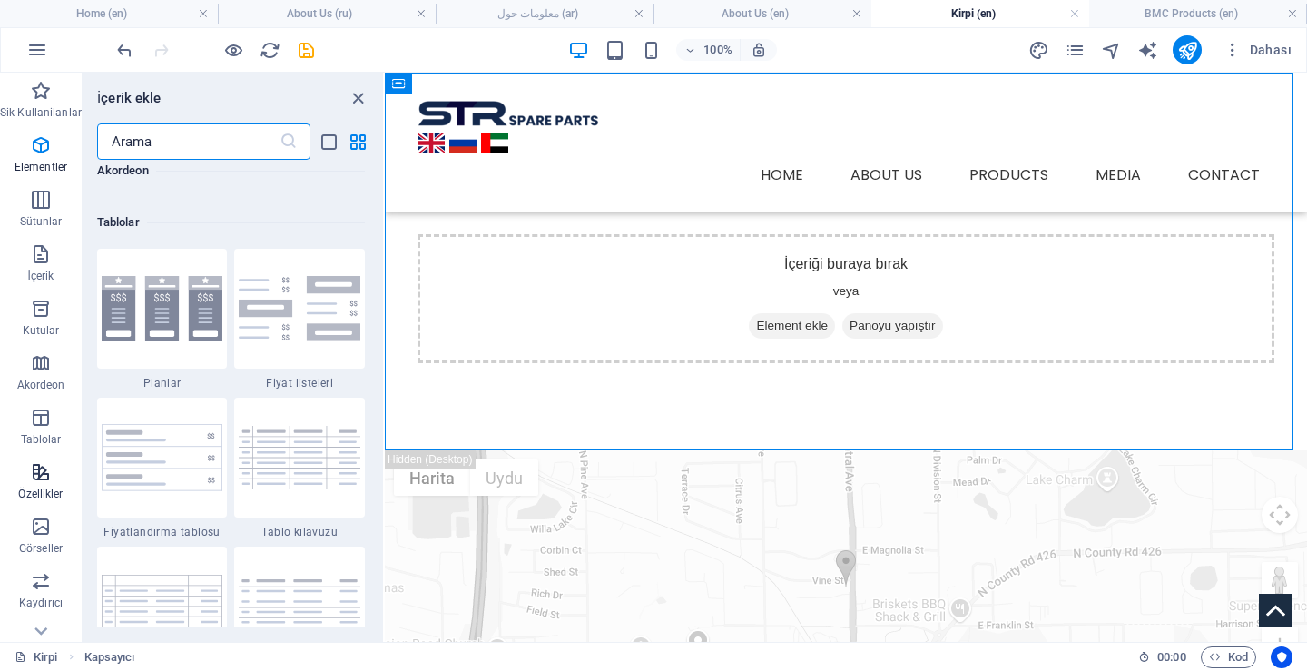
scroll to position [6286, 0]
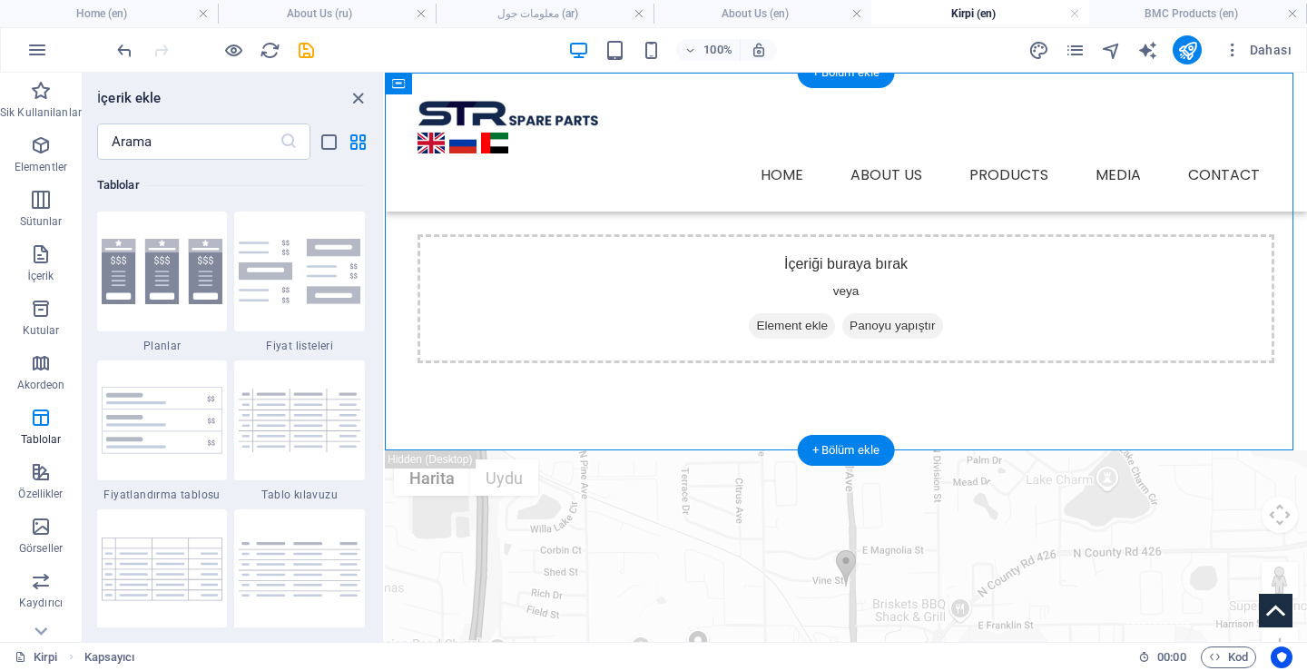
drag, startPoint x: 903, startPoint y: 325, endPoint x: 390, endPoint y: 338, distance: 512.9
click at [390, 338] on div "İçeriği buraya bırak veya Element ekle Panoyu yapıştır" at bounding box center [846, 262] width 922 height 378
click at [24, 536] on span "Görseller" at bounding box center [41, 537] width 82 height 44
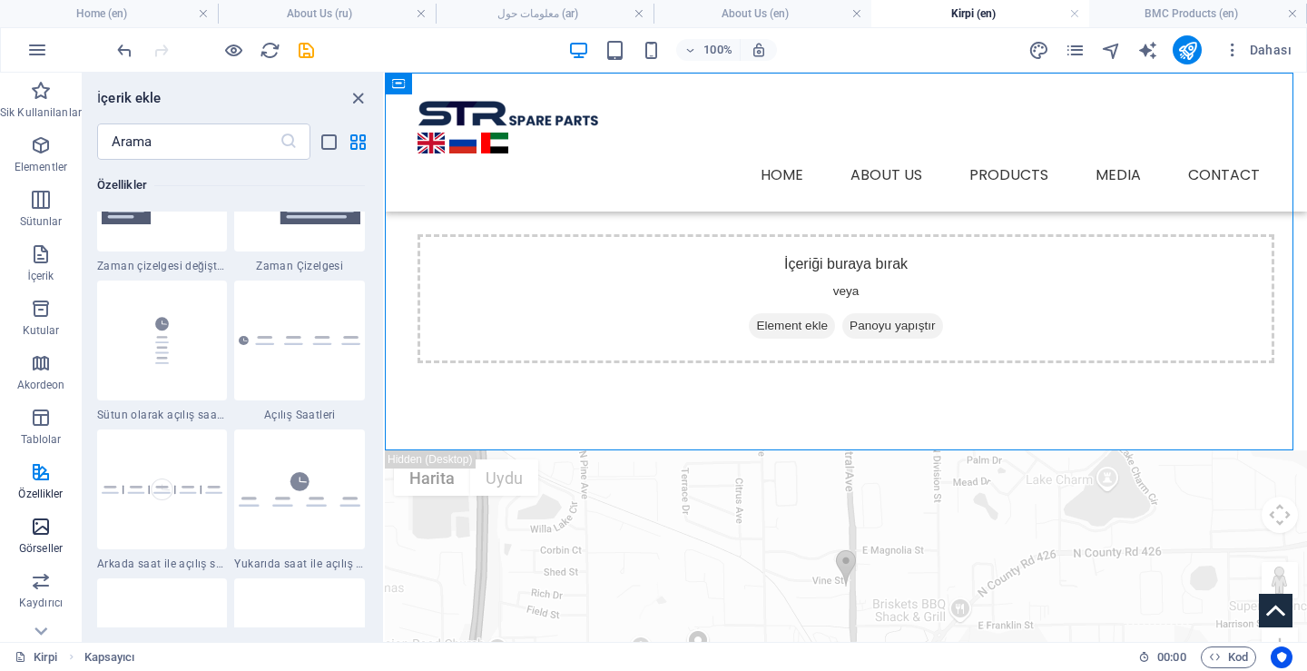
scroll to position [9202, 0]
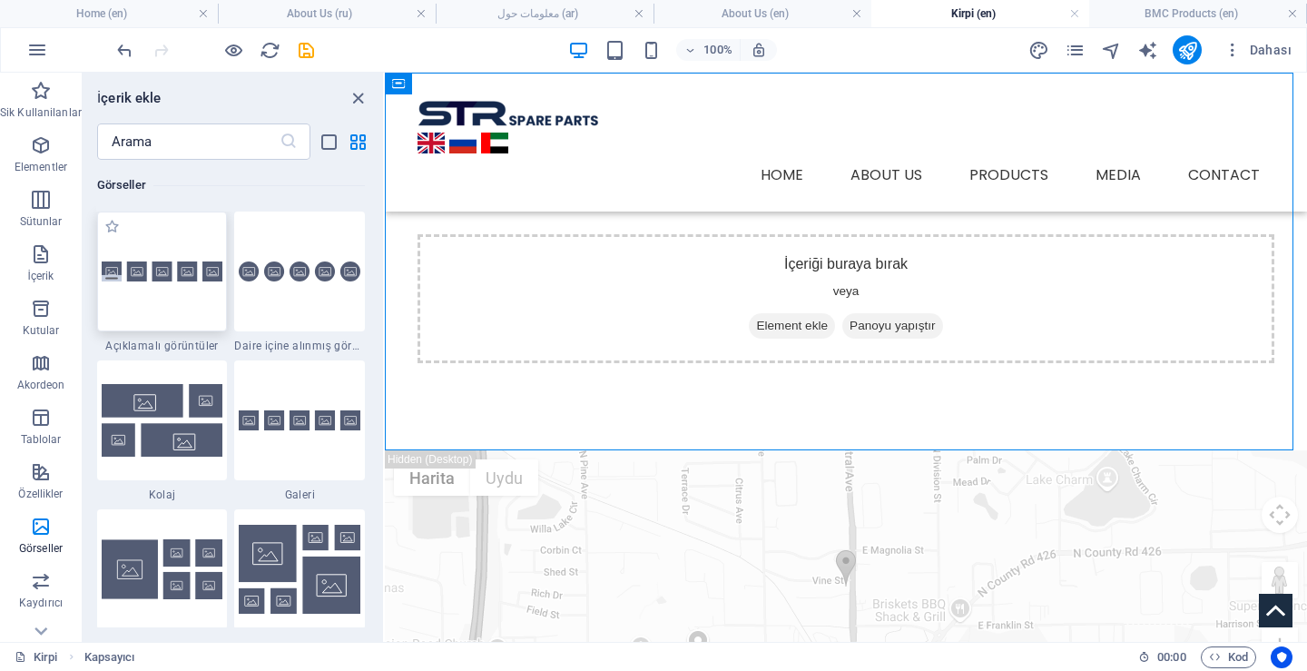
click at [126, 310] on div at bounding box center [162, 271] width 131 height 120
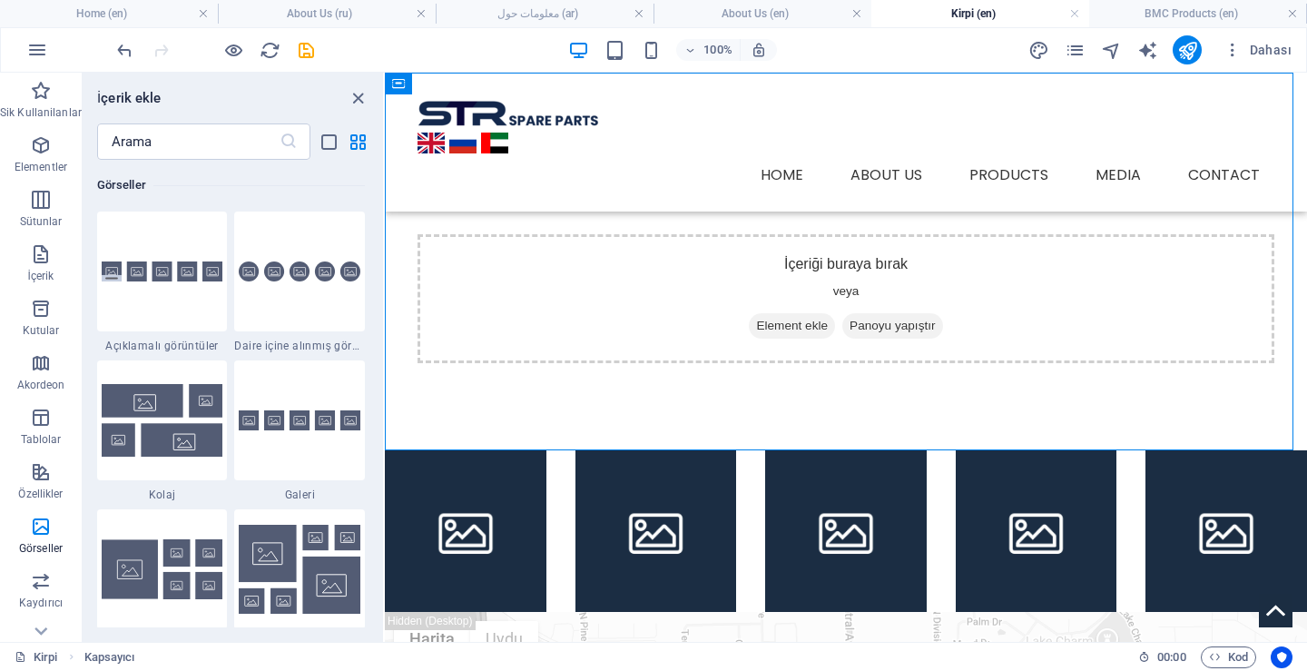
click at [385, 271] on div "Mevcut içeriği değiştirmek için buraya sürükleyin. Yeni bir element oluşturmak …" at bounding box center [846, 357] width 922 height 569
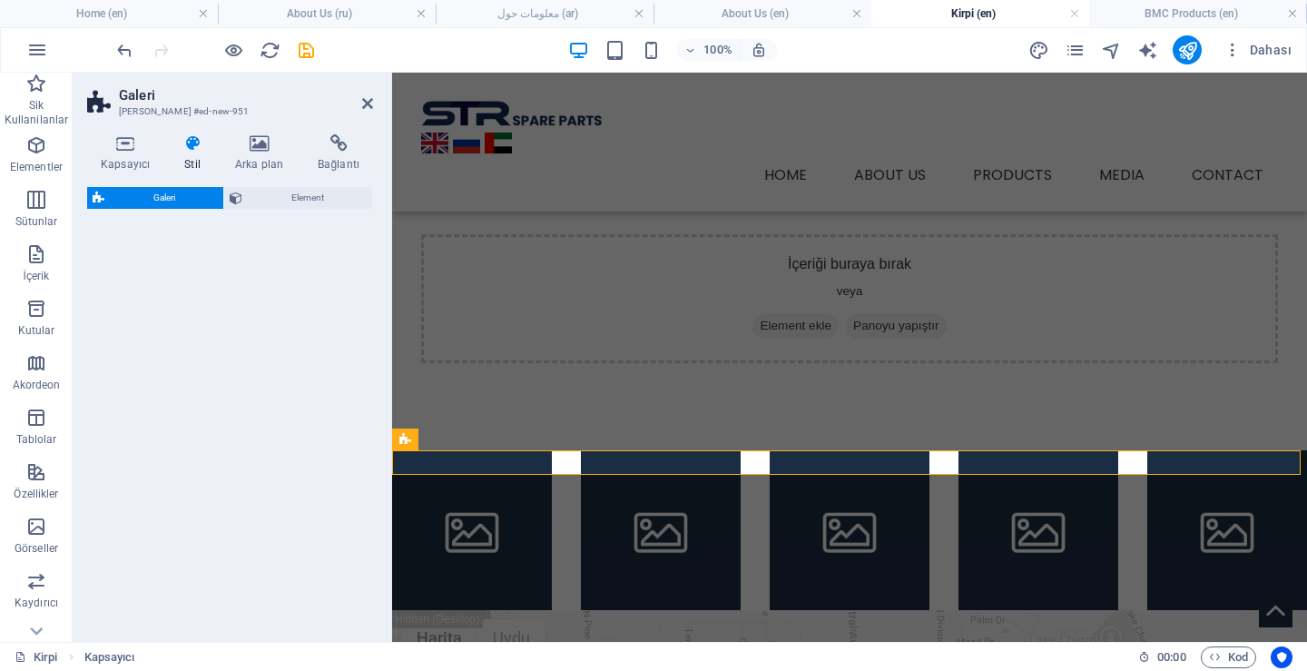
click at [162, 271] on div "Galeri Element" at bounding box center [230, 407] width 286 height 440
select select "rem"
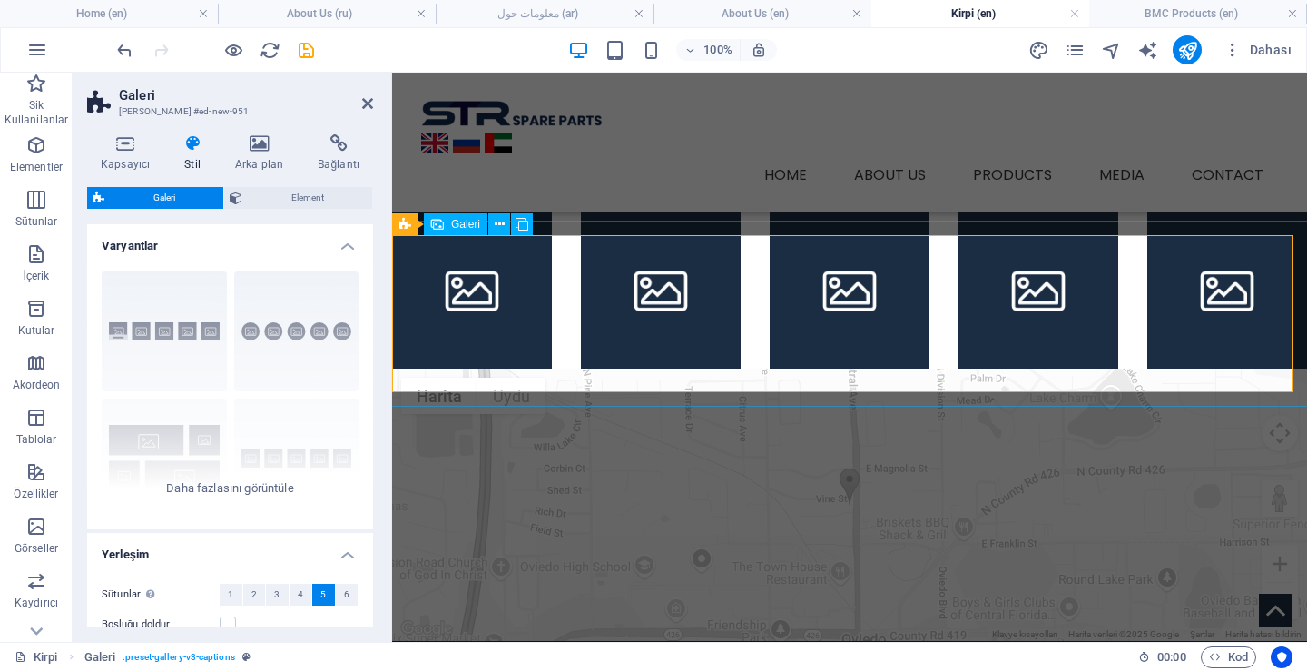
scroll to position [272, 0]
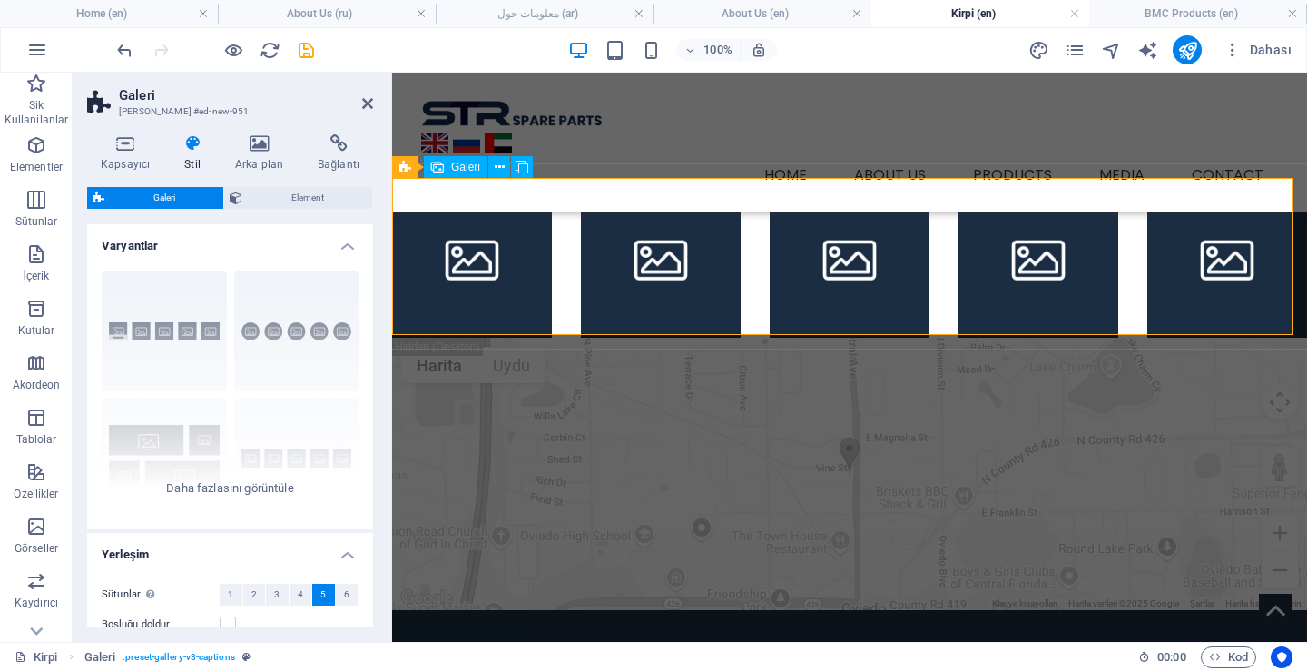
click at [486, 246] on li at bounding box center [472, 258] width 160 height 160
click at [482, 247] on li at bounding box center [472, 258] width 160 height 160
select select "4"
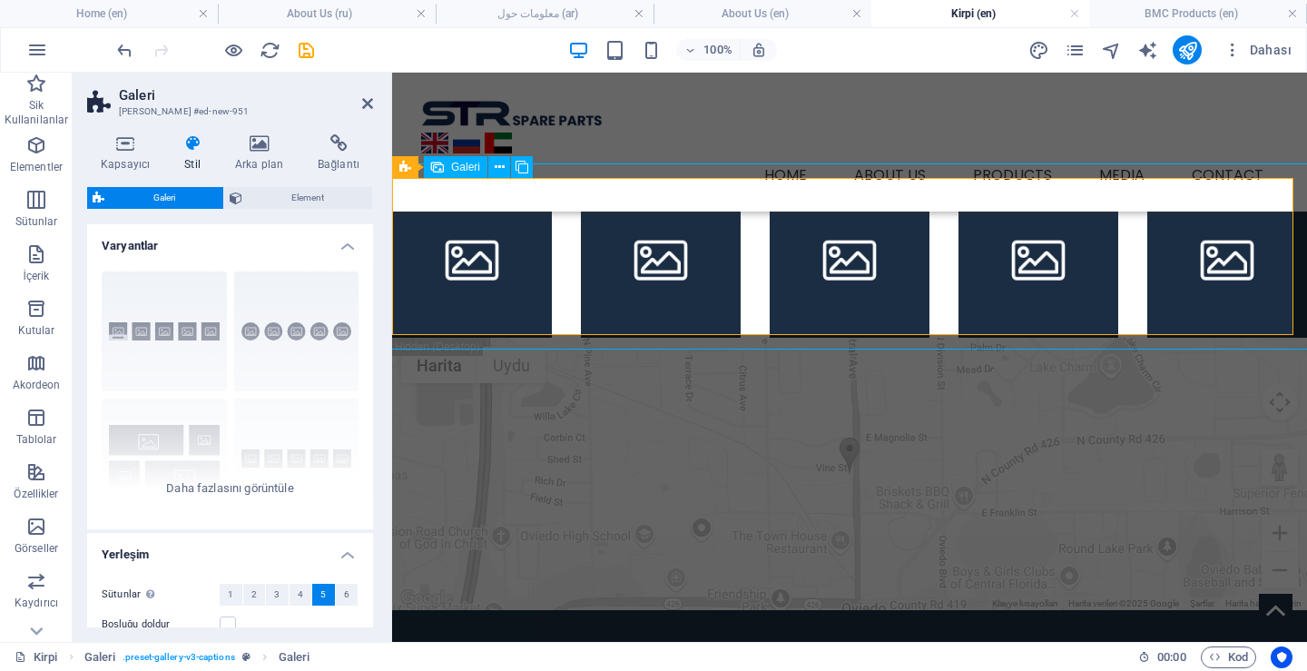
select select "px"
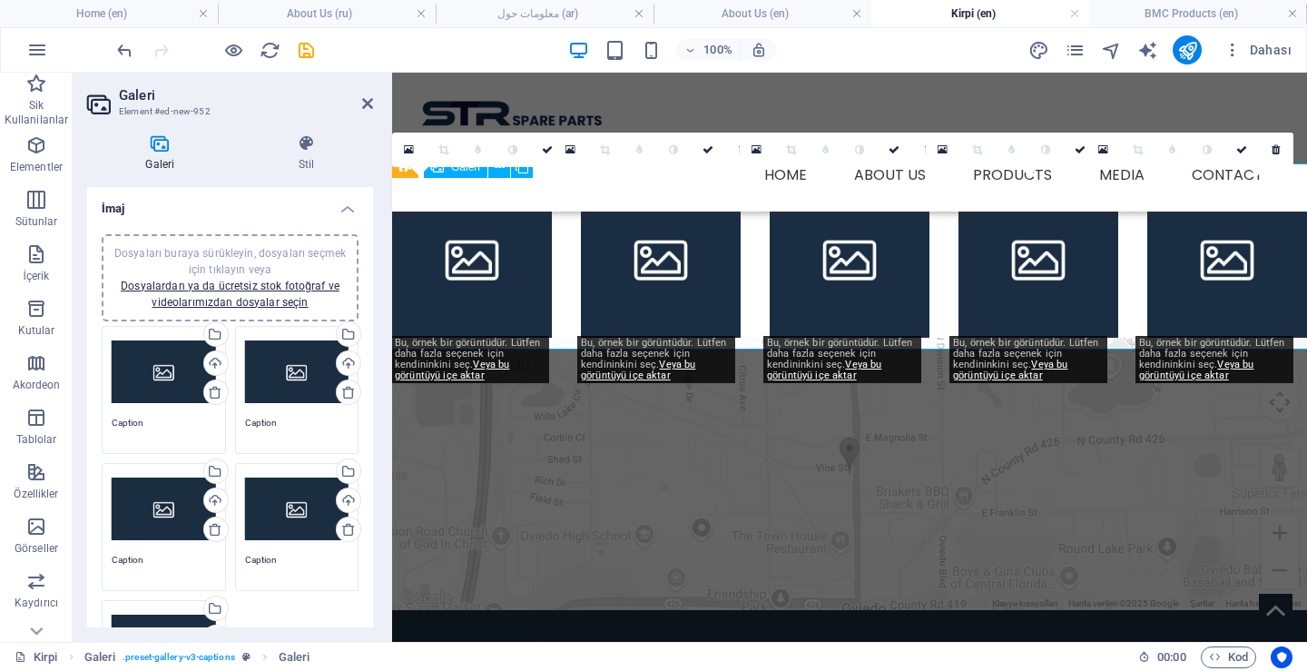
click at [482, 247] on li at bounding box center [472, 258] width 160 height 160
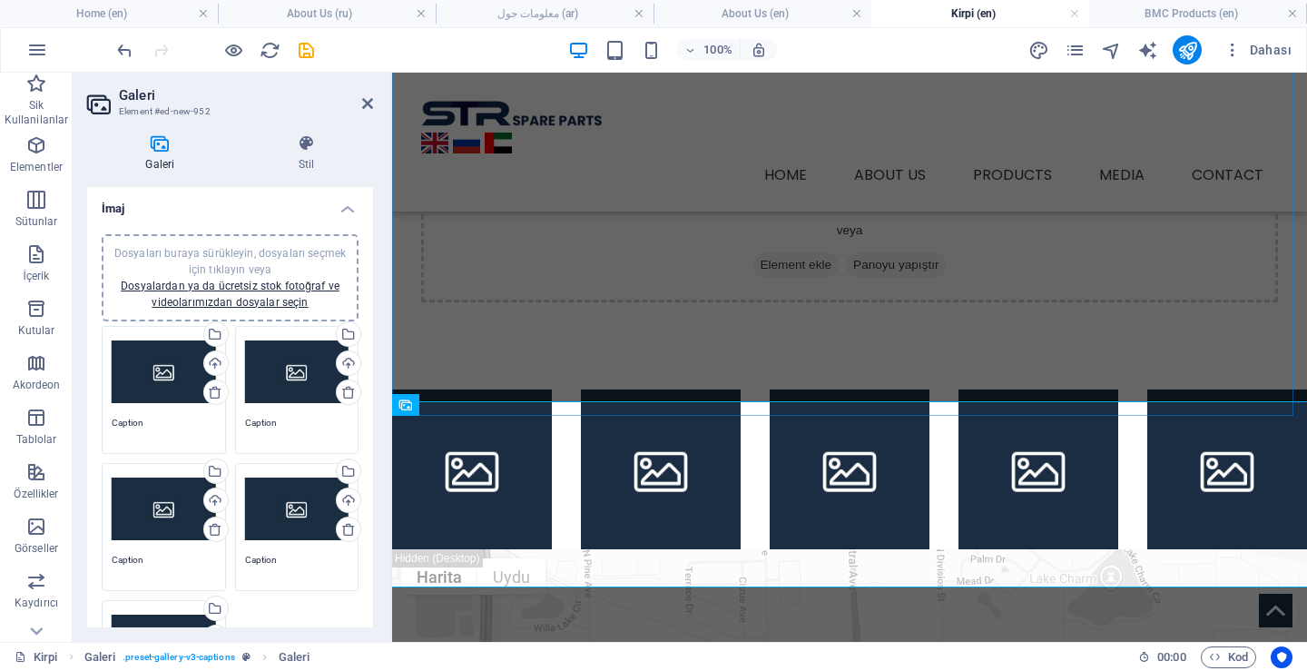
scroll to position [91, 0]
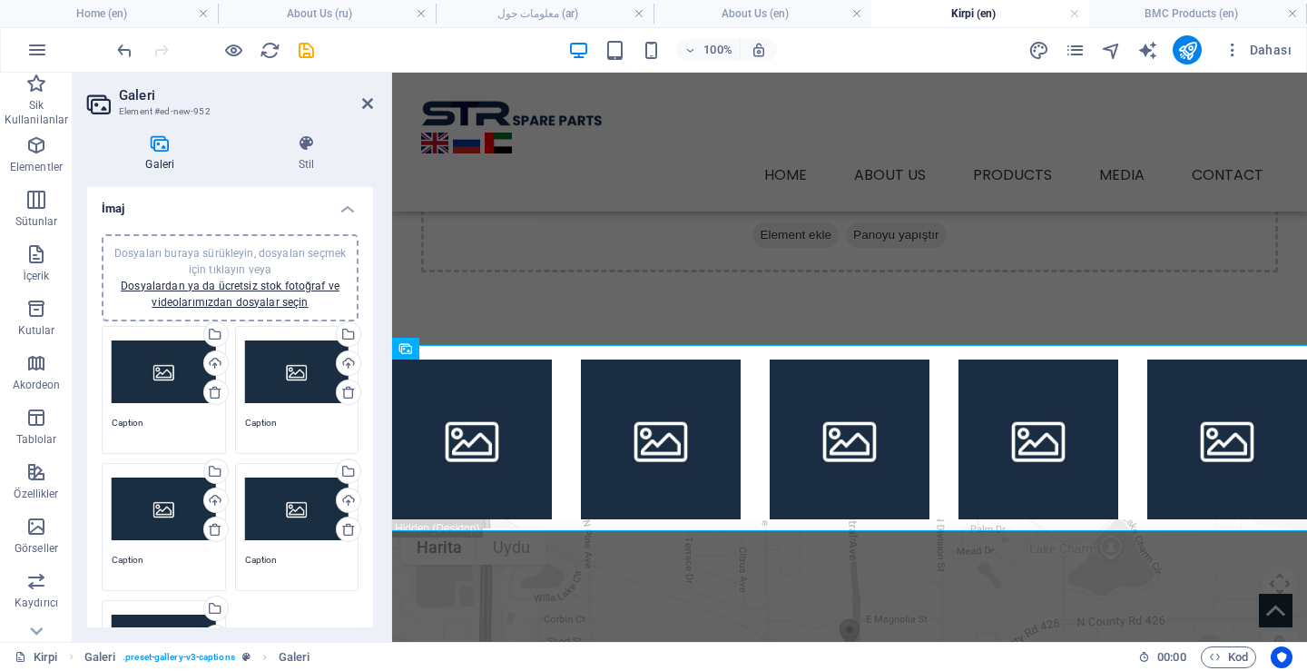
click at [151, 420] on textarea "Caption" at bounding box center [164, 429] width 104 height 27
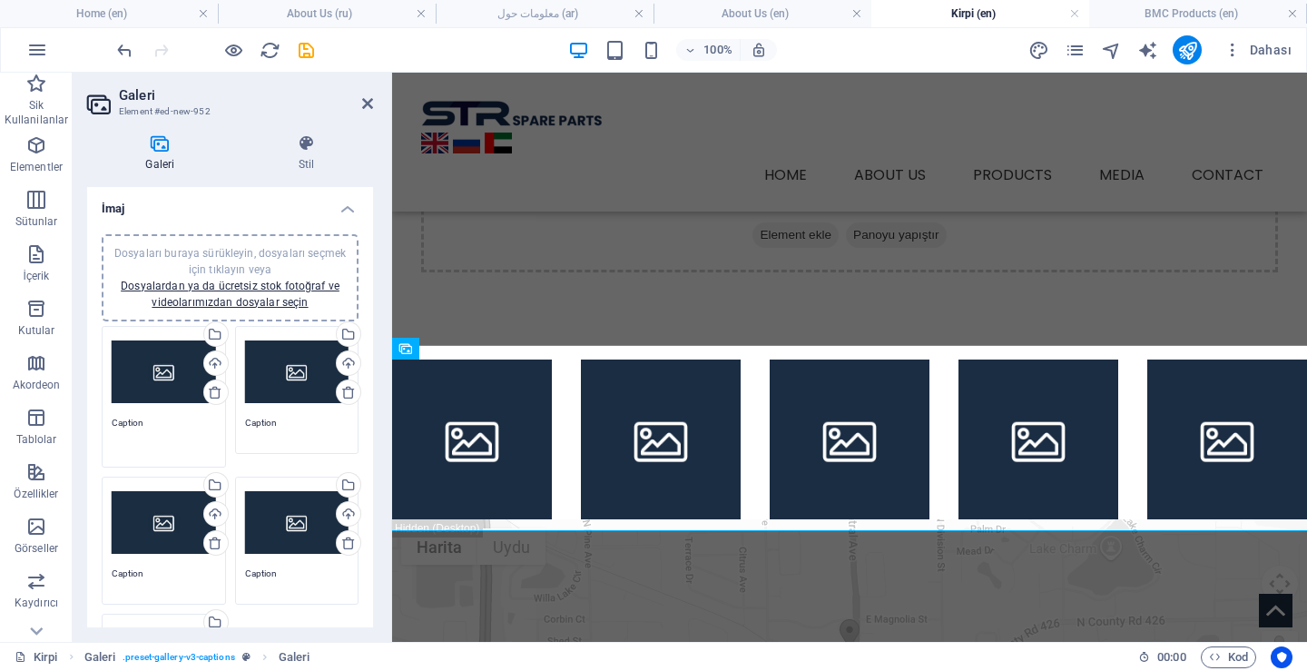
click at [151, 420] on textarea "Caption" at bounding box center [164, 436] width 104 height 41
paste textarea "5301094"
click at [140, 375] on div "Dosyaları buraya sürükleyin, dosyaları seçmek için tıklayın veya Dosyalardan ya…" at bounding box center [164, 372] width 104 height 73
type textarea "C5301094"
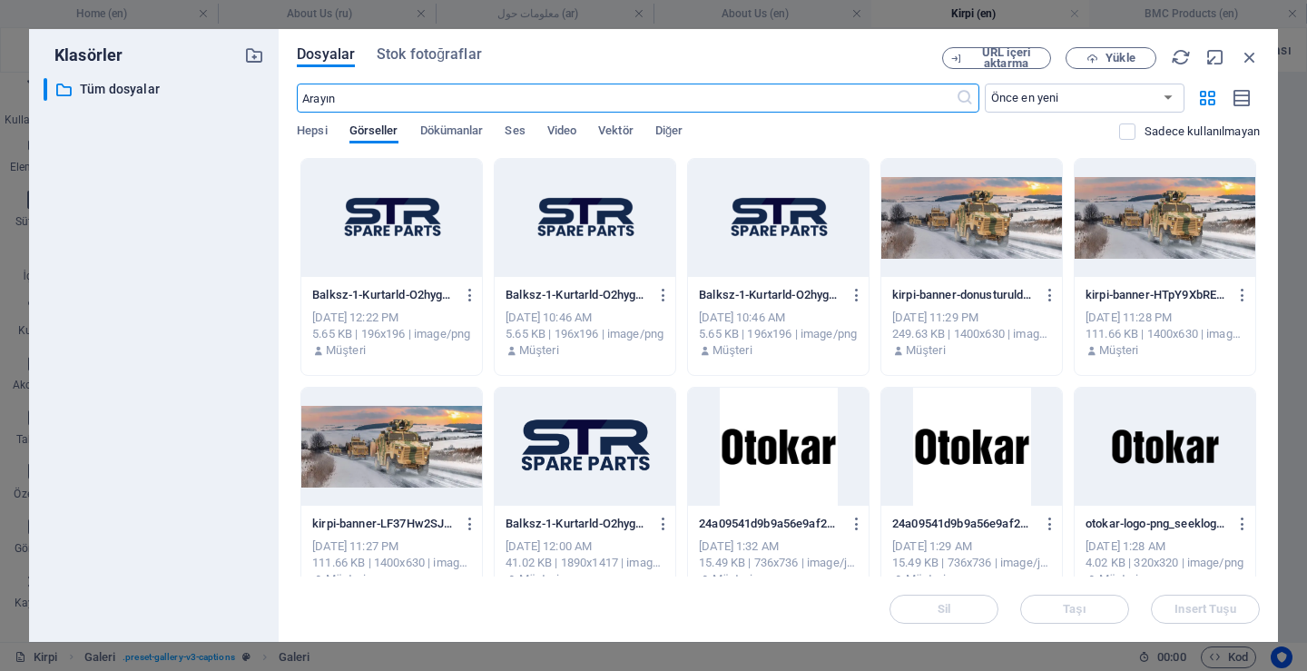
scroll to position [1, 0]
click at [413, 213] on div at bounding box center [391, 218] width 181 height 118
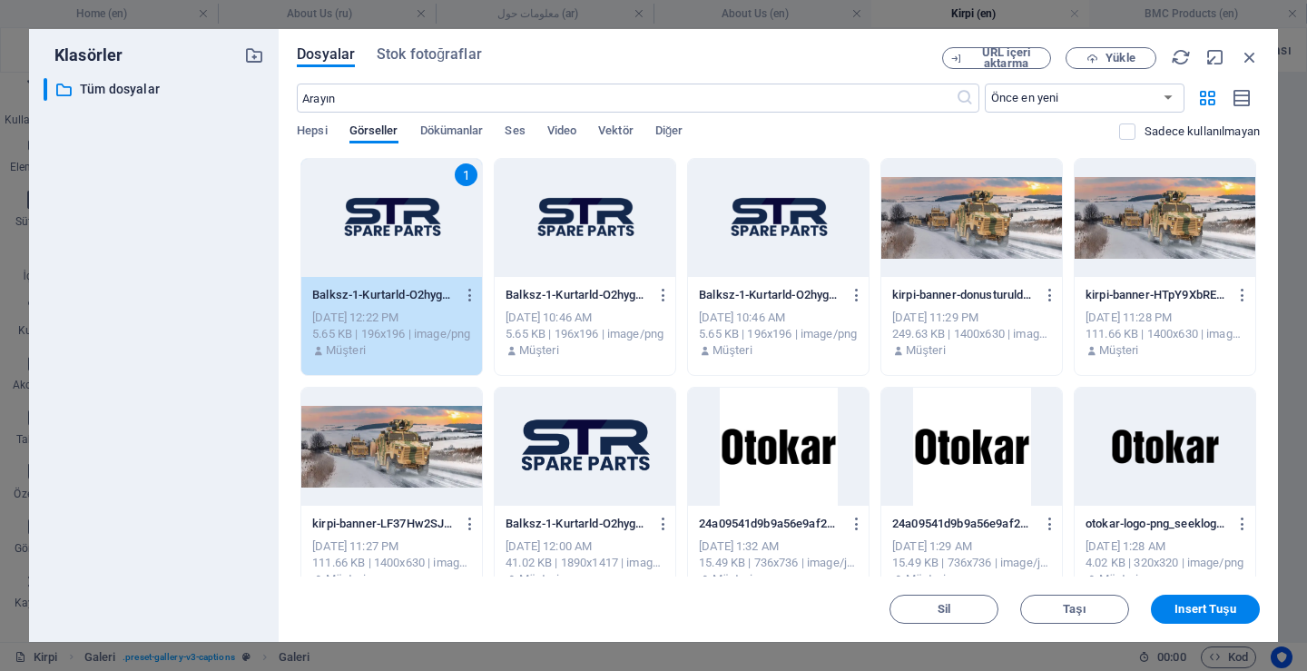
click at [413, 213] on div "1" at bounding box center [391, 218] width 181 height 118
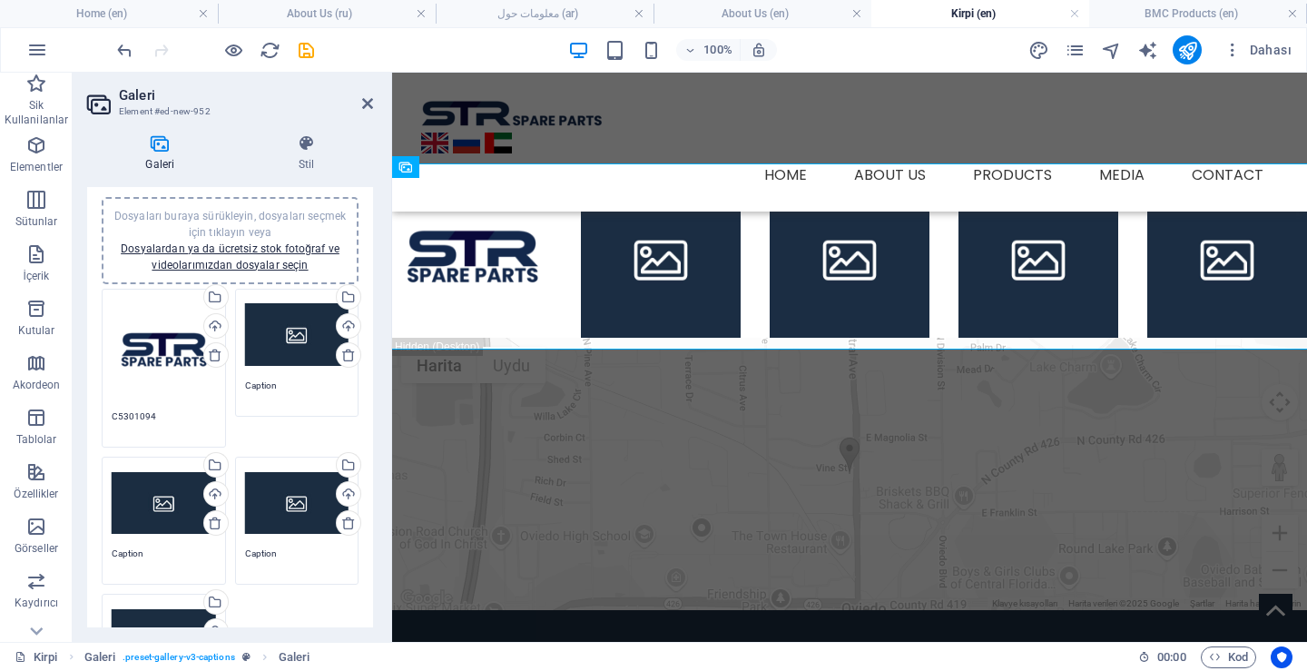
scroll to position [0, 0]
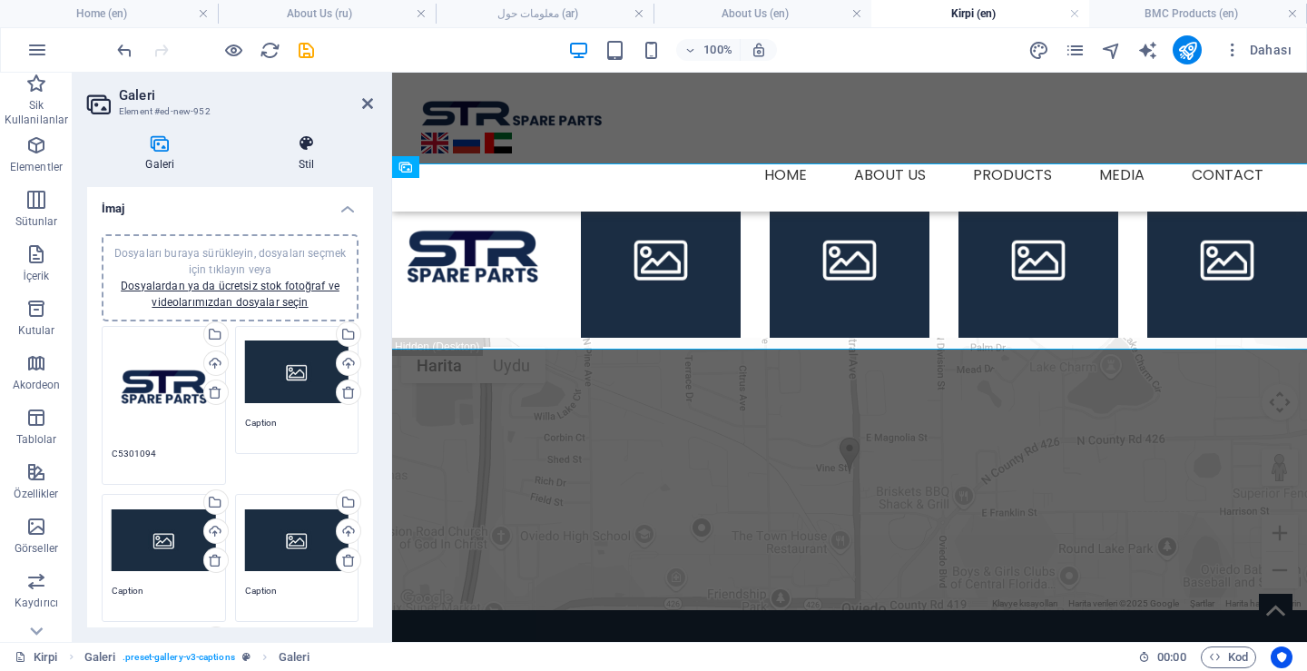
click at [292, 156] on h4 "Stil" at bounding box center [306, 153] width 132 height 38
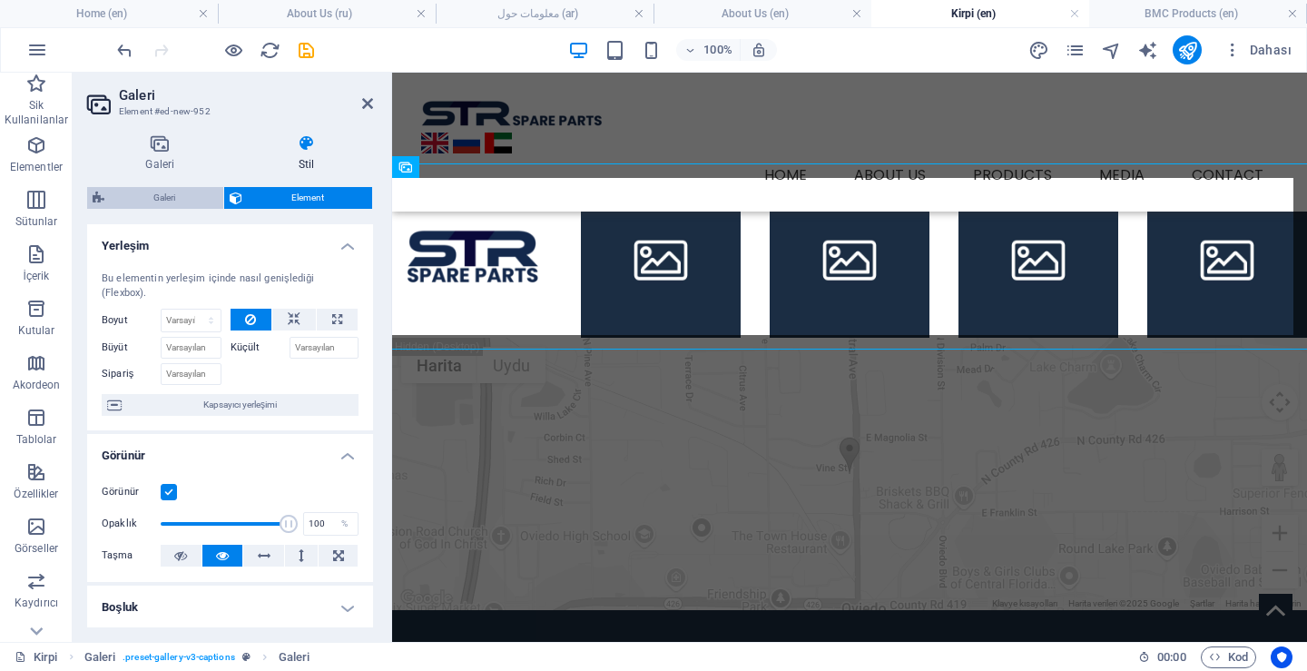
click at [174, 191] on span "Galeri" at bounding box center [164, 198] width 108 height 22
select select "rem"
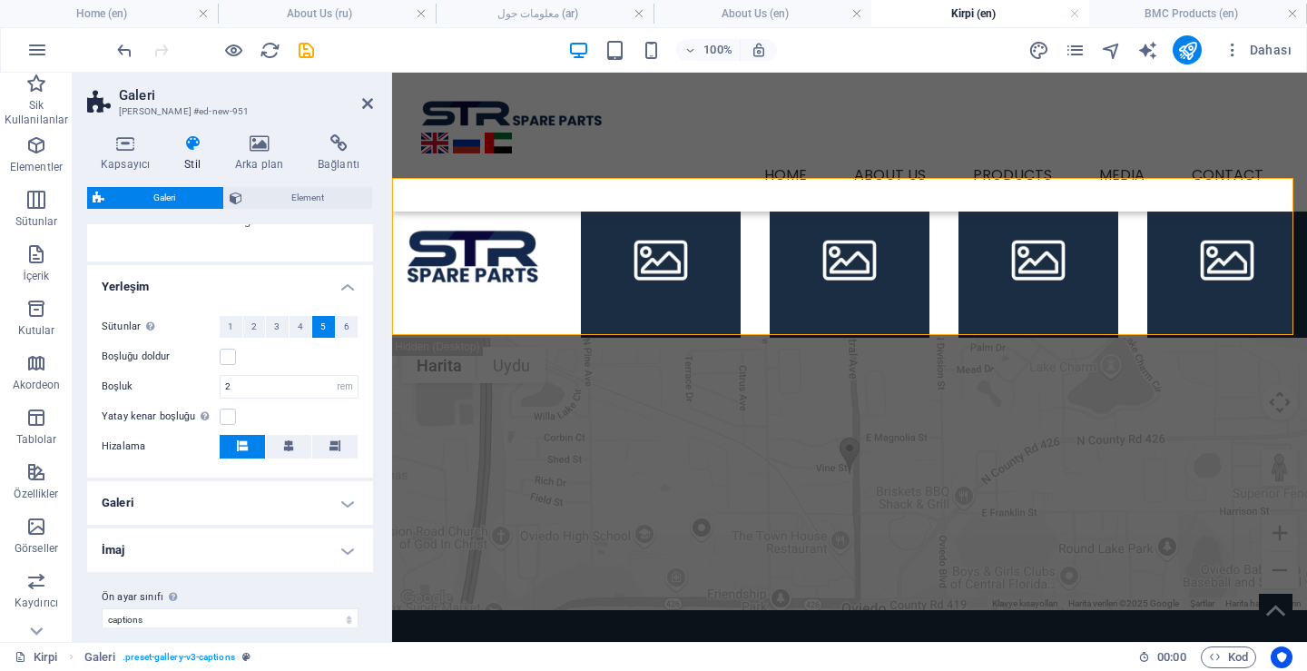
scroll to position [285, 0]
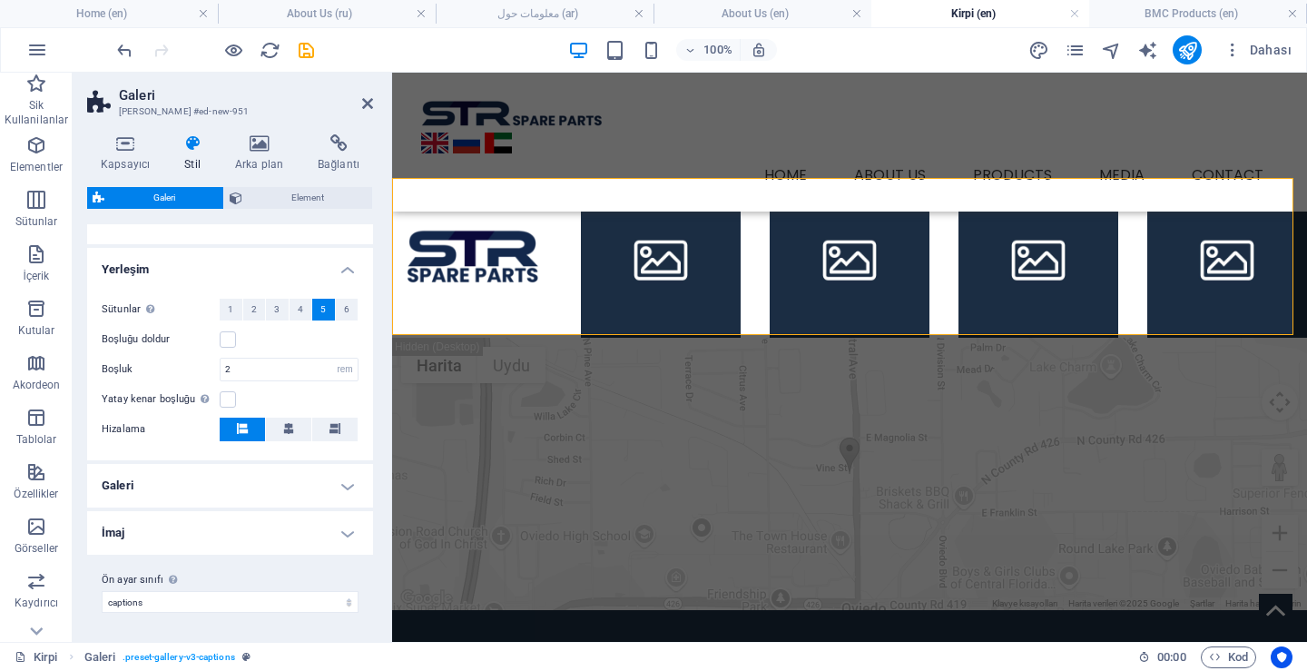
click at [170, 532] on h4 "İmaj" at bounding box center [230, 533] width 286 height 44
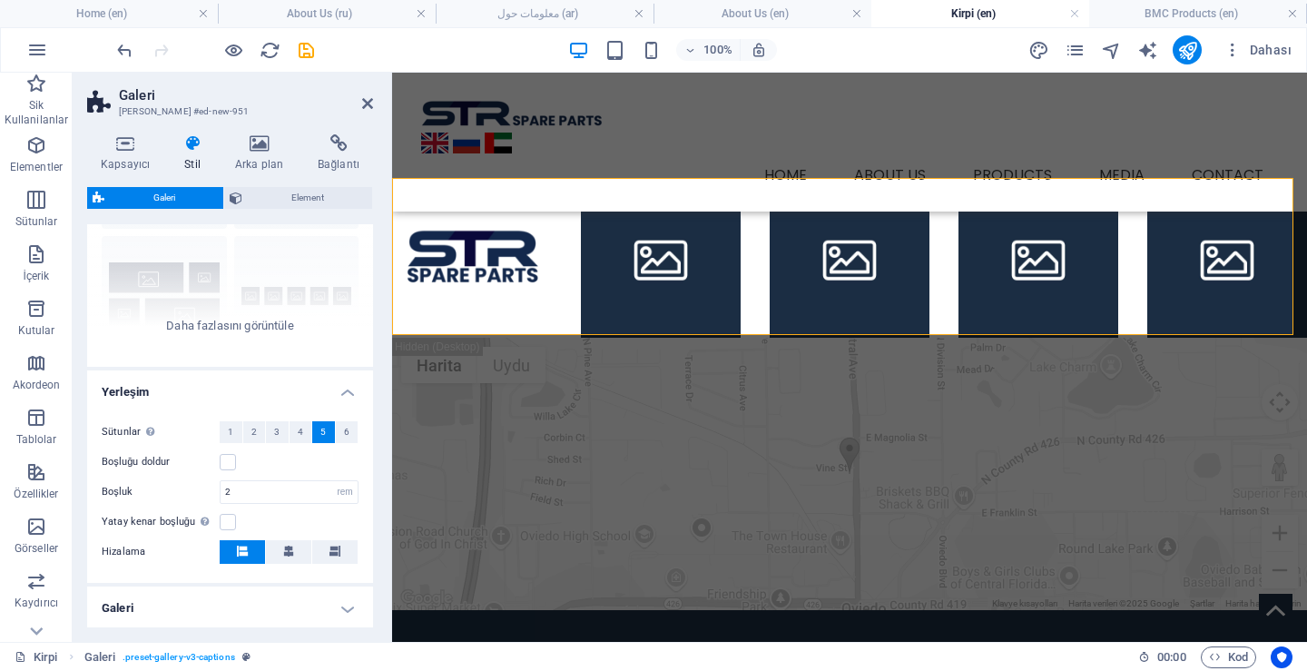
scroll to position [123, 0]
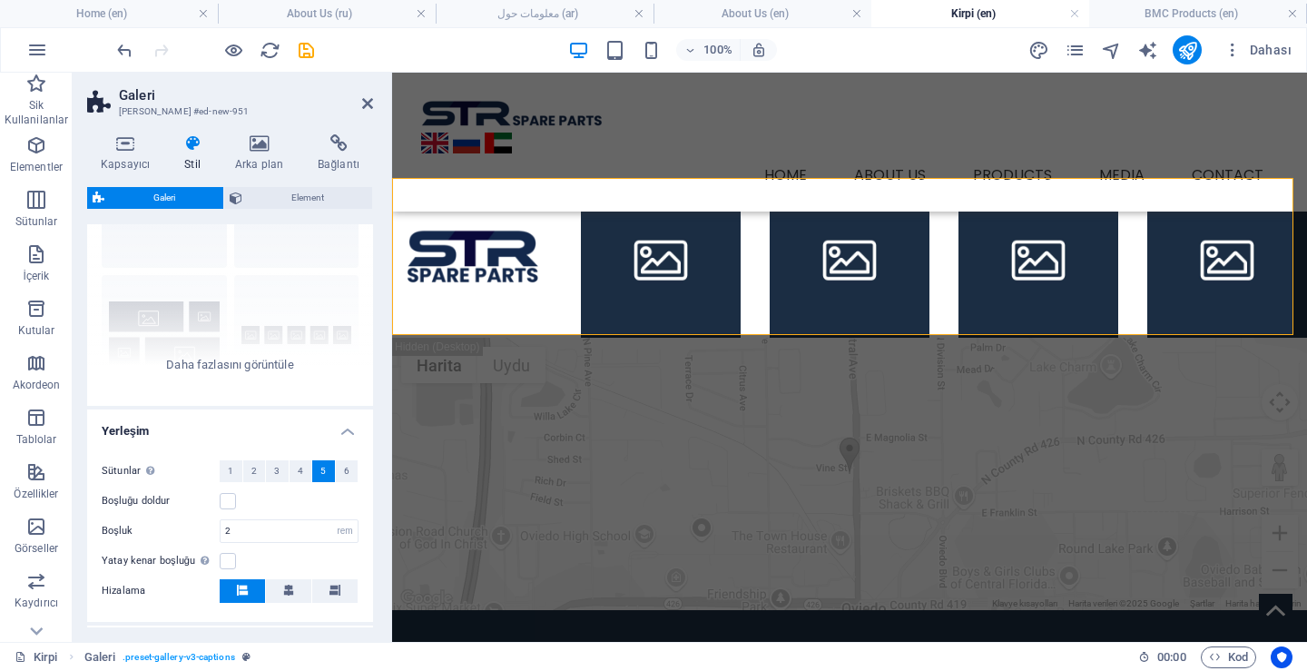
click at [339, 429] on h4 "Yerleşim" at bounding box center [230, 425] width 286 height 33
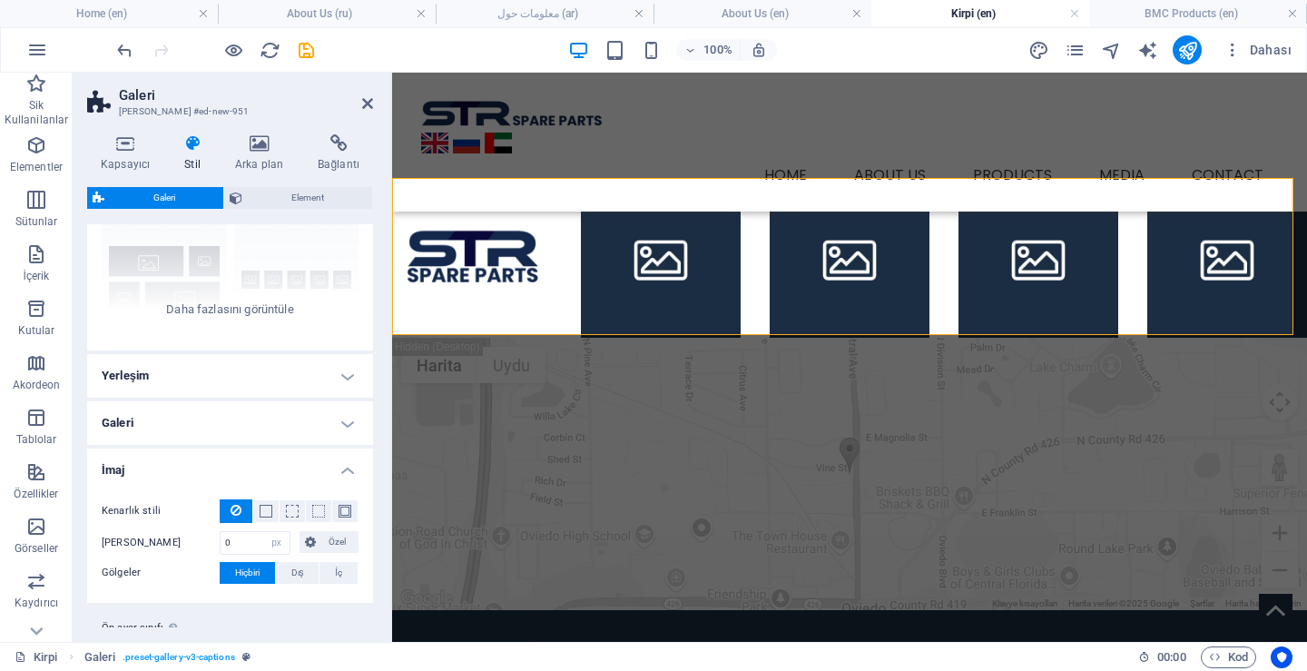
scroll to position [227, 0]
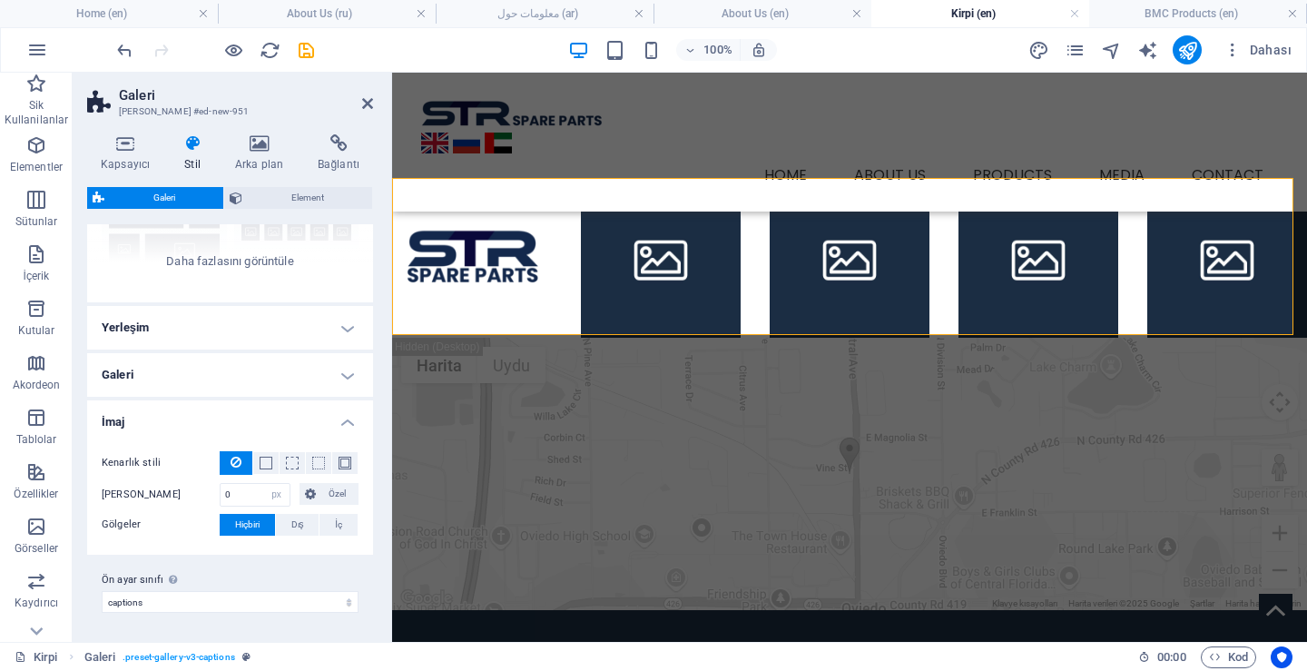
click at [211, 383] on h4 "Galeri" at bounding box center [230, 375] width 286 height 44
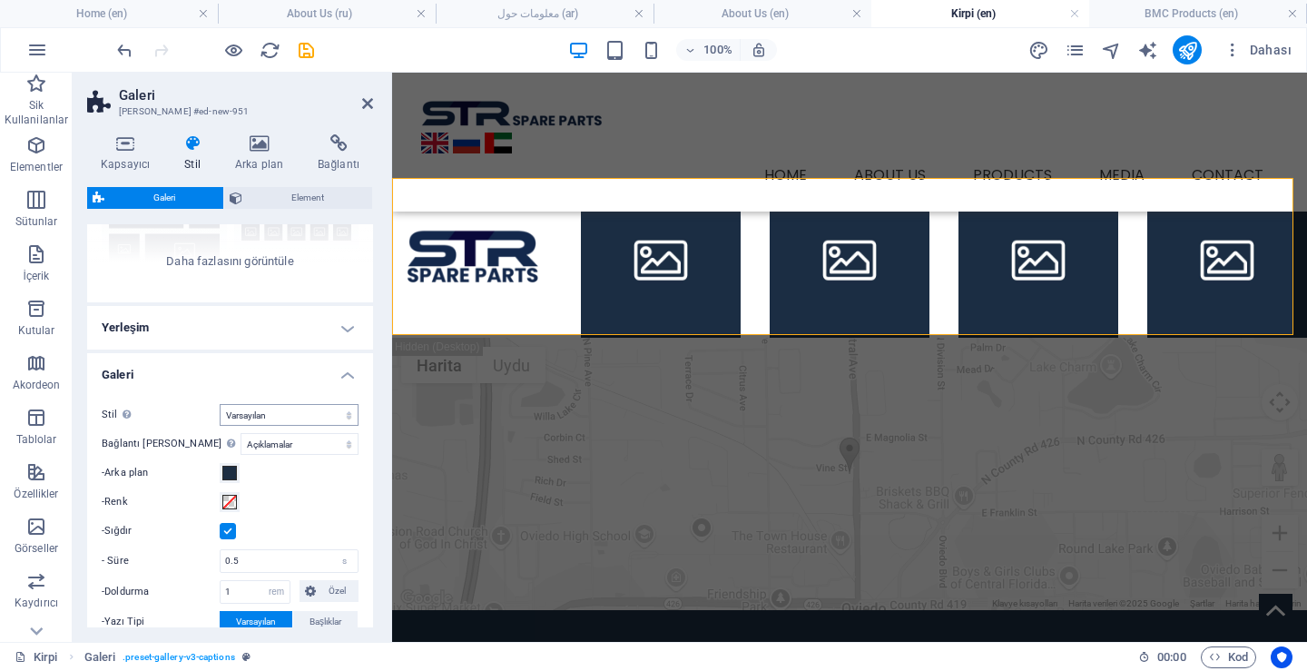
scroll to position [408, 0]
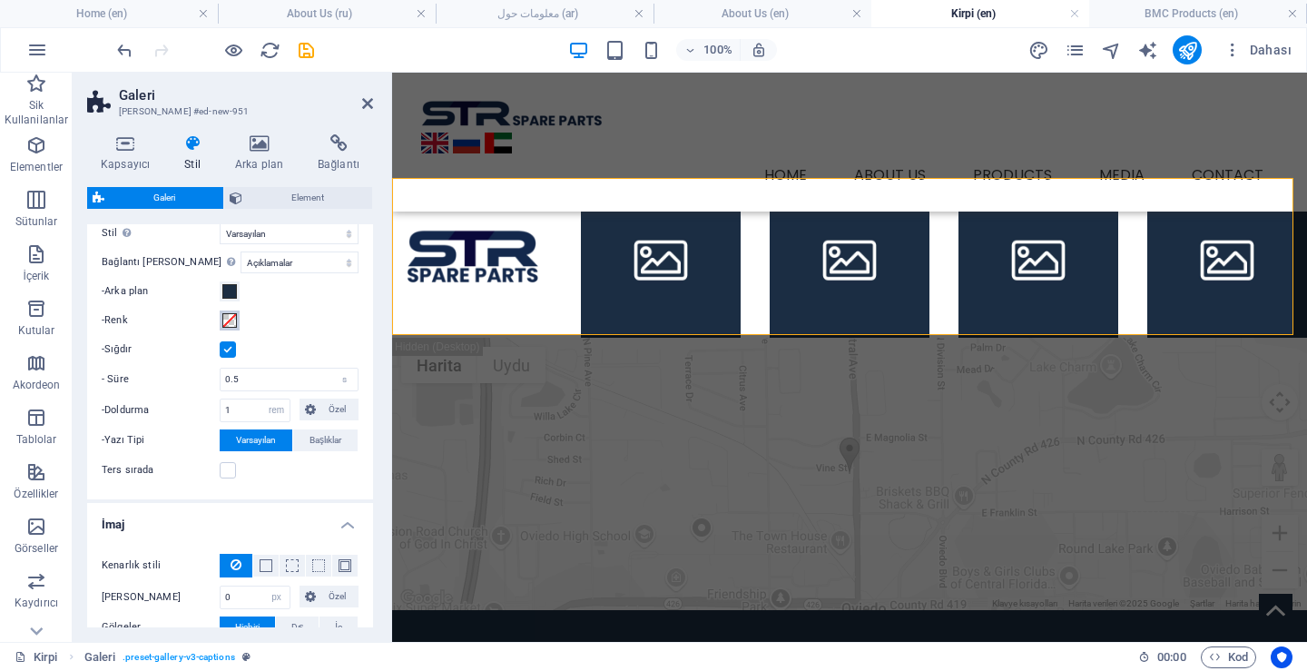
click at [229, 313] on span at bounding box center [229, 320] width 15 height 15
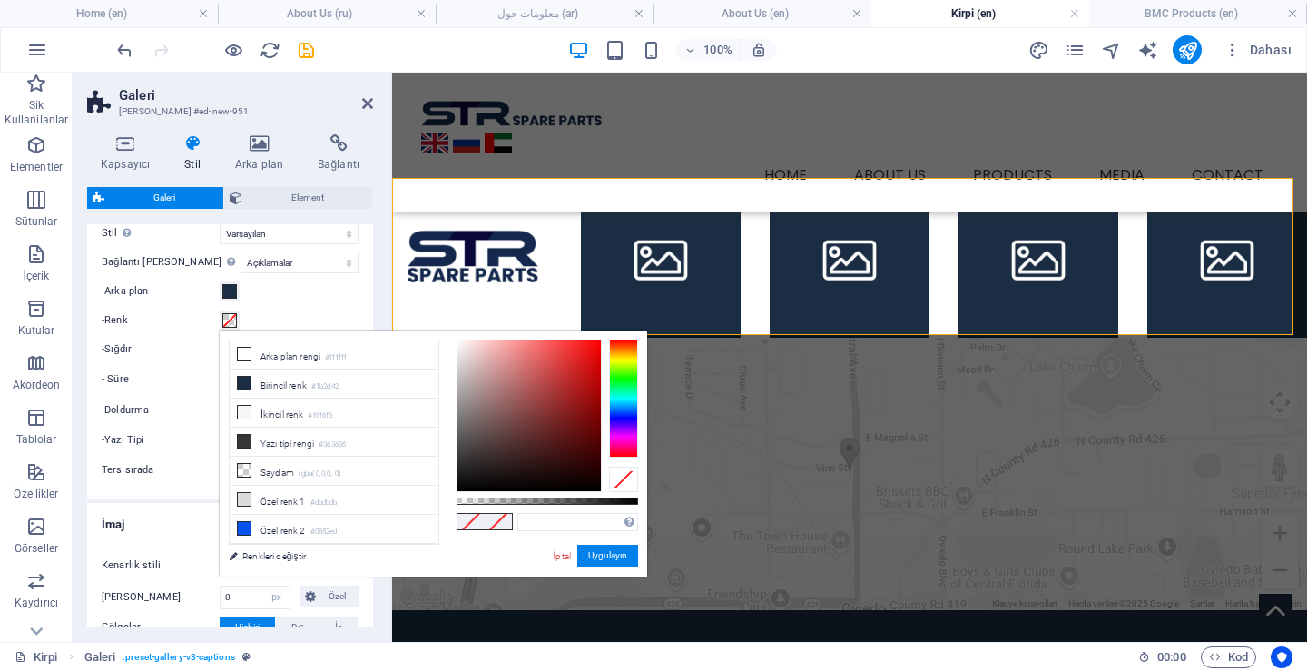
click at [274, 312] on div "-Renk" at bounding box center [230, 320] width 257 height 22
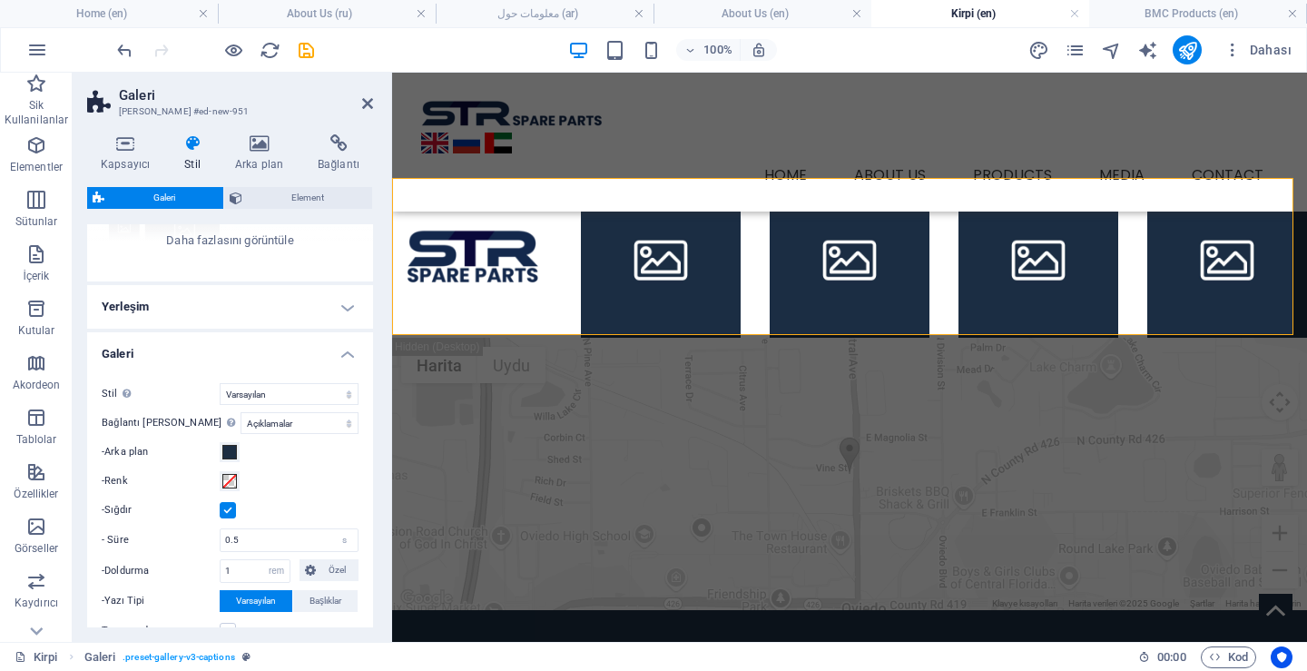
scroll to position [227, 0]
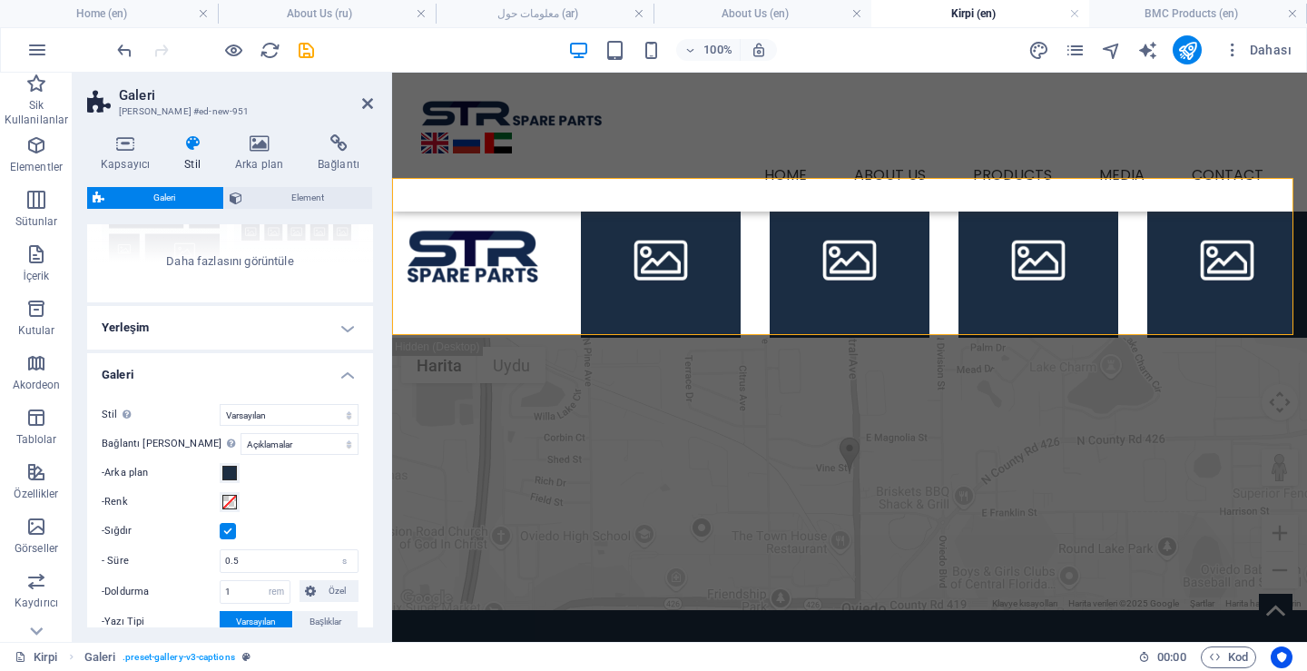
click at [349, 358] on h4 "Galeri" at bounding box center [230, 369] width 286 height 33
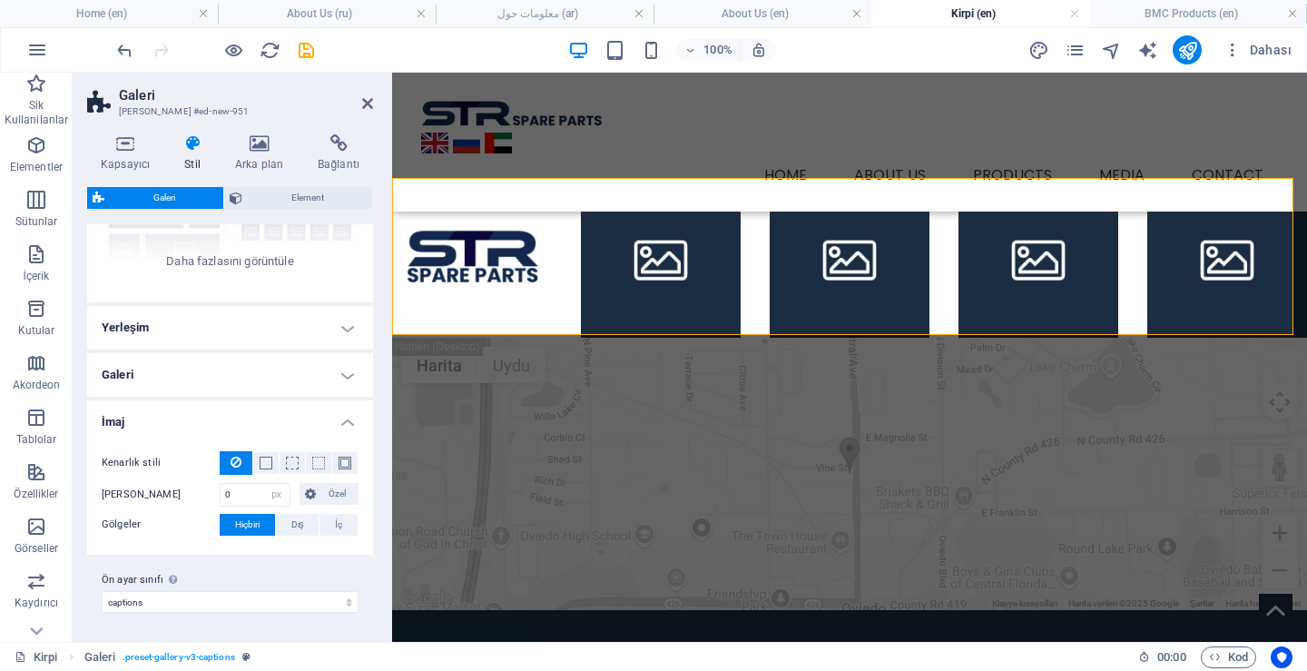
click at [342, 411] on h4 "İmaj" at bounding box center [230, 416] width 286 height 33
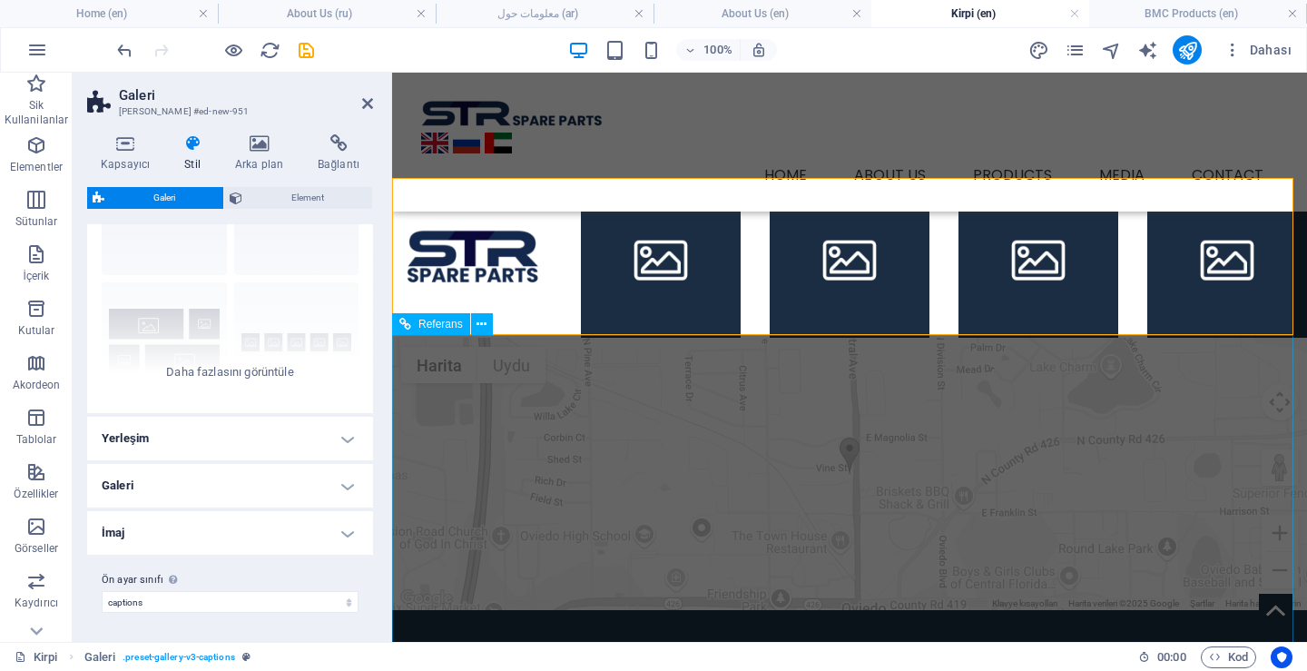
click at [646, 429] on div "← Sola git → Sağa git ↑ Yukarı git ↓ Aşağı git + Yakınlaştır - Uzaklaştır Home …" at bounding box center [849, 474] width 915 height 272
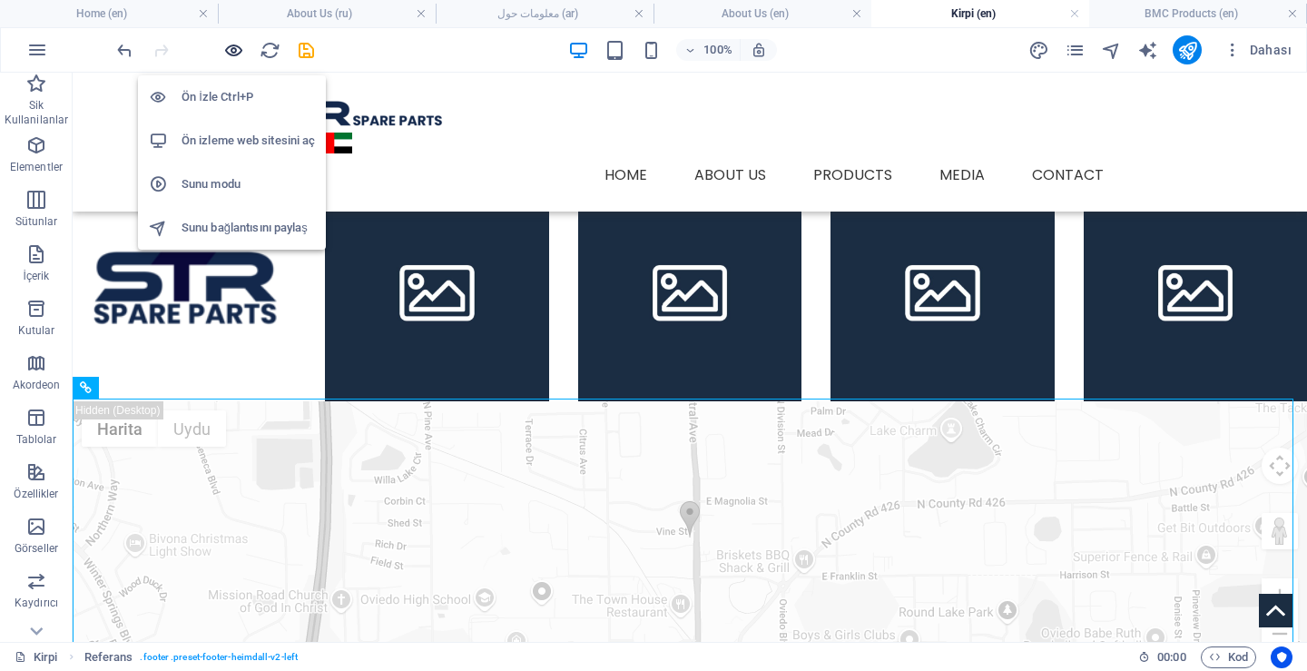
click at [238, 51] on icon "button" at bounding box center [233, 50] width 21 height 21
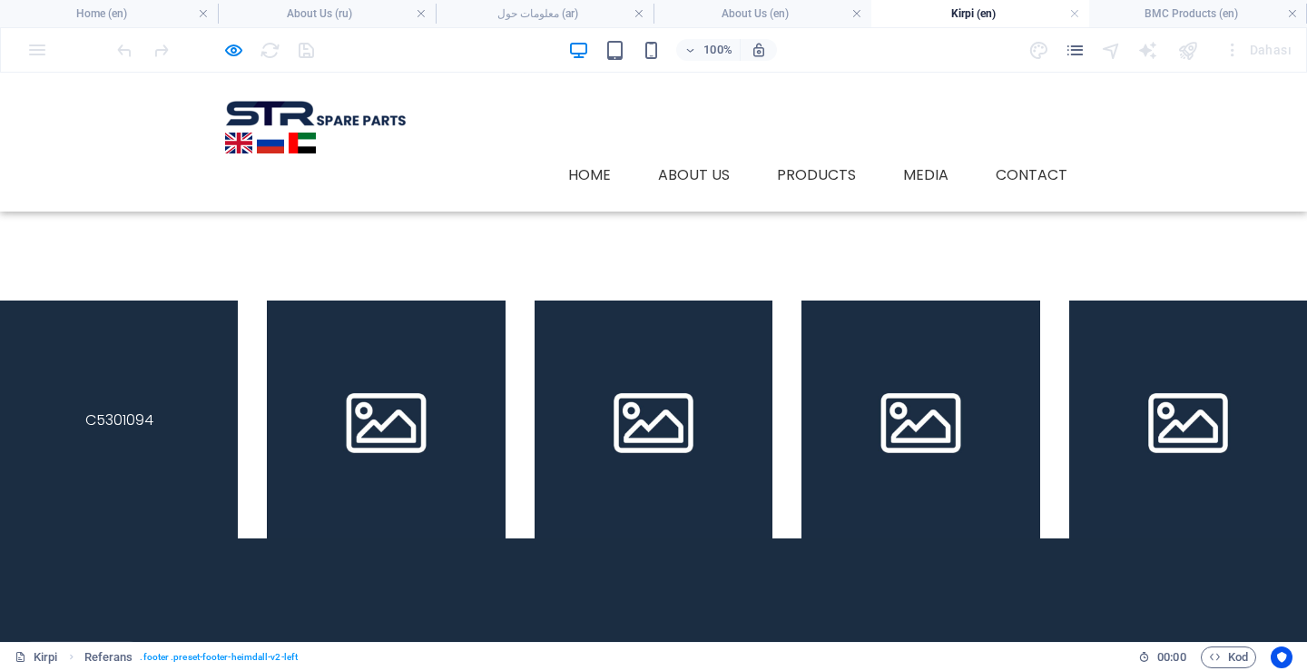
scroll to position [0, 0]
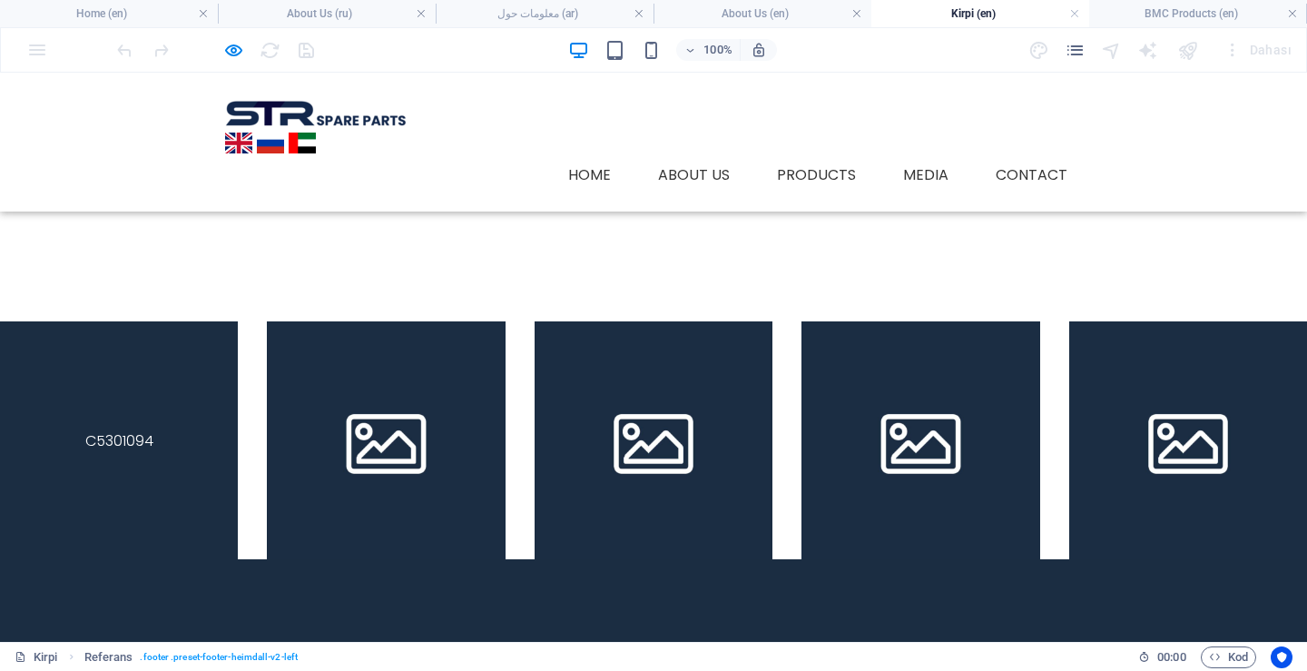
click at [137, 451] on link at bounding box center [119, 440] width 238 height 238
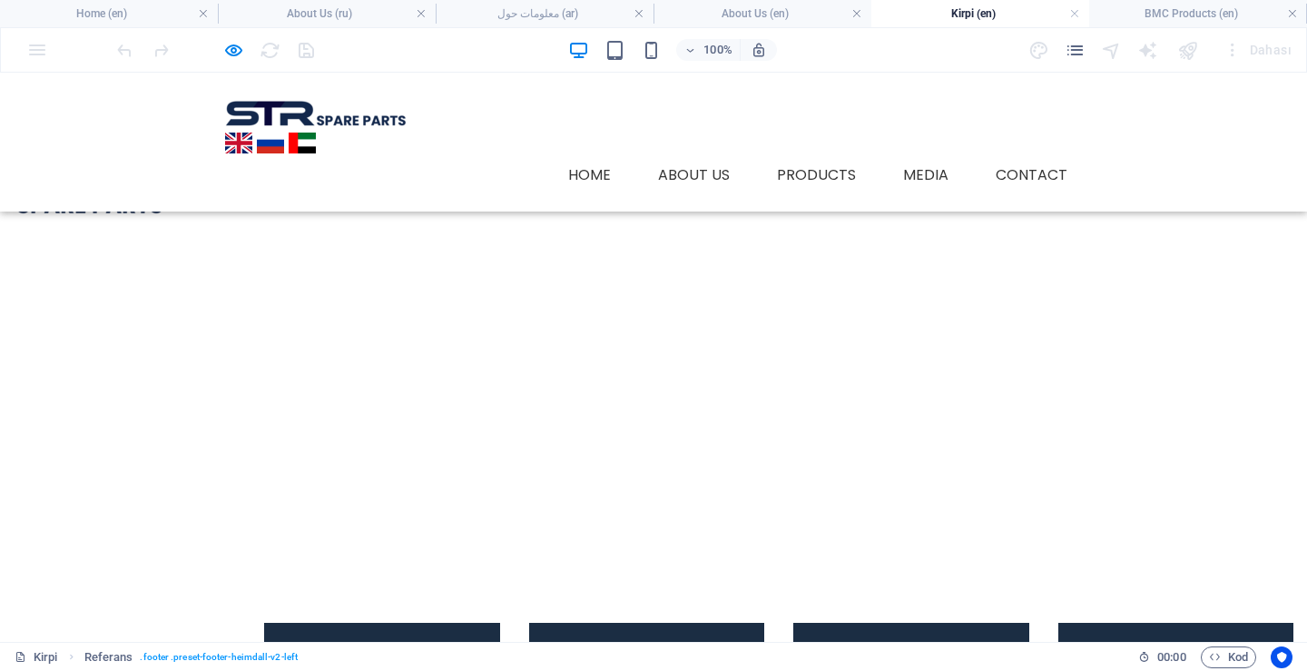
click at [9, 97] on button "×" at bounding box center [4, 85] width 9 height 25
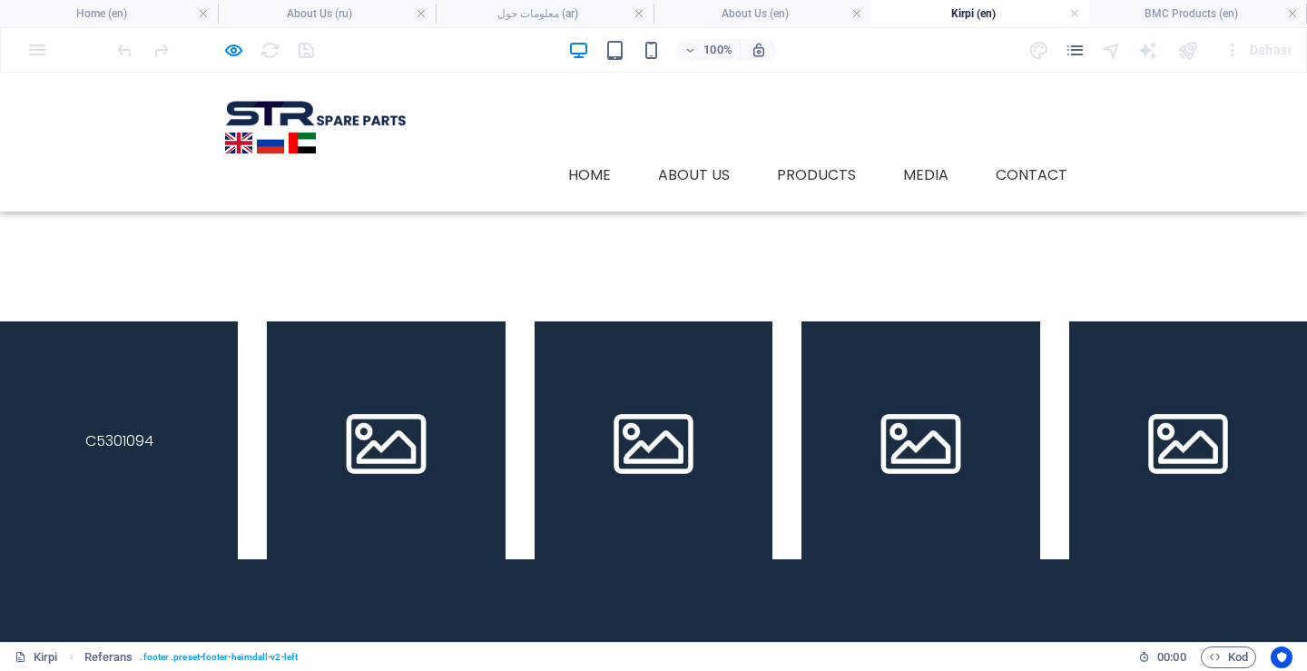
click at [168, 407] on link at bounding box center [119, 440] width 238 height 238
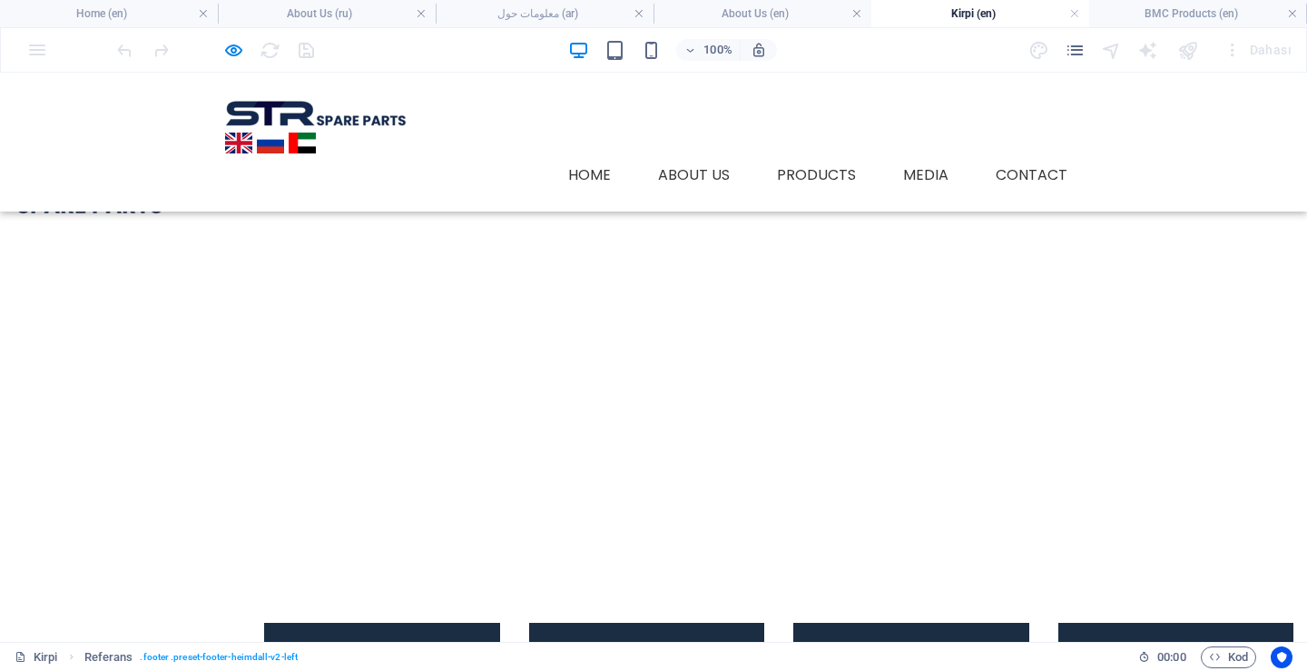
click at [1100, 198] on div "× C5301094 1/5 ..." at bounding box center [646, 223] width 1293 height 301
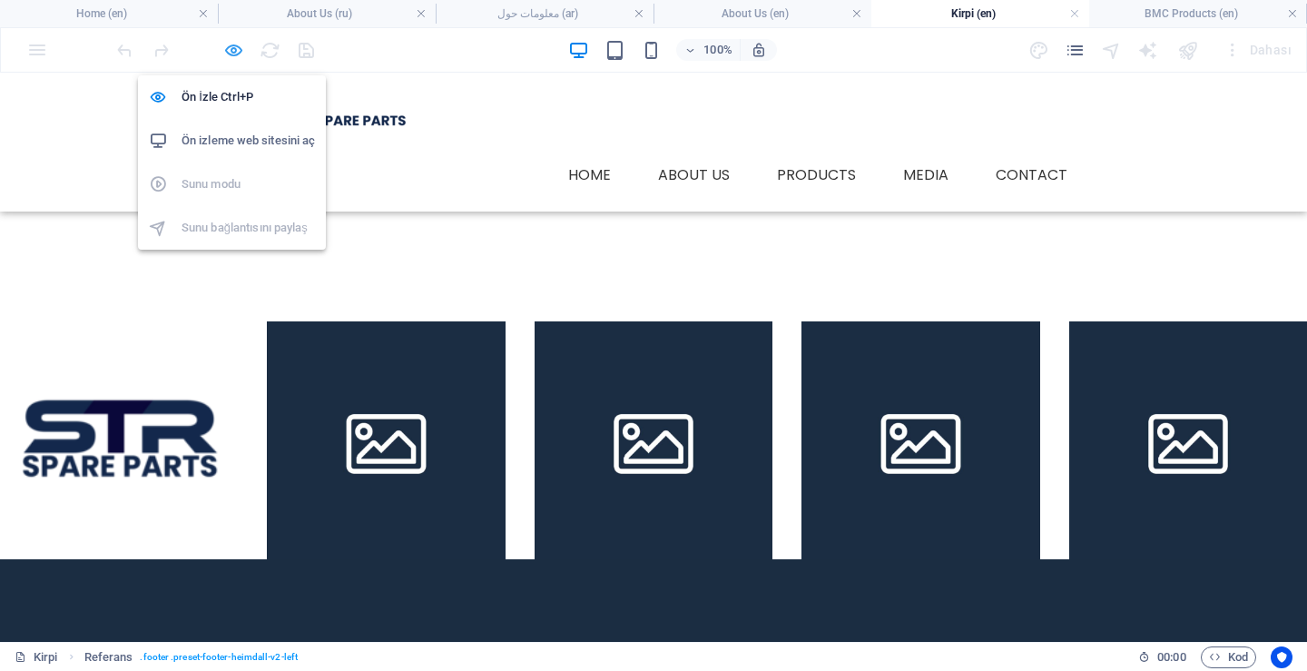
click at [228, 53] on icon "button" at bounding box center [233, 50] width 21 height 21
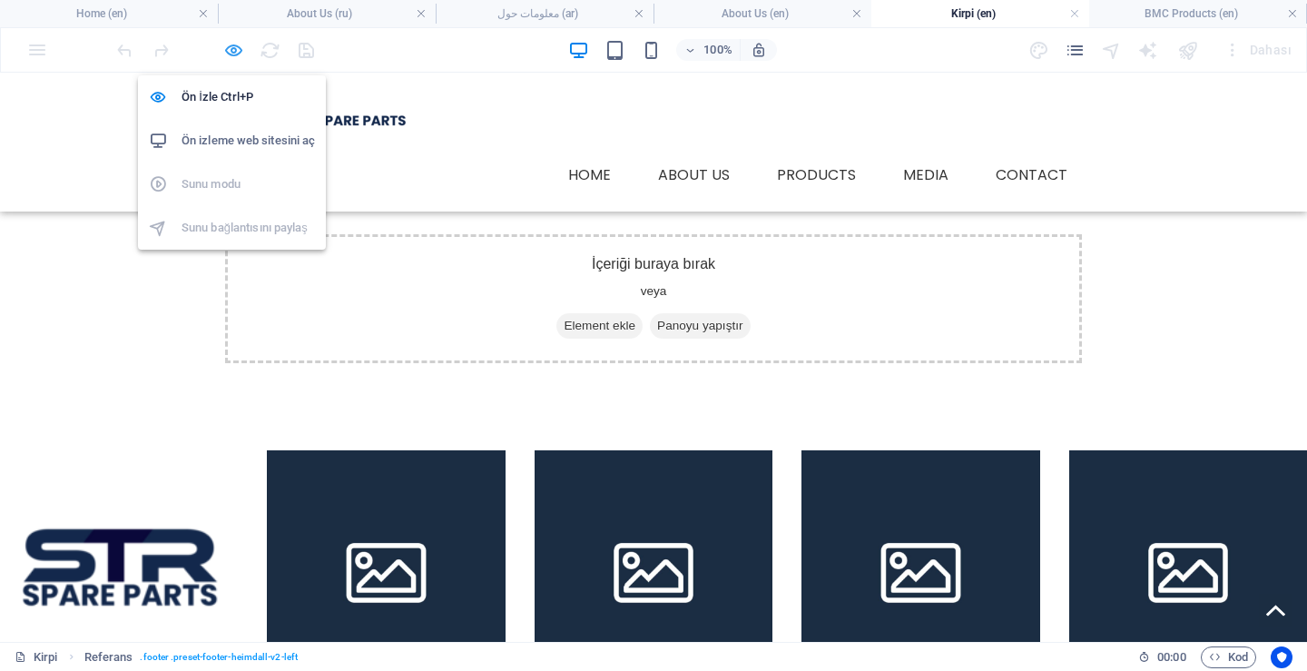
scroll to position [613, 0]
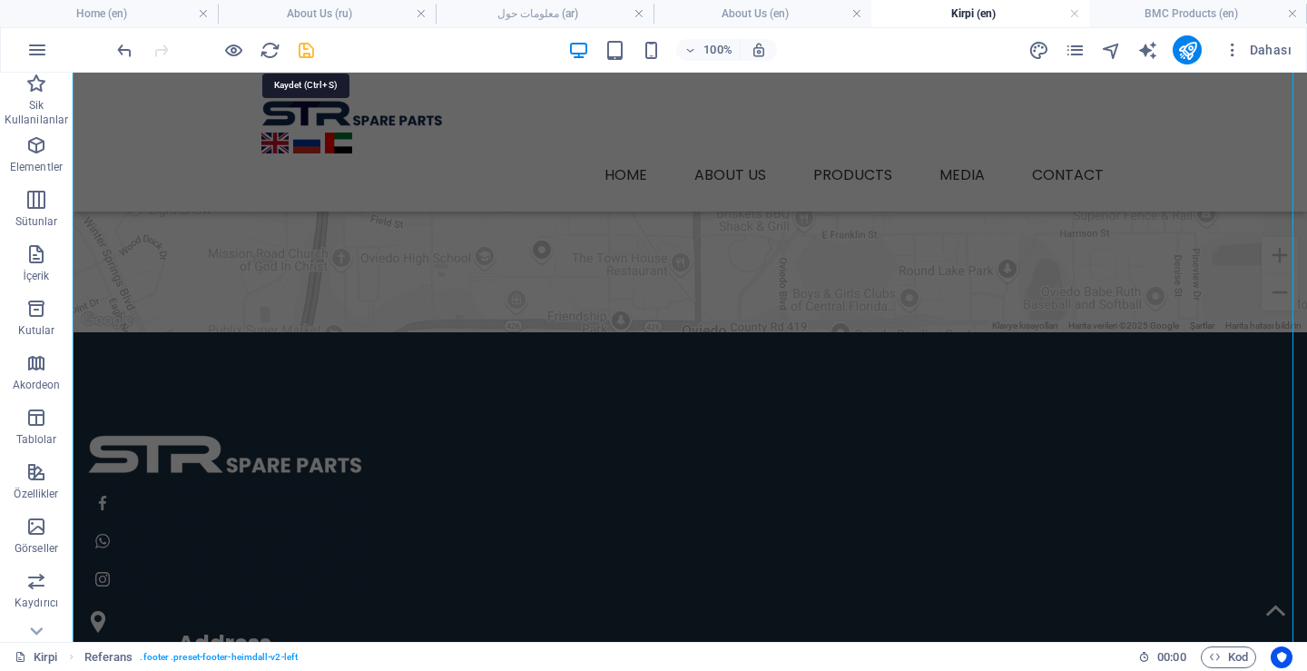
click at [309, 49] on icon "save" at bounding box center [306, 50] width 21 height 21
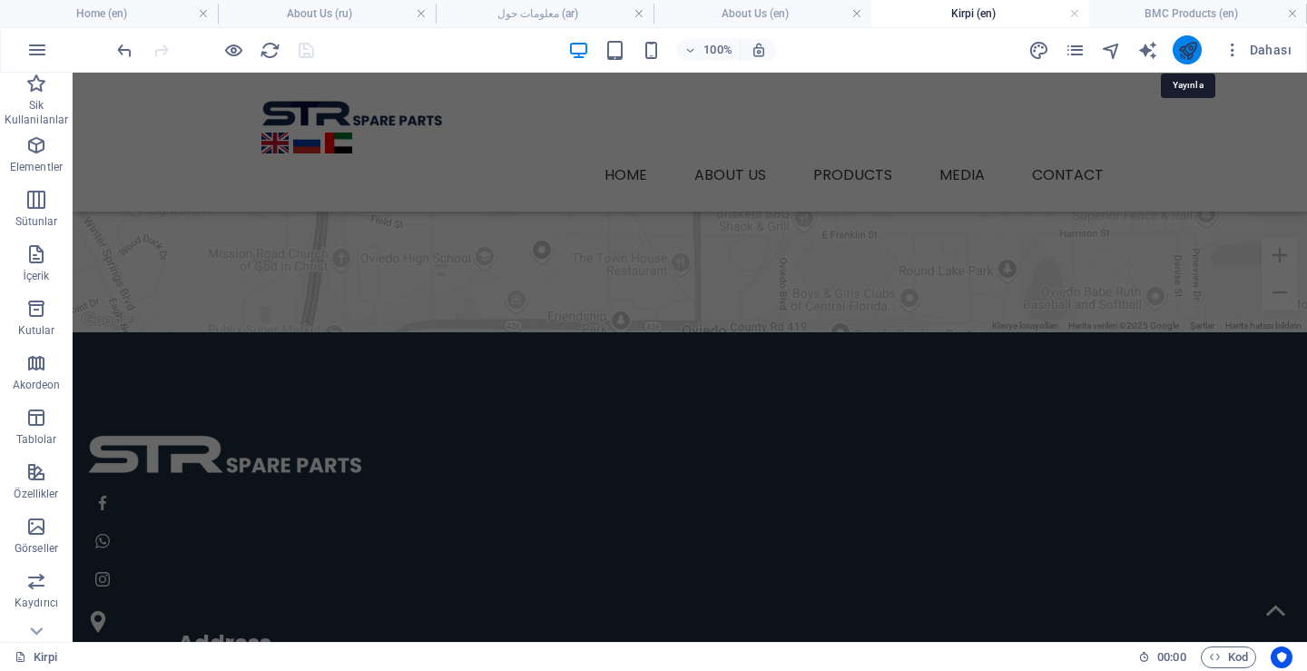
click at [1183, 46] on icon "publish" at bounding box center [1187, 50] width 21 height 21
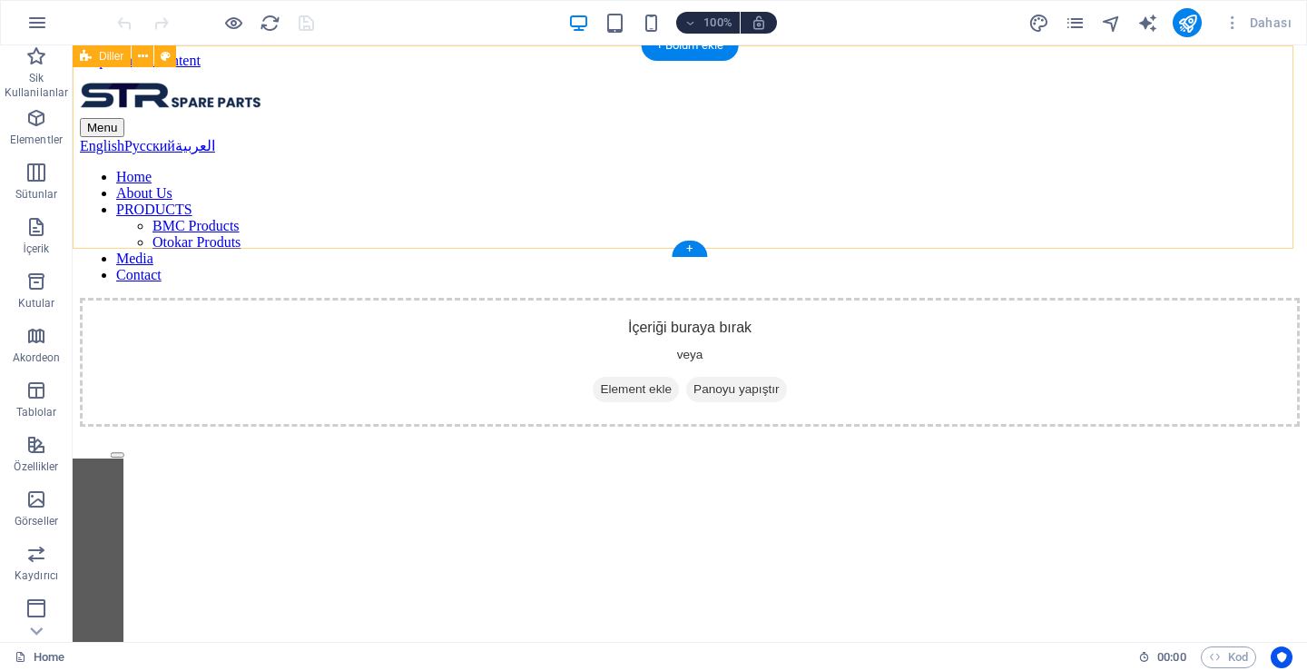
scroll to position [545, 0]
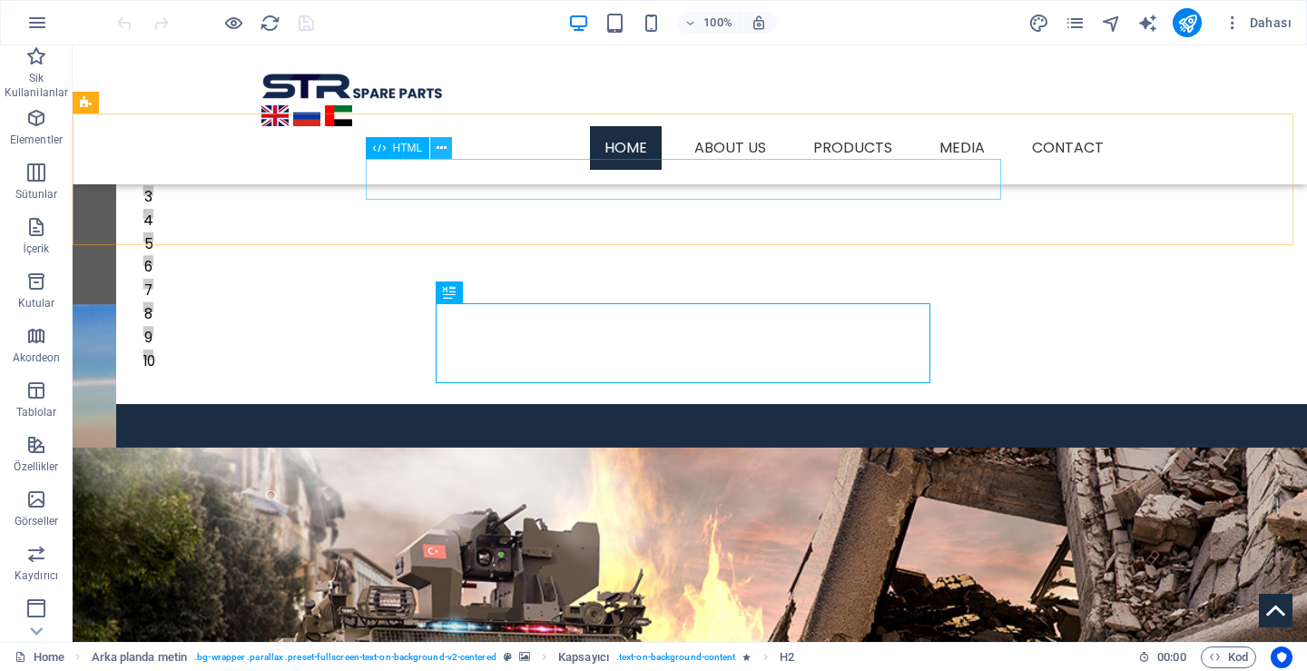
click at [437, 148] on icon at bounding box center [442, 148] width 10 height 19
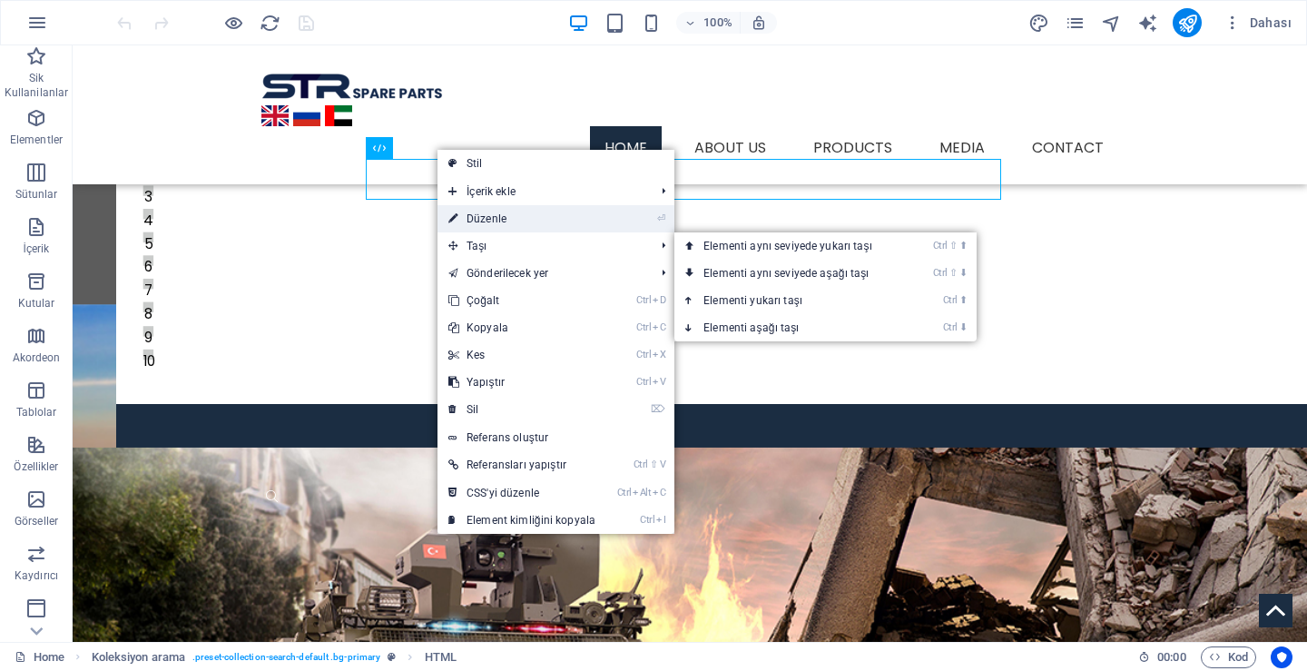
click at [515, 214] on link "⏎ Düzenle" at bounding box center [521, 218] width 169 height 27
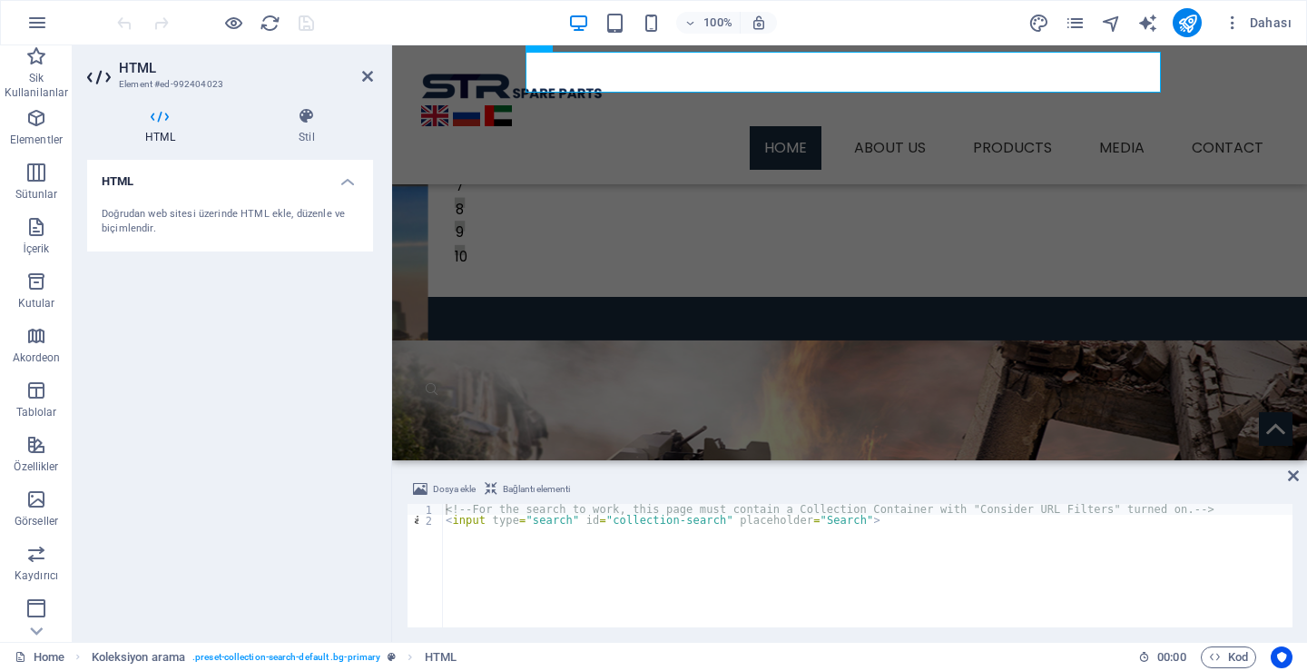
click at [310, 186] on h4 "HTML" at bounding box center [230, 176] width 286 height 33
click at [311, 184] on h4 "HTML" at bounding box center [230, 182] width 286 height 44
click at [295, 134] on h4 "Stil" at bounding box center [306, 126] width 132 height 38
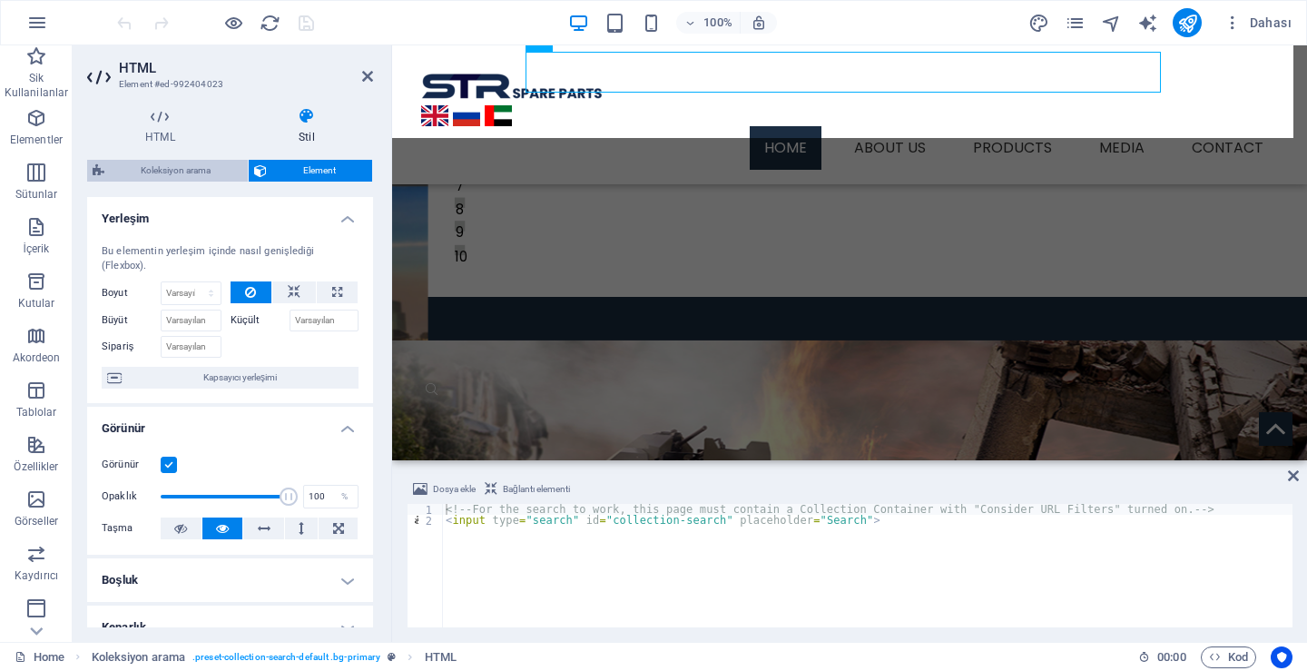
click at [199, 168] on span "Koleksiyon arama" at bounding box center [176, 171] width 132 height 22
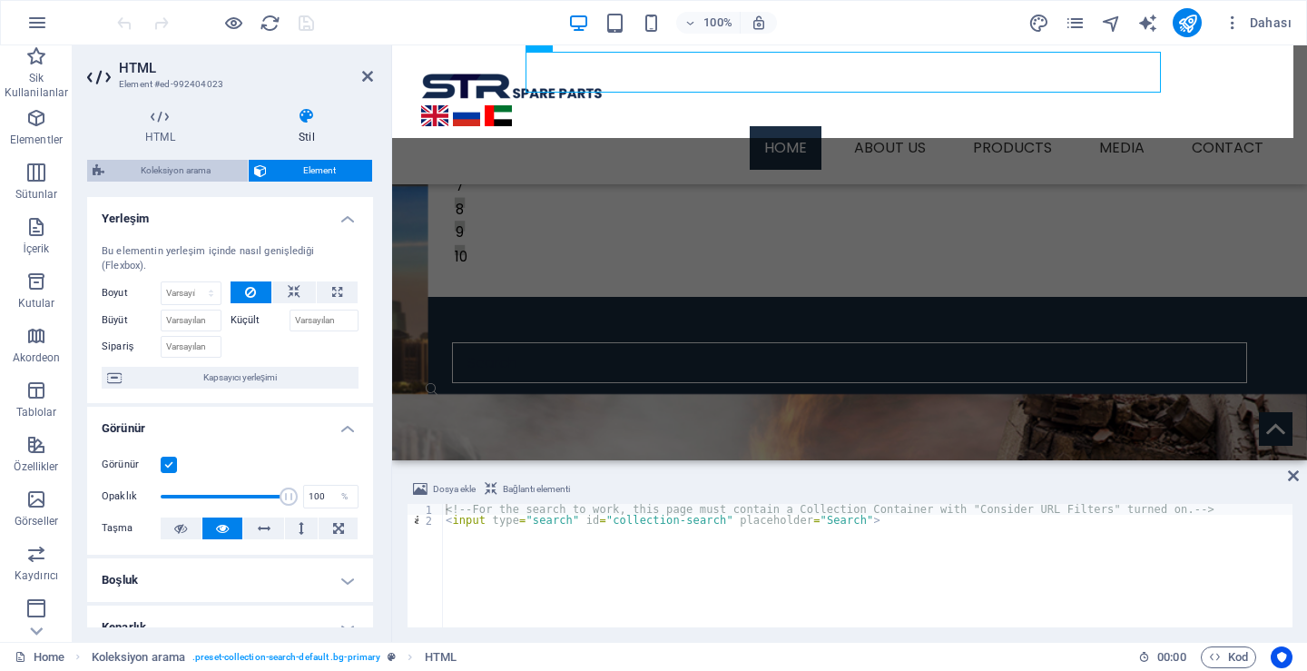
select select "px"
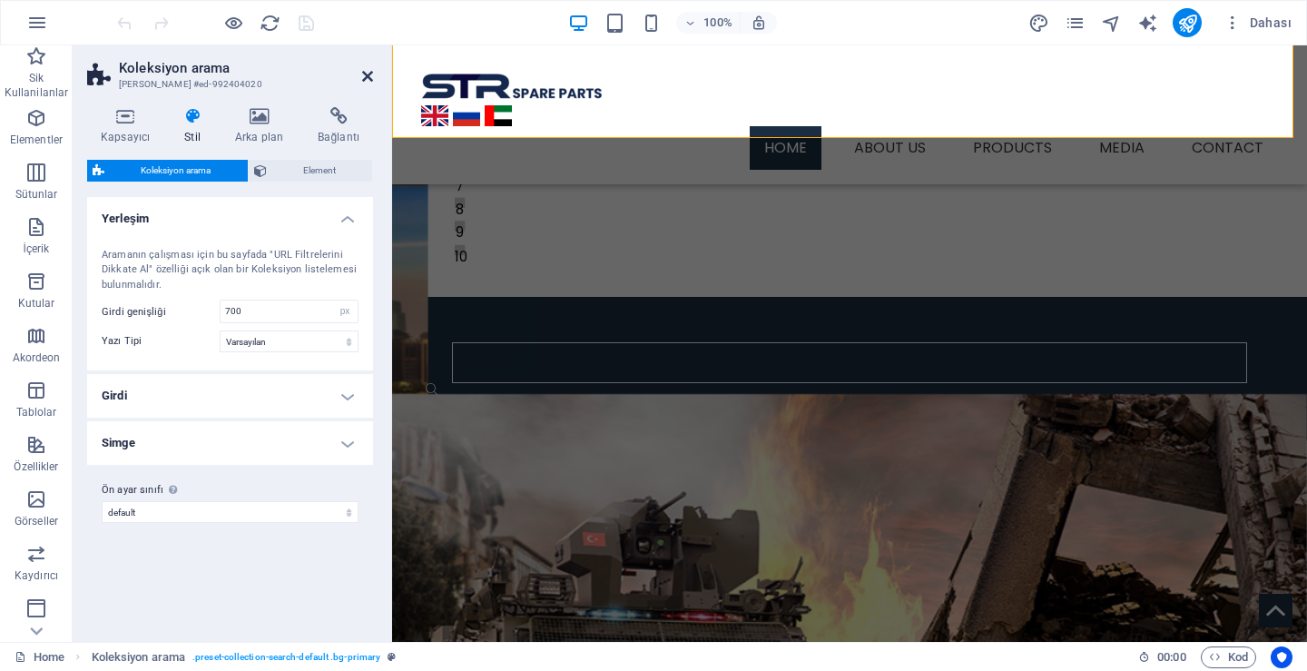
drag, startPoint x: 297, startPoint y: 27, endPoint x: 369, endPoint y: 73, distance: 85.6
click at [369, 73] on icon at bounding box center [367, 76] width 11 height 15
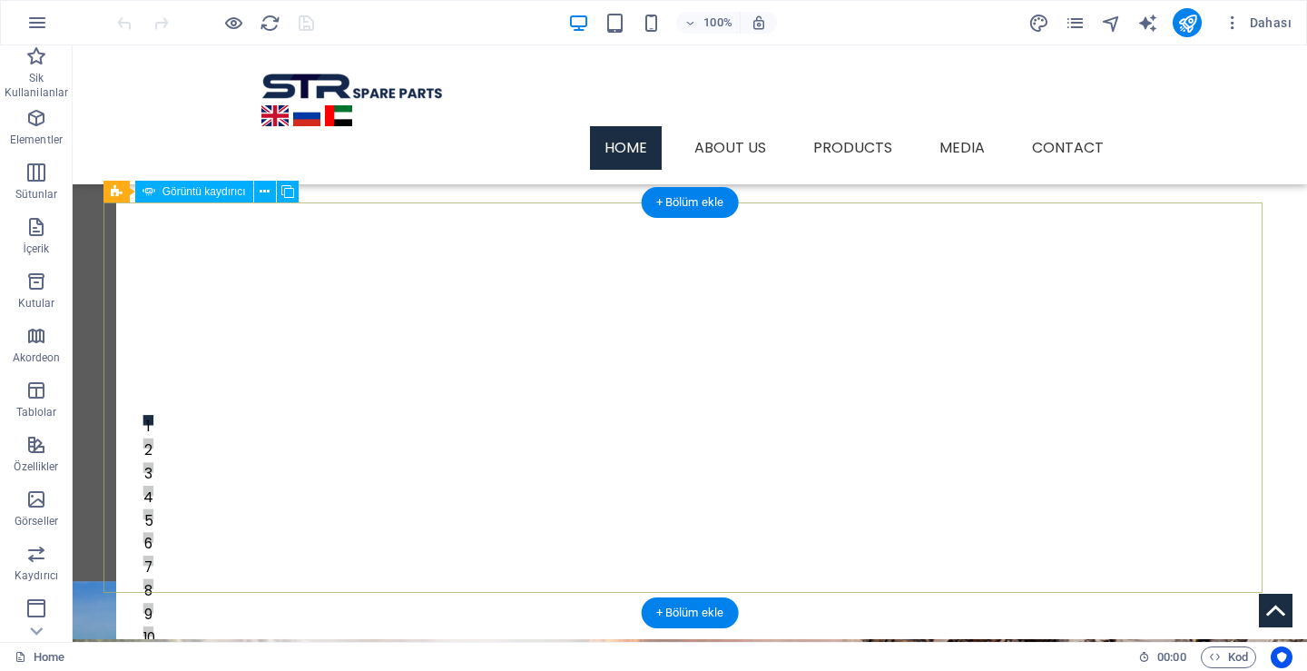
scroll to position [419, 0]
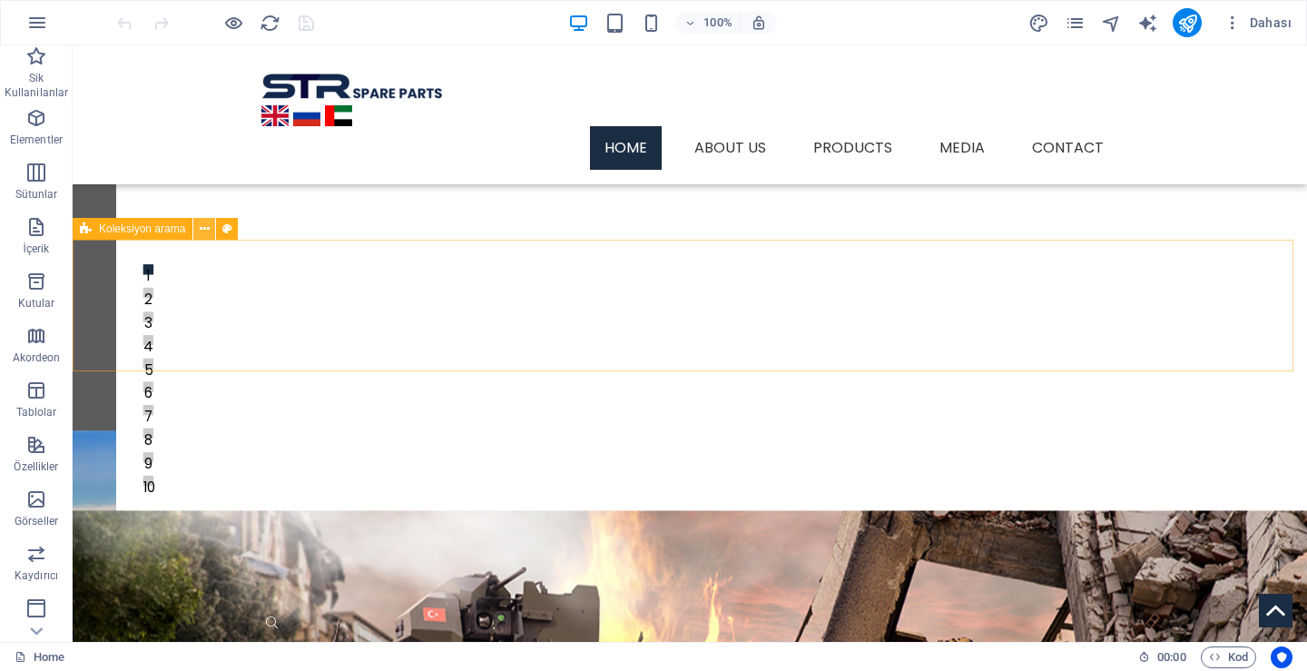
click at [200, 233] on icon at bounding box center [205, 229] width 10 height 19
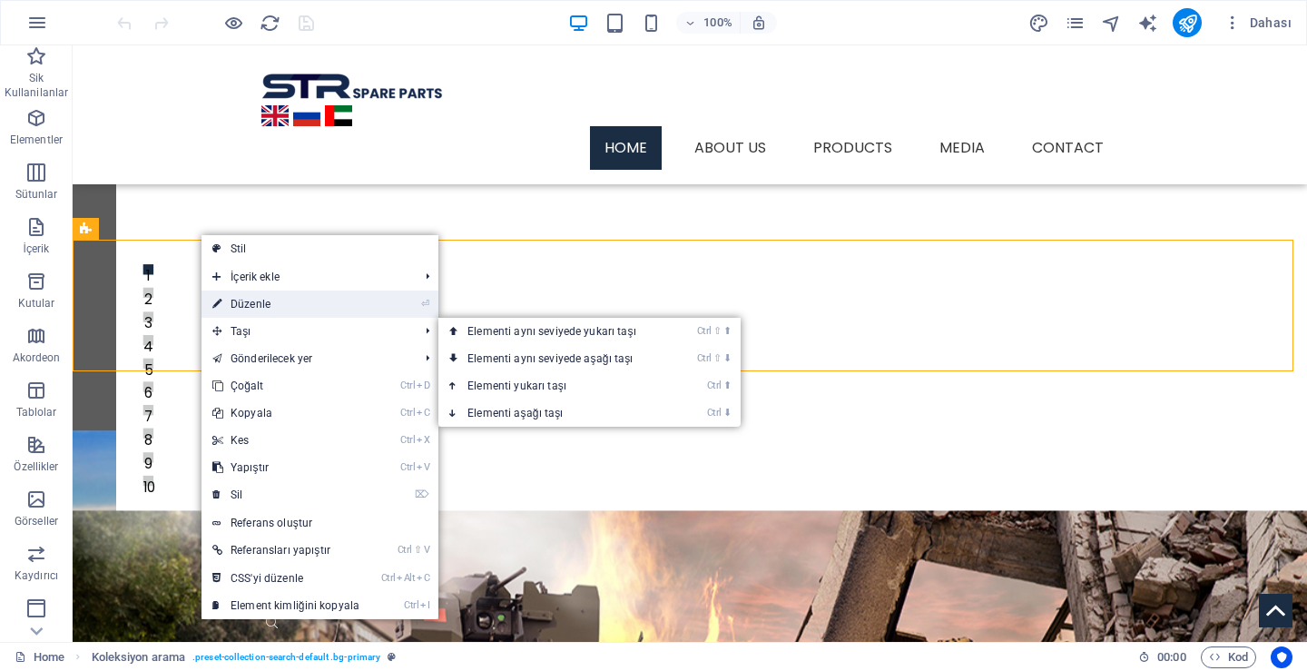
click at [258, 307] on link "⏎ Düzenle" at bounding box center [285, 303] width 169 height 27
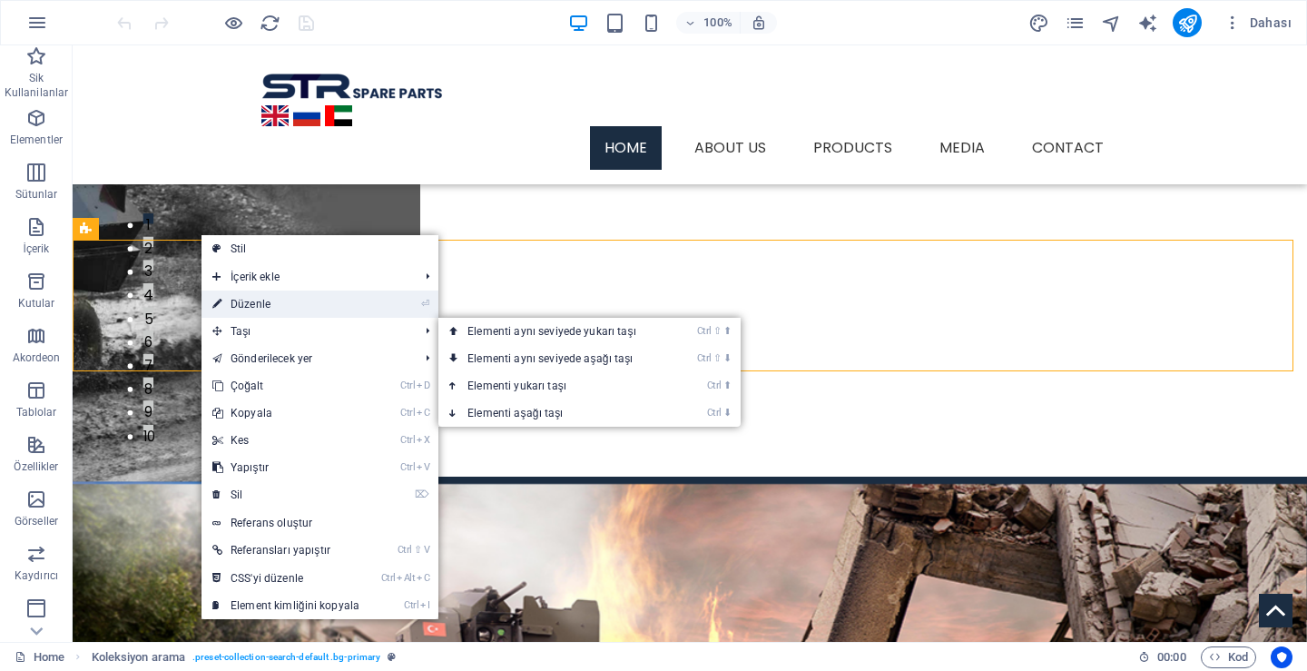
select select "px"
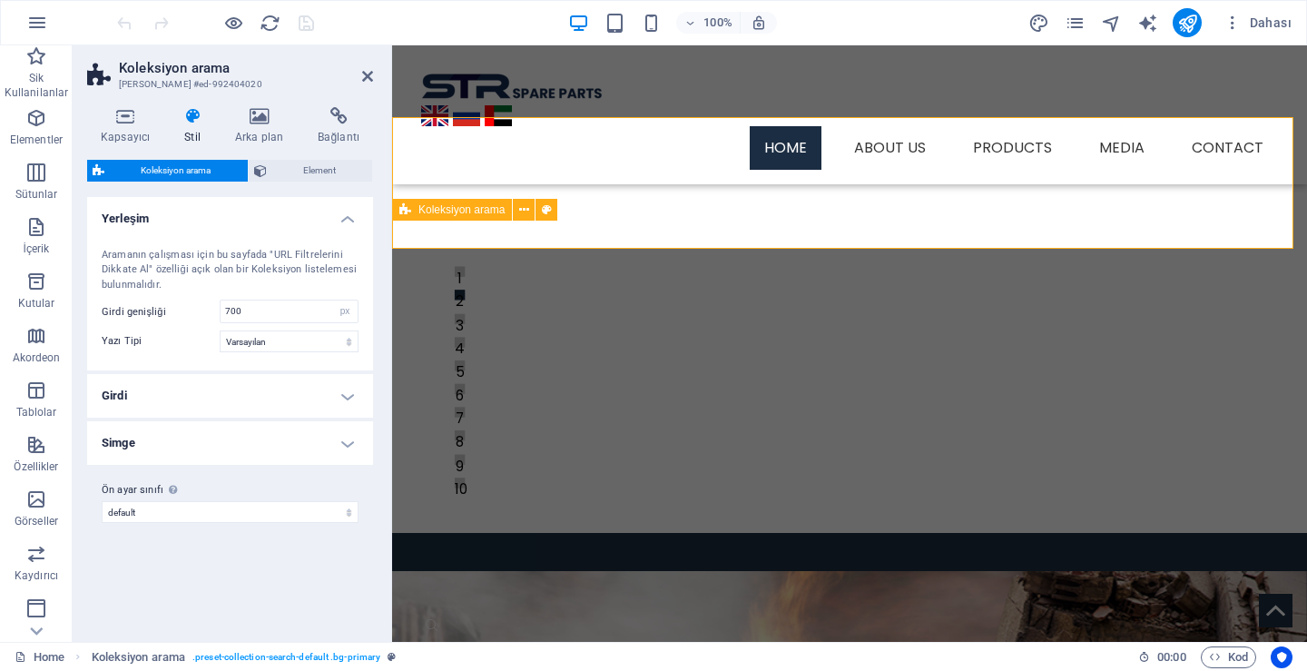
scroll to position [441, 0]
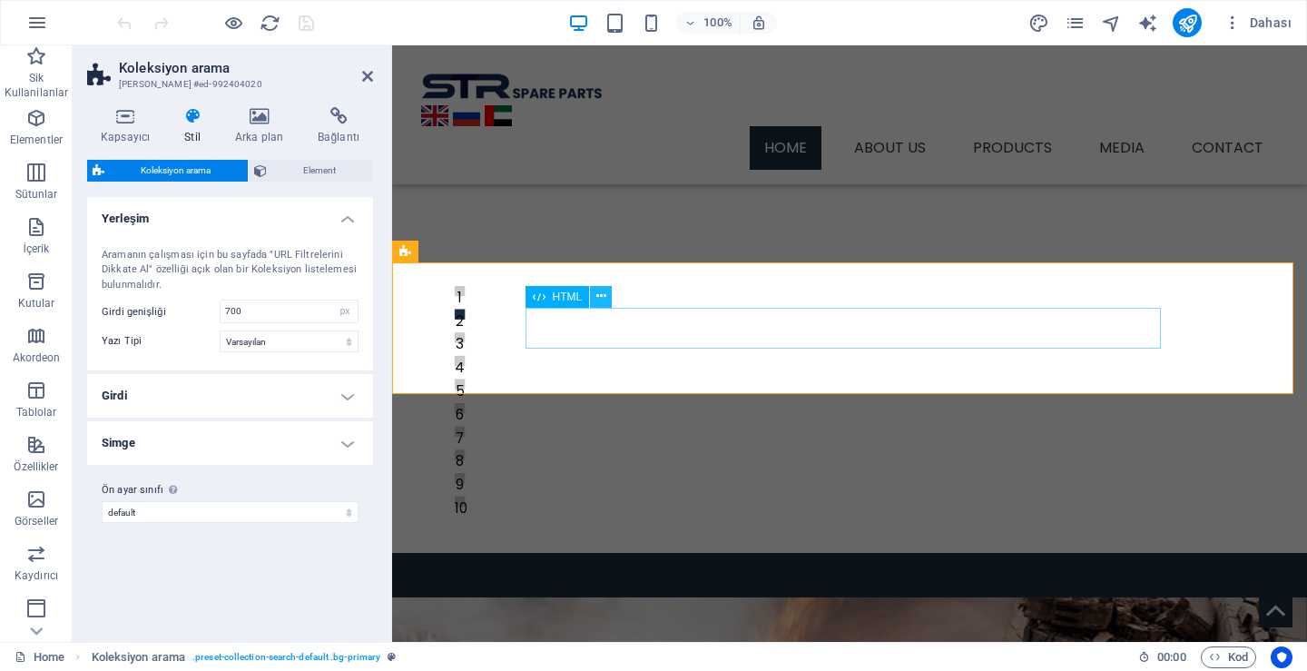
click at [604, 299] on icon at bounding box center [601, 296] width 10 height 19
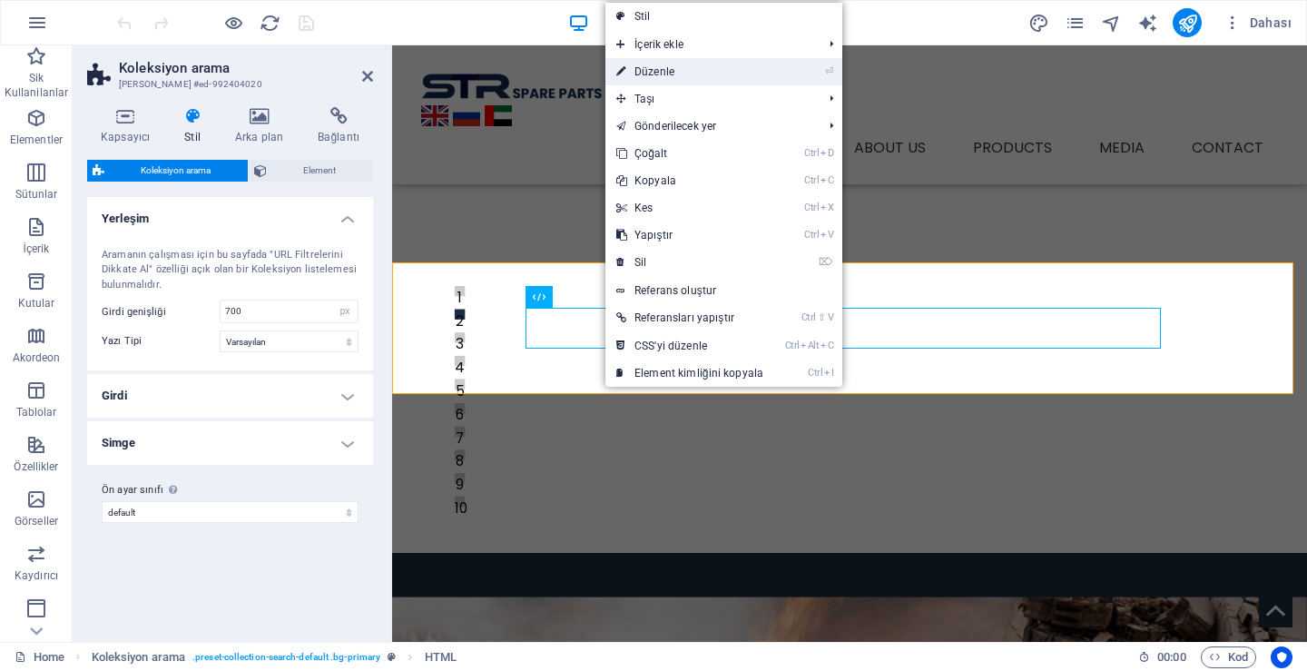
click at [676, 65] on link "⏎ Düzenle" at bounding box center [689, 71] width 169 height 27
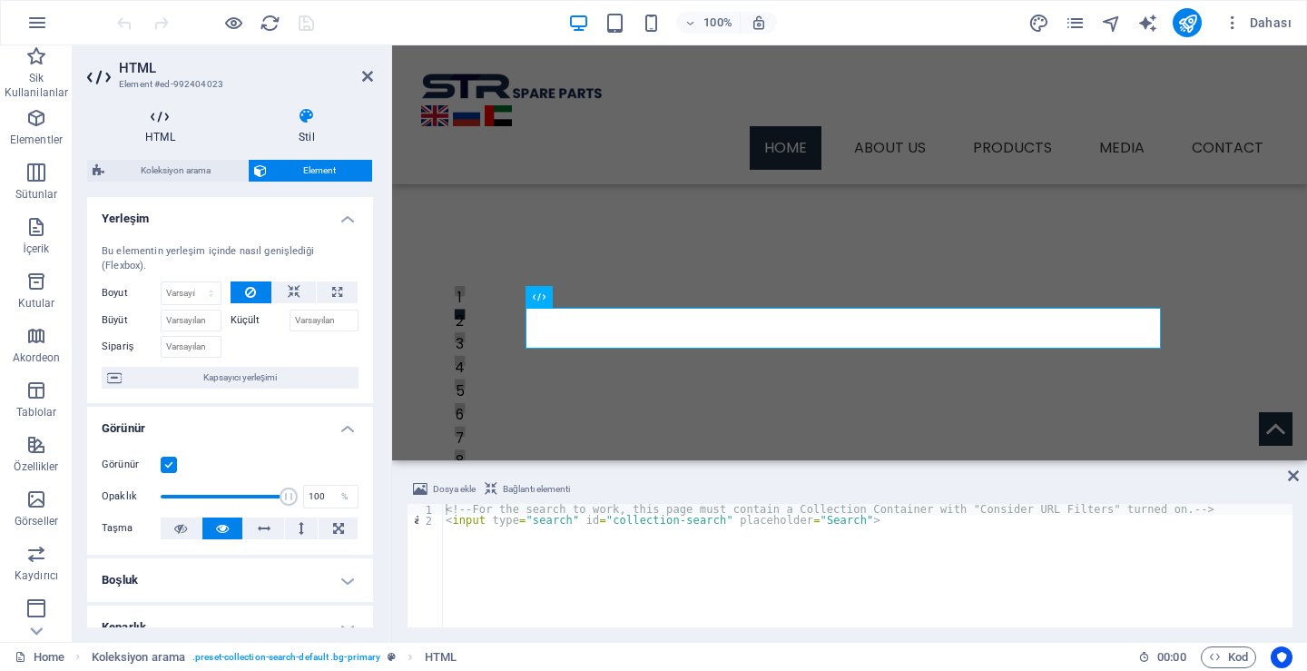
click at [153, 120] on icon at bounding box center [160, 116] width 146 height 18
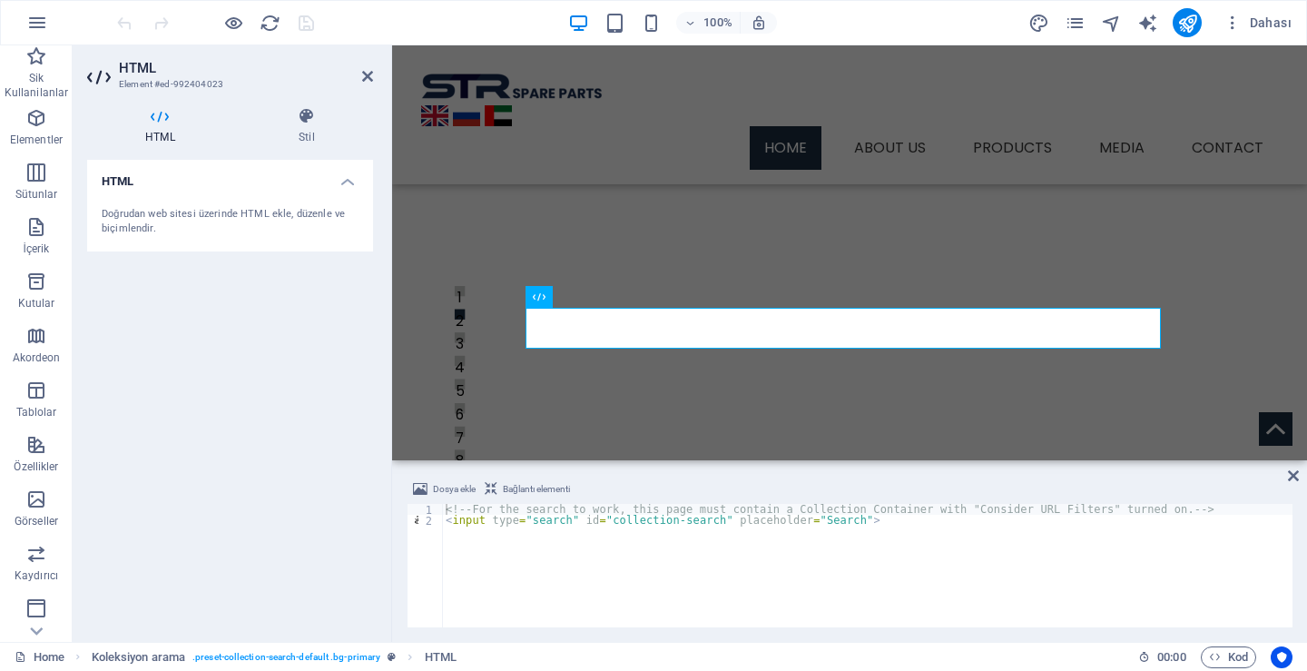
click at [237, 195] on div "Doğrudan web sitesi üzerinde HTML ekle, düzenle ve biçimlendir." at bounding box center [230, 221] width 286 height 59
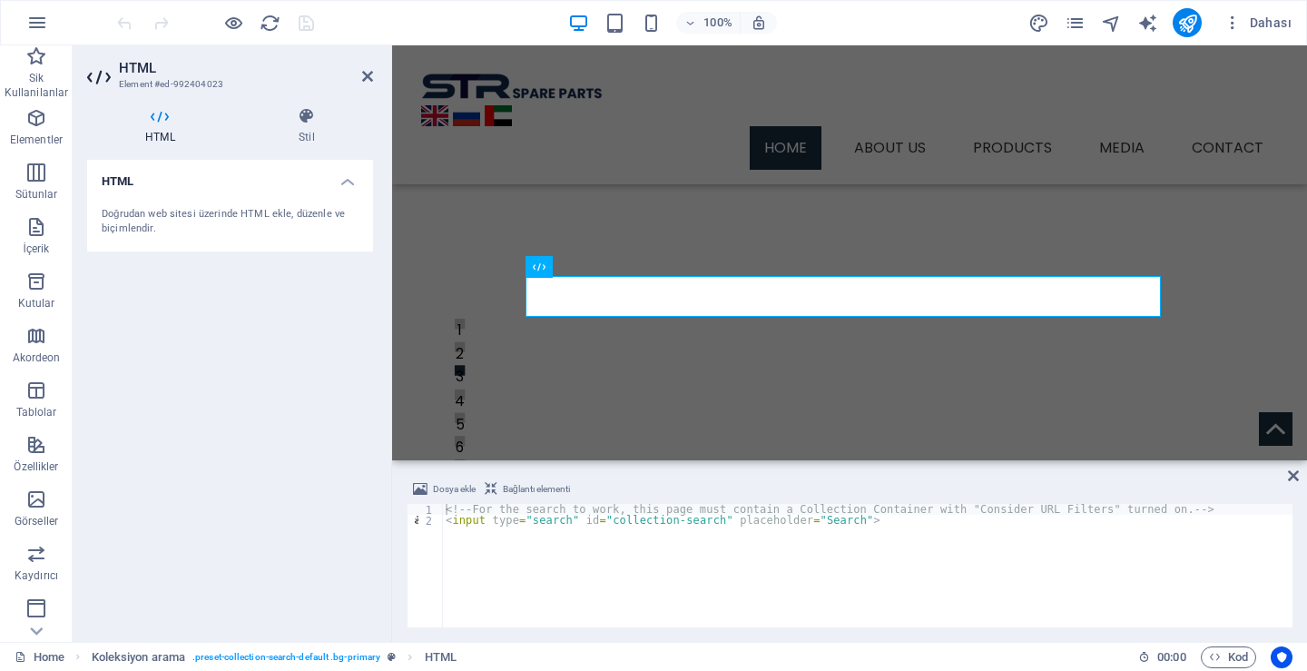
scroll to position [476, 0]
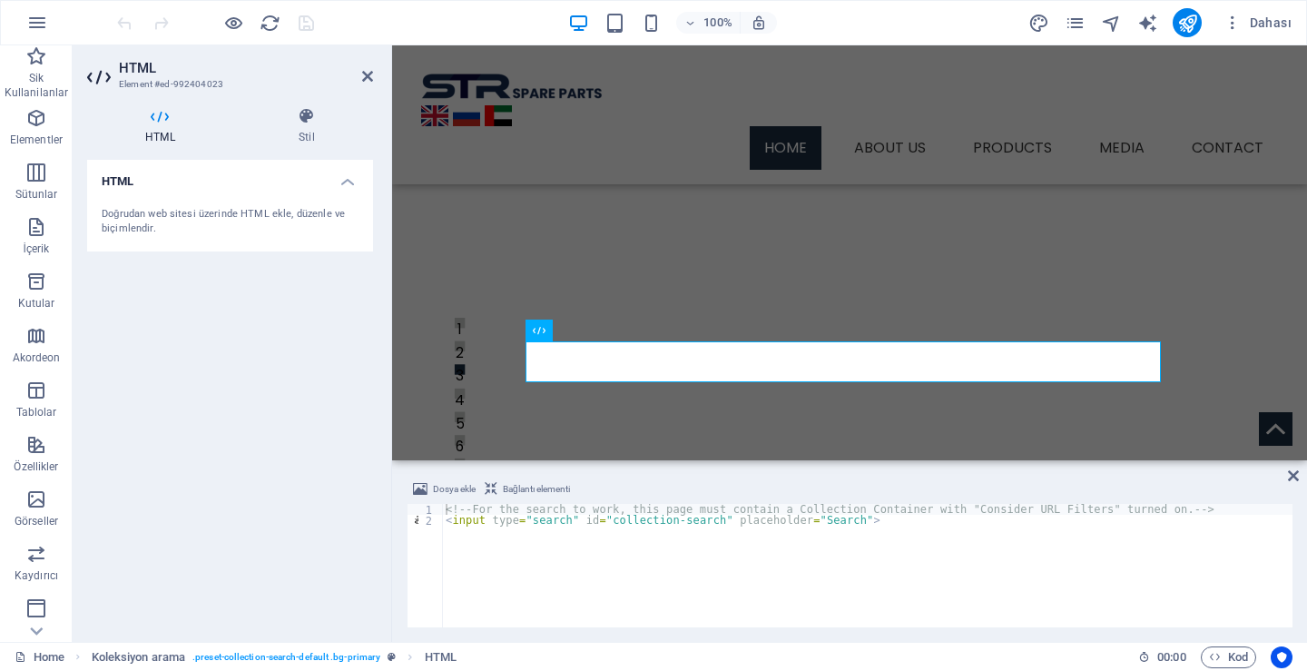
click at [333, 178] on h4 "HTML" at bounding box center [230, 176] width 286 height 33
click at [339, 179] on h4 "HTML" at bounding box center [230, 182] width 286 height 44
click at [165, 218] on div "Doğrudan web sitesi üzerinde HTML ekle, düzenle ve biçimlendir." at bounding box center [230, 222] width 257 height 30
click at [163, 219] on div "Doğrudan web sitesi üzerinde HTML ekle, düzenle ve biçimlendir." at bounding box center [230, 222] width 257 height 30
click at [163, 216] on div "Doğrudan web sitesi üzerinde HTML ekle, düzenle ve biçimlendir." at bounding box center [230, 222] width 257 height 30
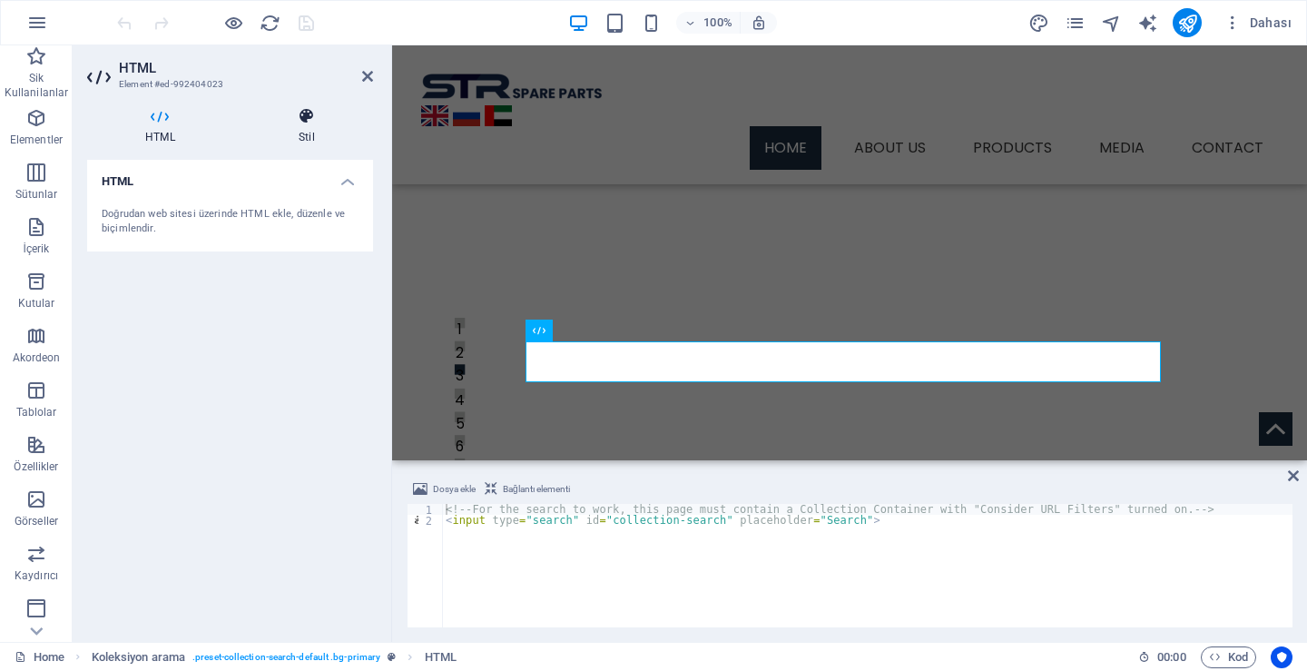
click at [295, 118] on icon at bounding box center [306, 116] width 132 height 18
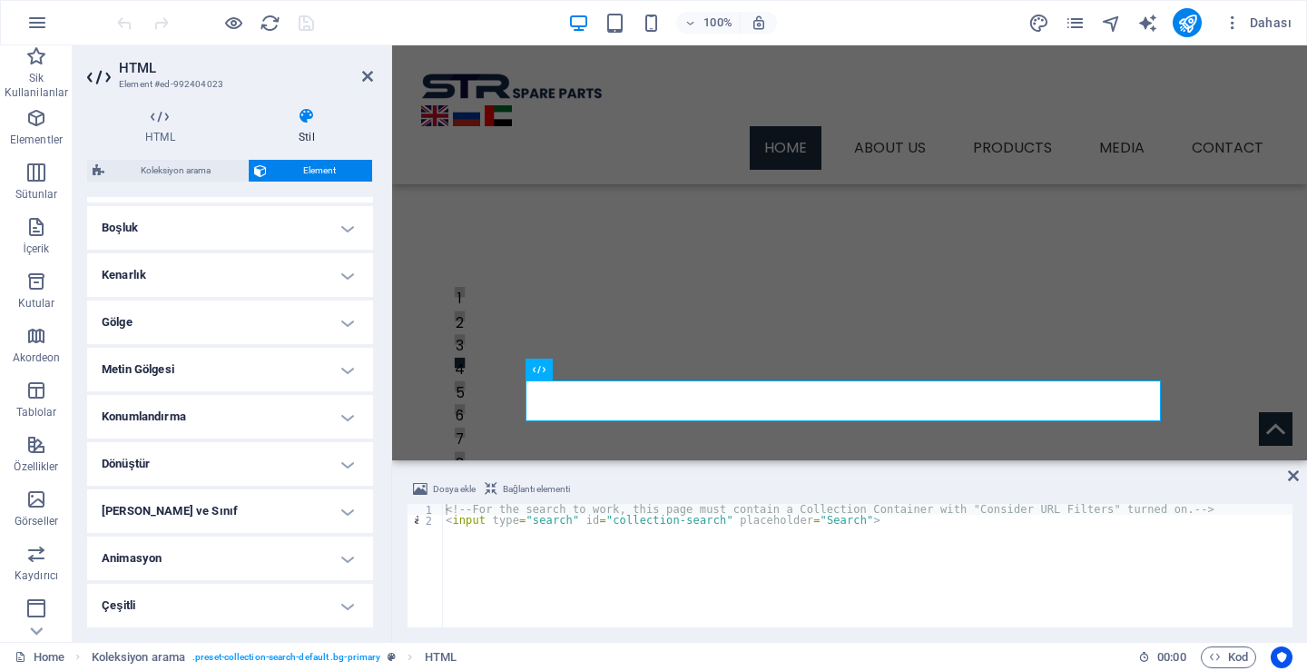
scroll to position [432, 0]
click at [209, 594] on h4 "Çeşitli" at bounding box center [230, 606] width 286 height 44
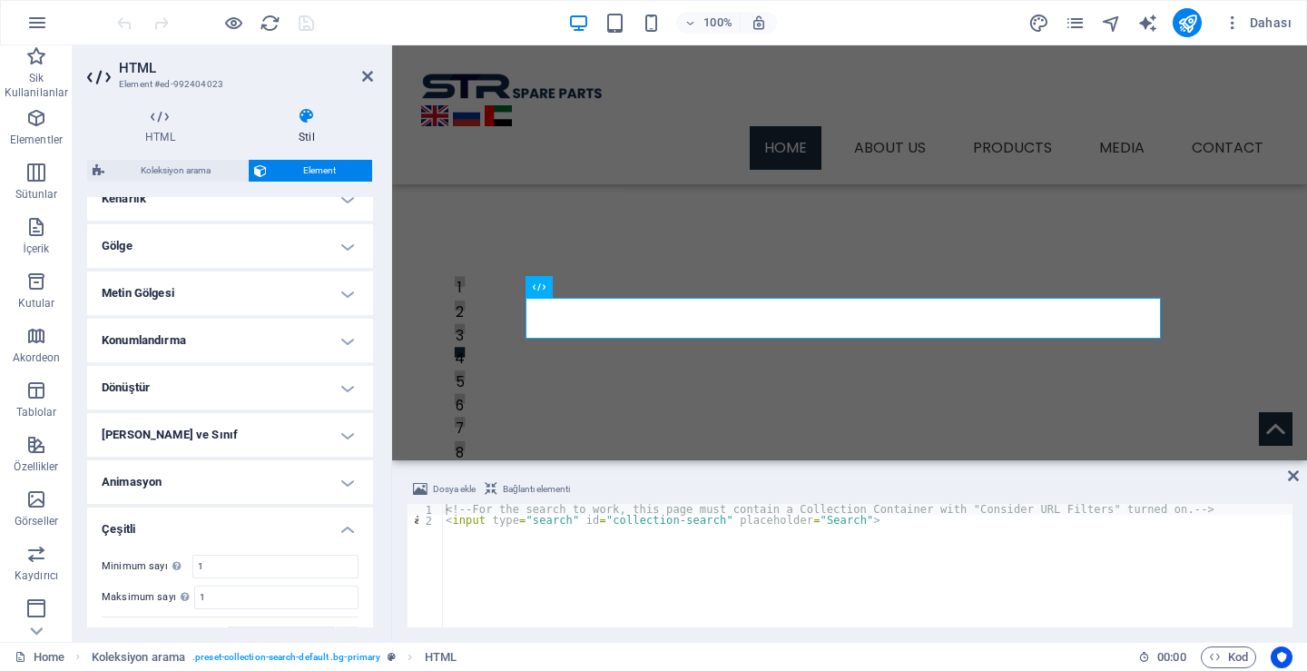
scroll to position [465, 0]
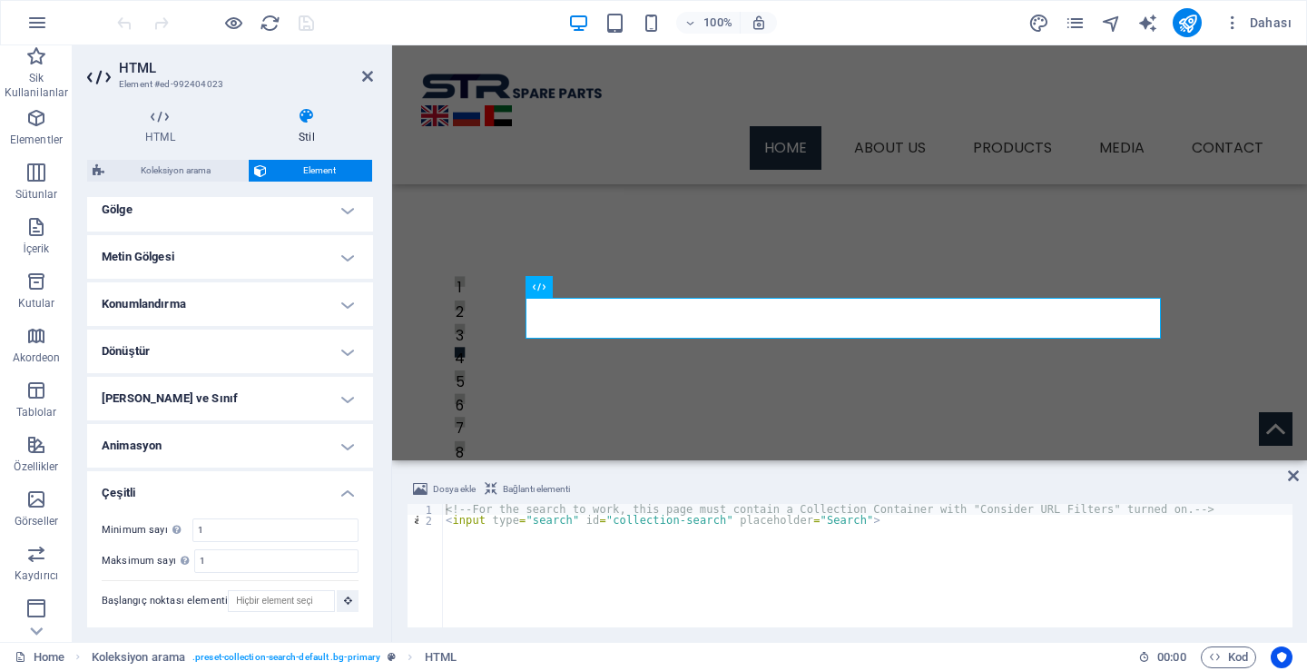
click at [269, 440] on h4 "Animasyon" at bounding box center [230, 446] width 286 height 44
click at [290, 398] on h4 "[PERSON_NAME] ve Sınıf" at bounding box center [230, 399] width 286 height 44
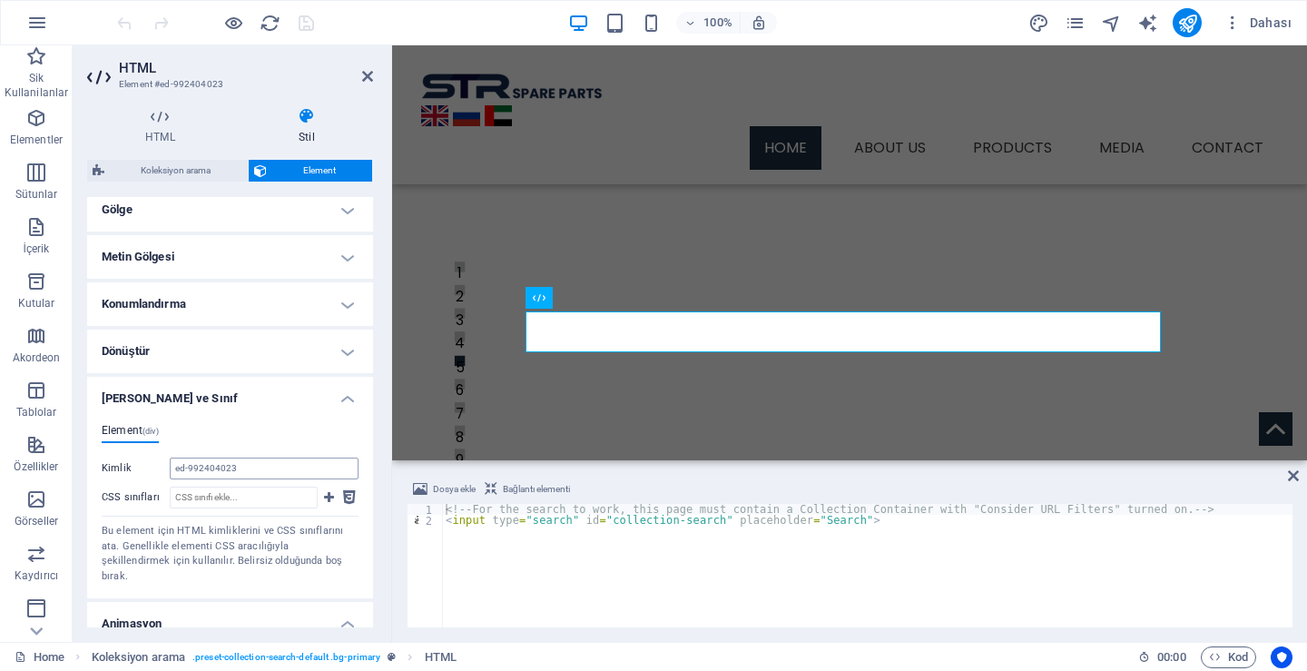
scroll to position [417, 0]
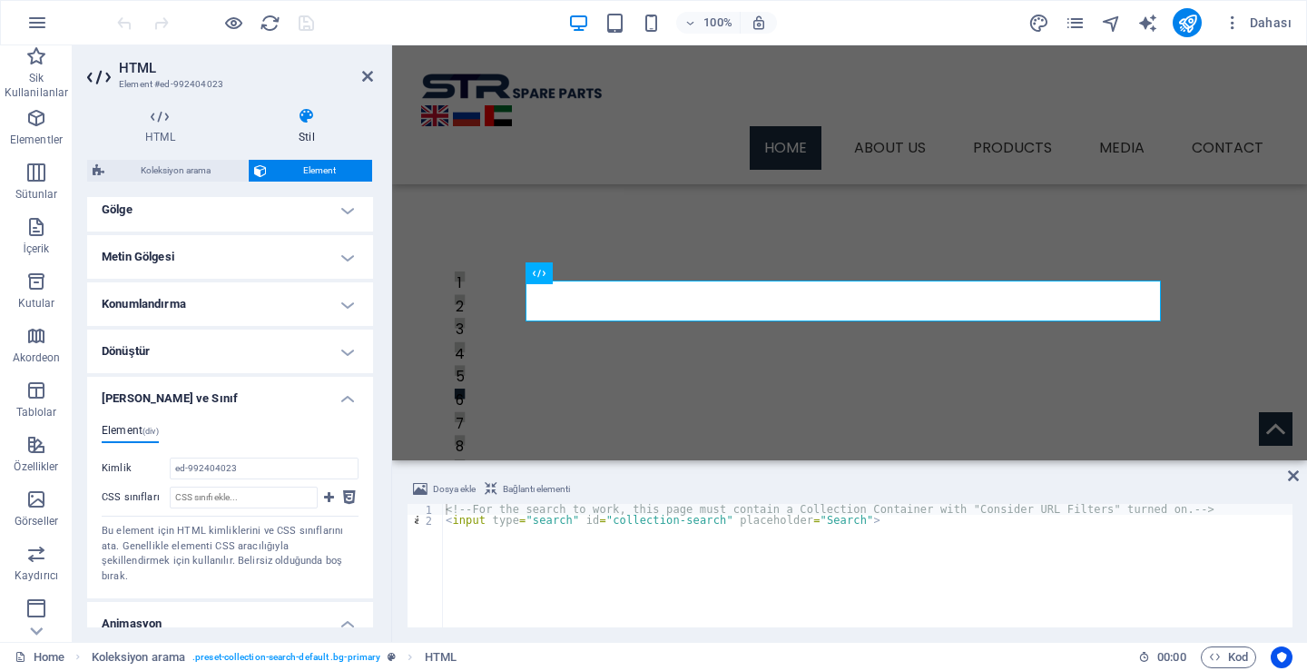
click at [285, 378] on h4 "[PERSON_NAME] ve Sınıf" at bounding box center [230, 393] width 286 height 33
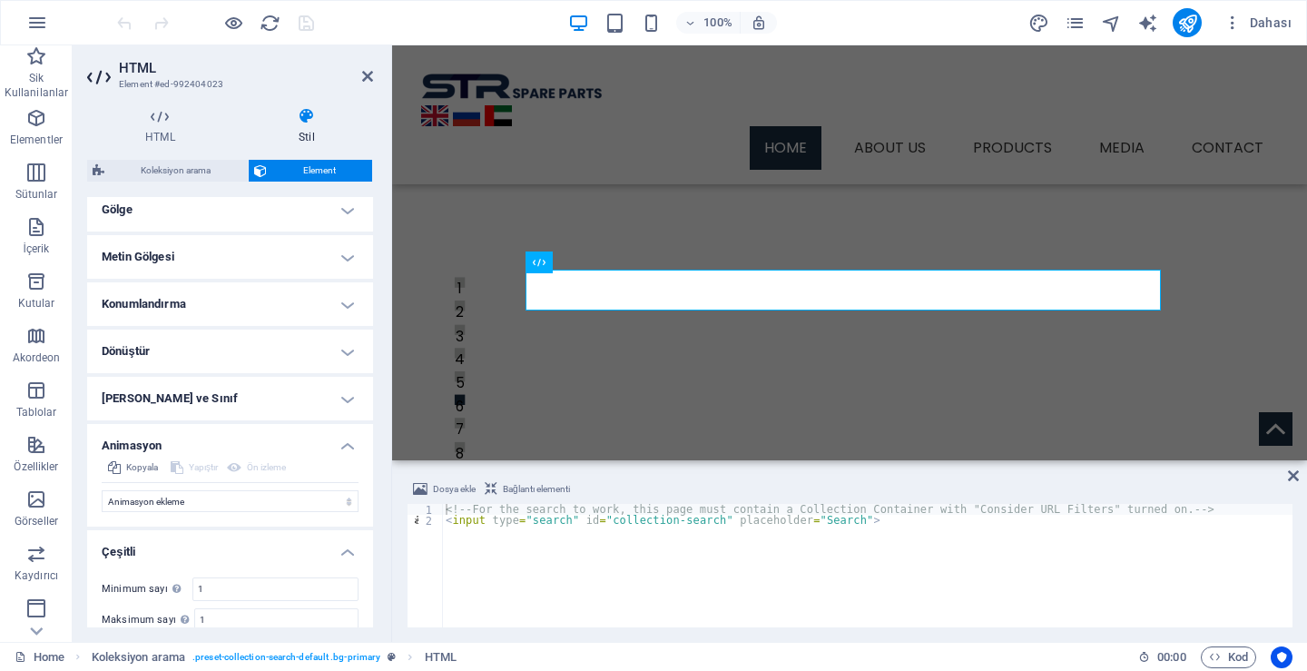
scroll to position [432, 0]
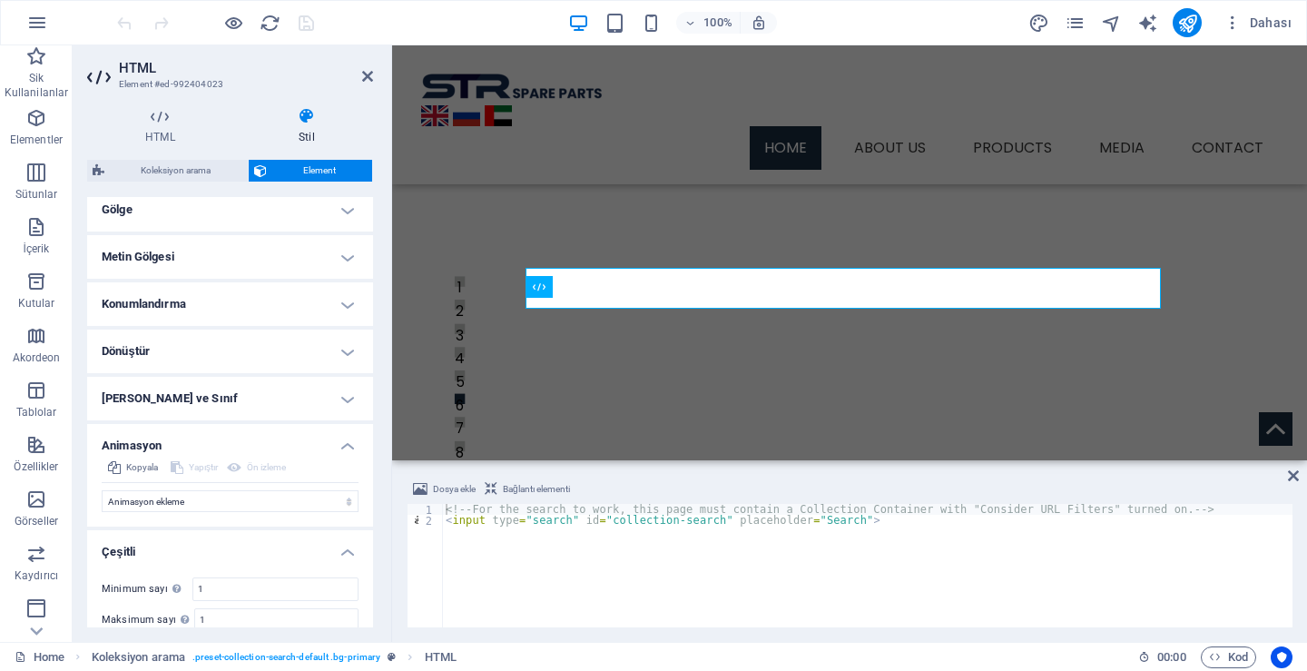
click at [310, 344] on h4 "Dönüştür" at bounding box center [230, 351] width 286 height 44
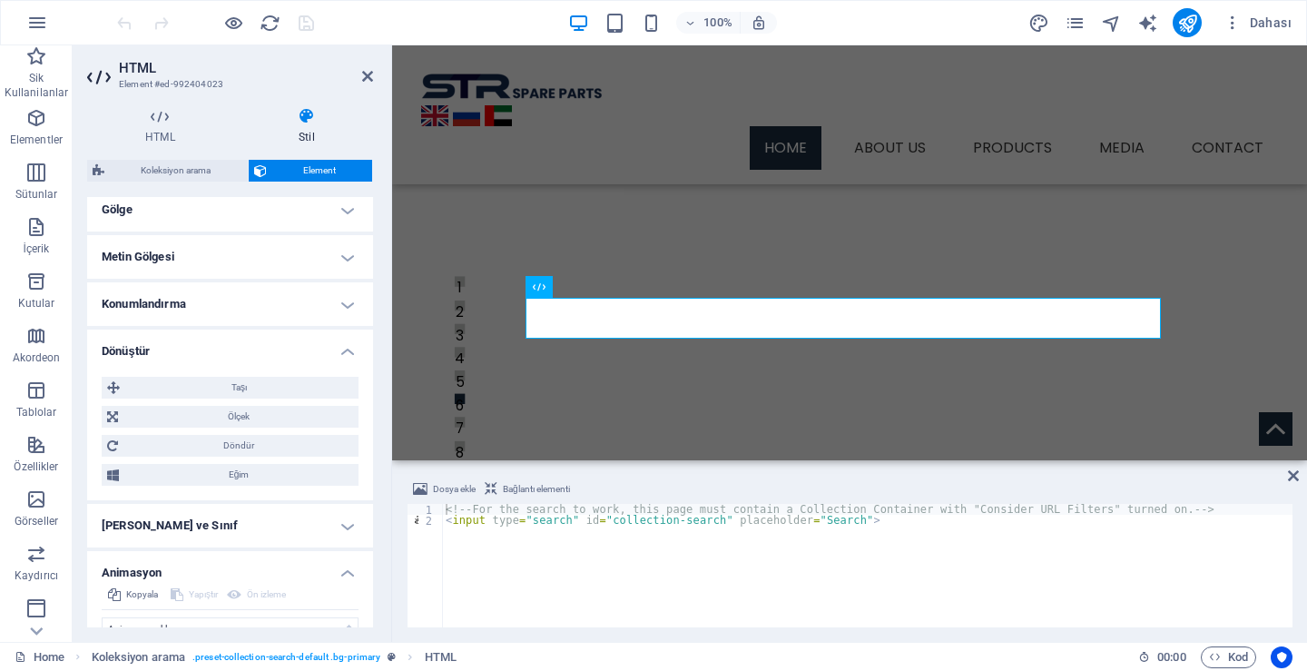
click at [310, 343] on h4 "Dönüştür" at bounding box center [230, 345] width 286 height 33
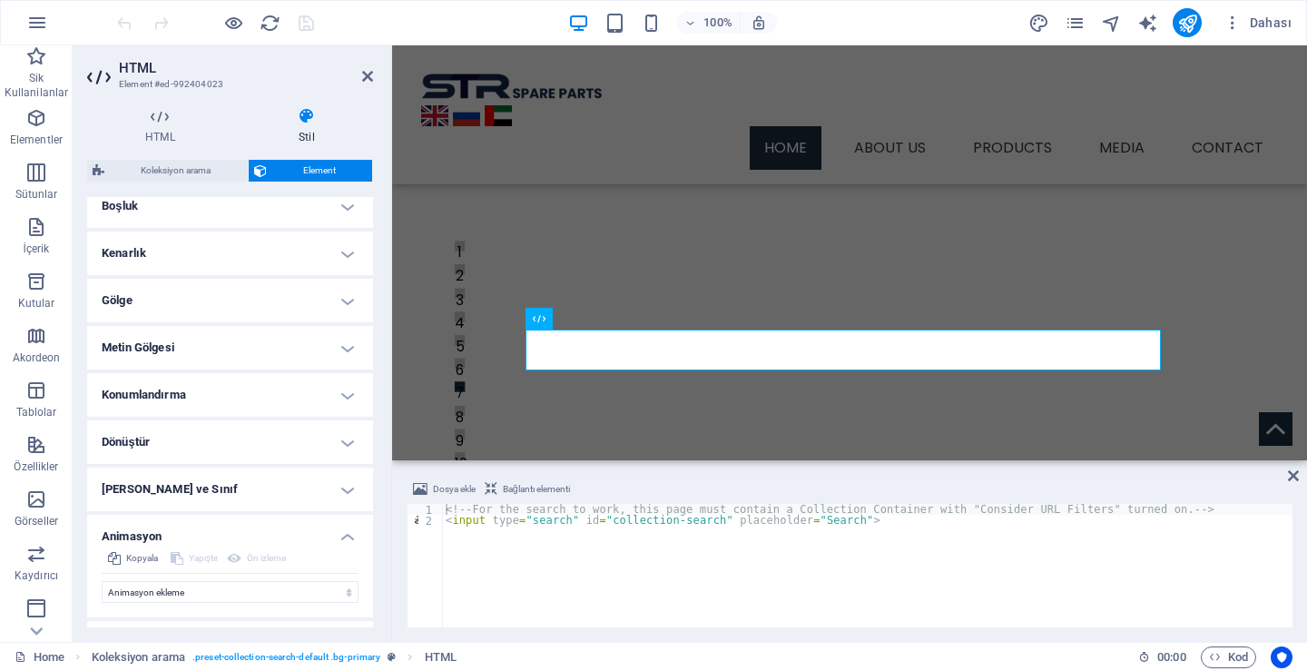
scroll to position [396, 0]
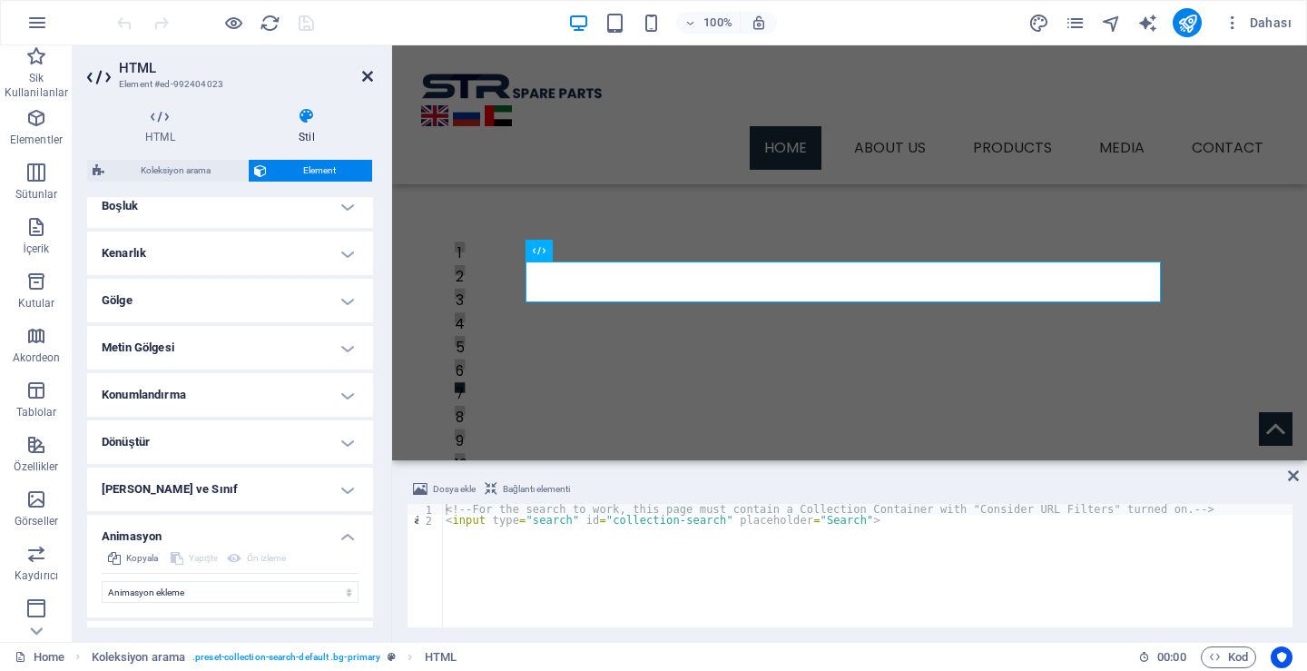
drag, startPoint x: 365, startPoint y: 74, endPoint x: 291, endPoint y: 27, distance: 86.9
click at [365, 74] on icon at bounding box center [367, 76] width 11 height 15
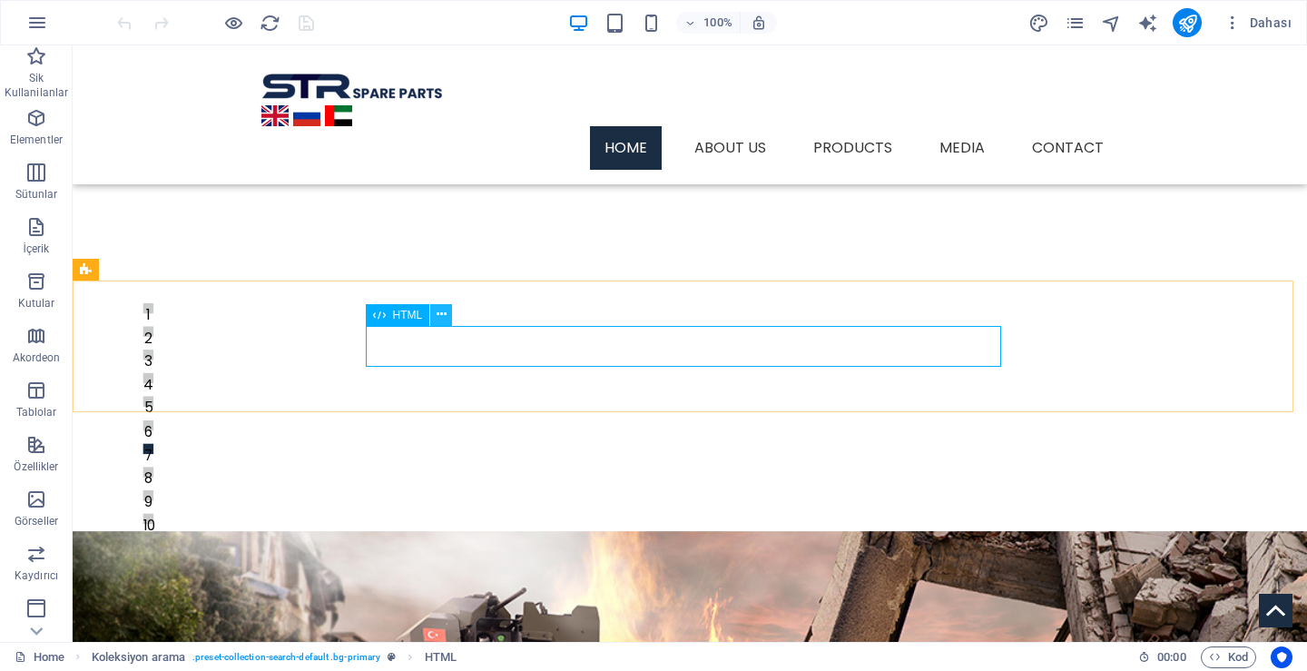
click at [439, 316] on icon at bounding box center [442, 314] width 10 height 19
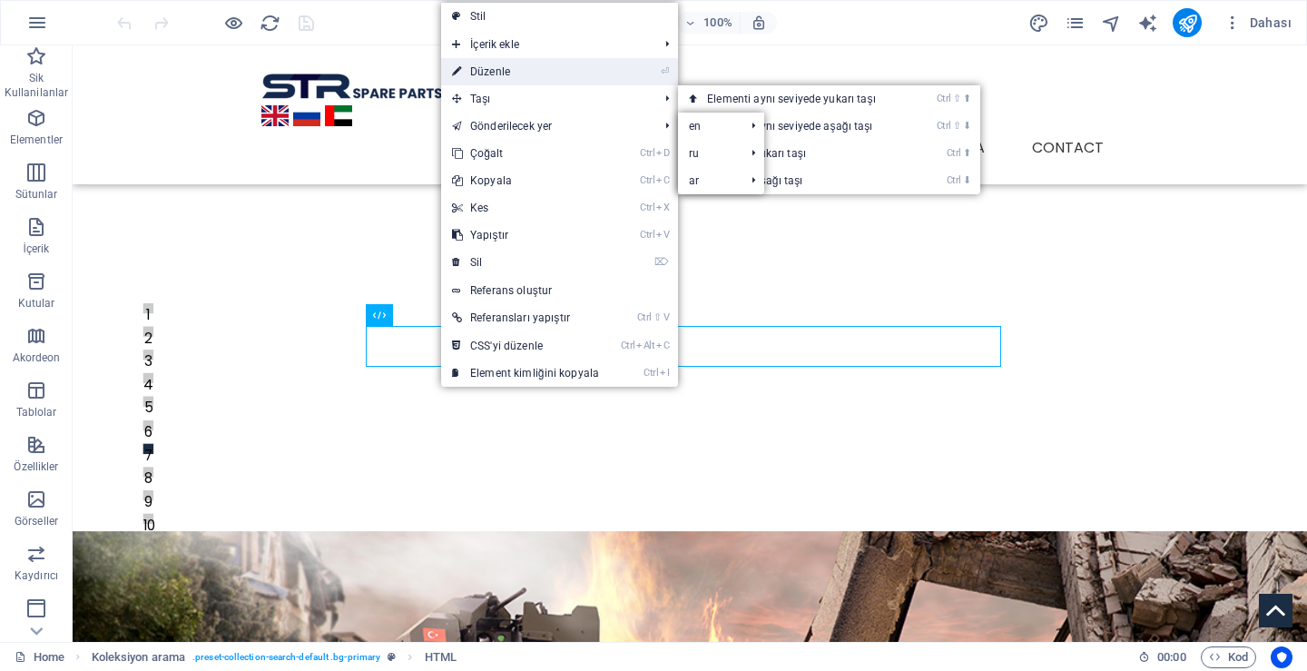
click at [525, 83] on link "⏎ Düzenle" at bounding box center [525, 71] width 169 height 27
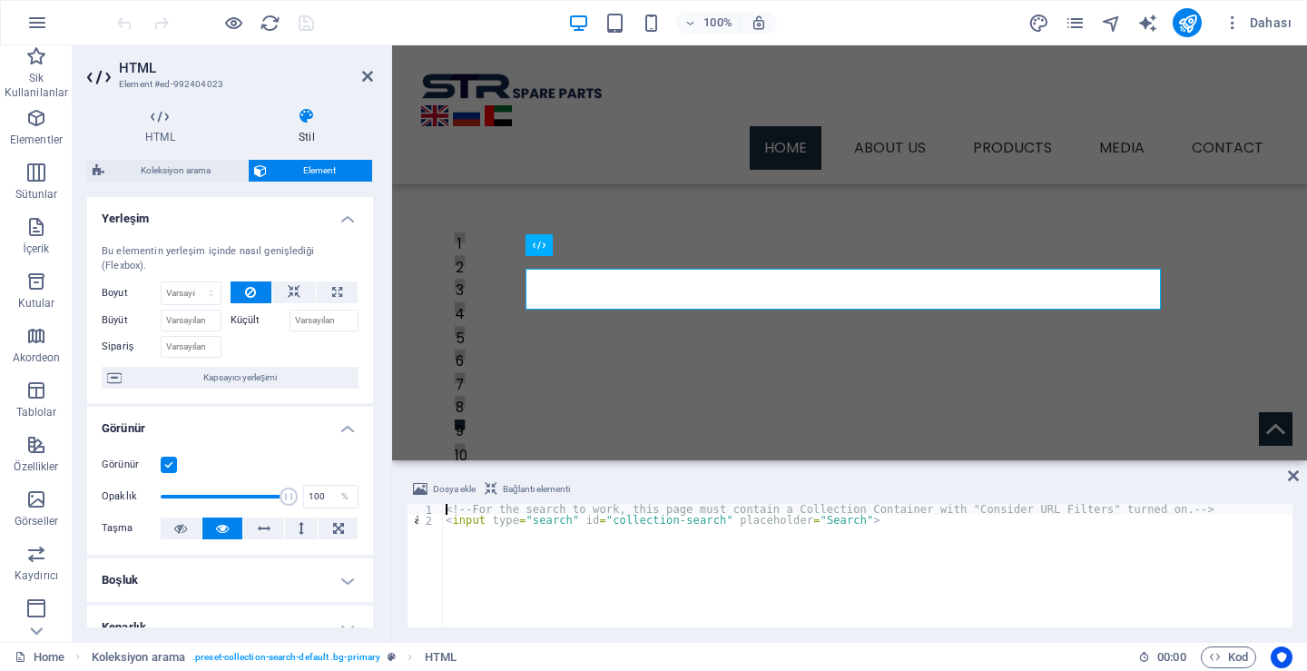
scroll to position [386, 0]
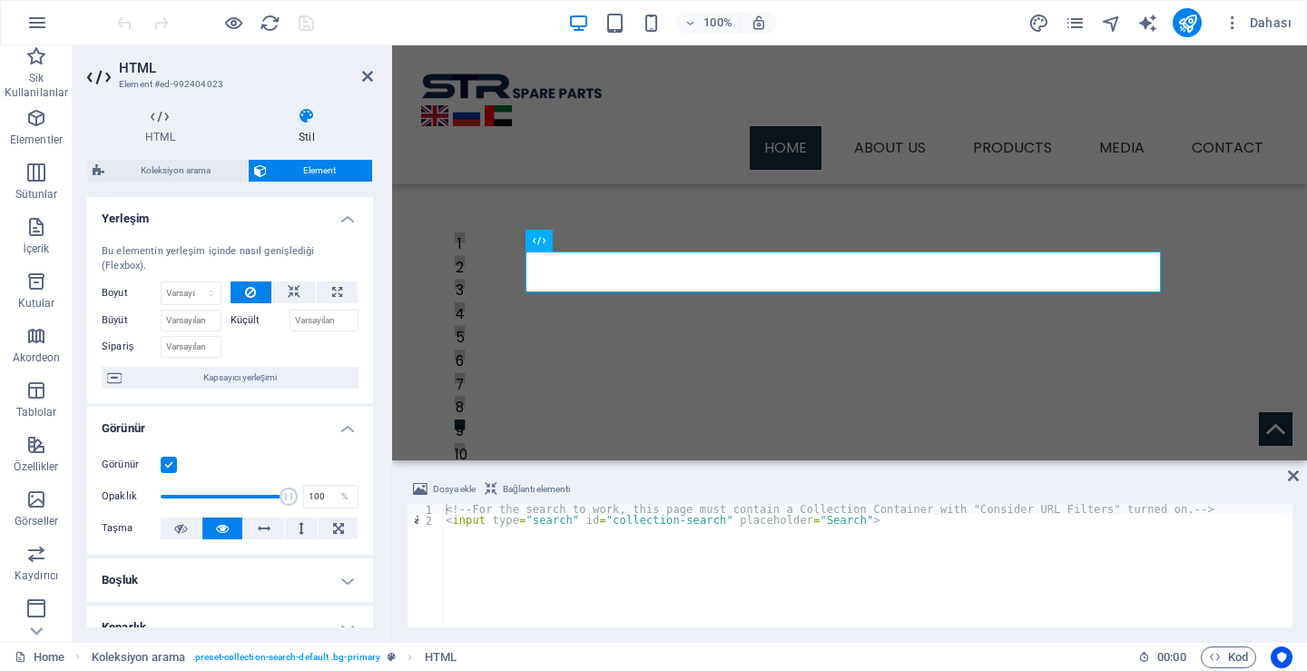
click at [517, 486] on span "Bağlantı elementi" at bounding box center [536, 489] width 67 height 22
click at [495, 491] on icon at bounding box center [491, 489] width 13 height 22
type textarea "<input type="search" id="collection-search" placeholder="Search">"
click at [489, 525] on div "<!-- For the search to work, this page must contain a Collection Container with…" at bounding box center [867, 576] width 850 height 145
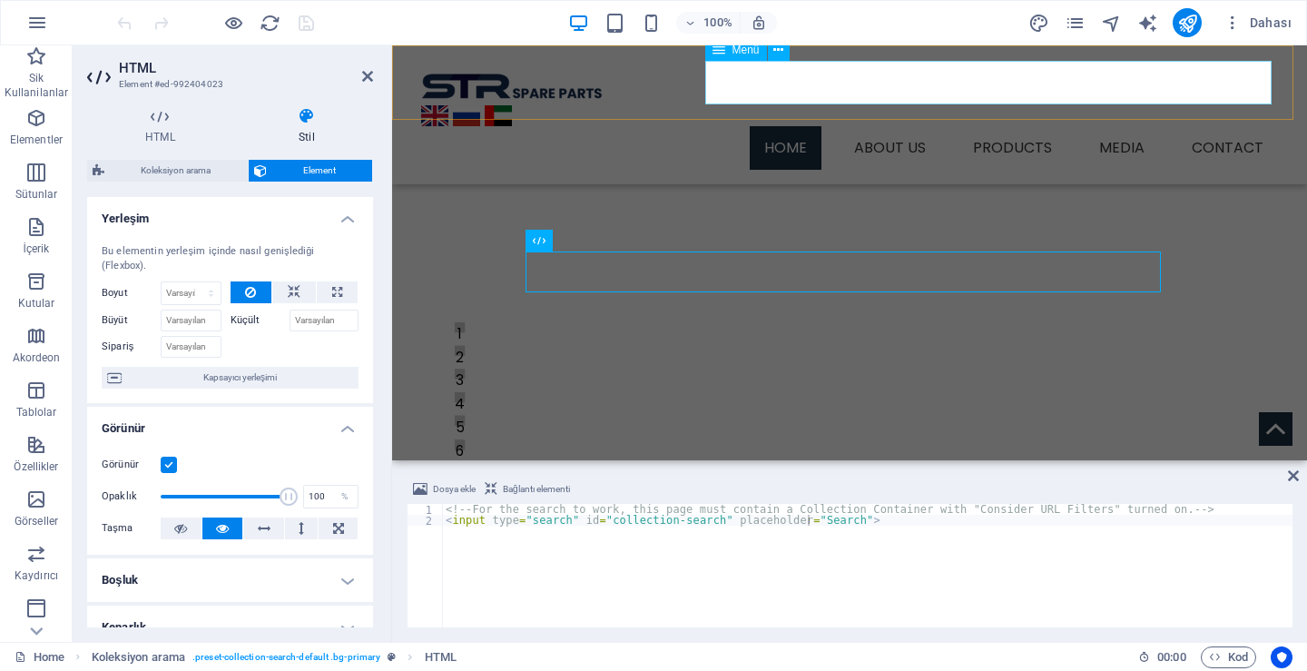
scroll to position [204, 0]
